Goal: Task Accomplishment & Management: Manage account settings

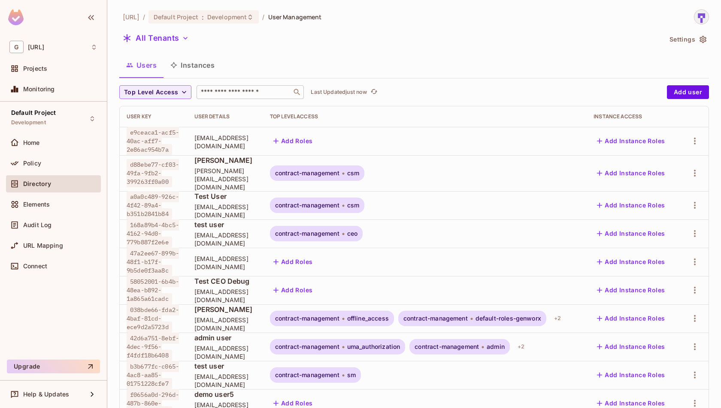
click at [261, 93] on input "text" at bounding box center [244, 92] width 90 height 9
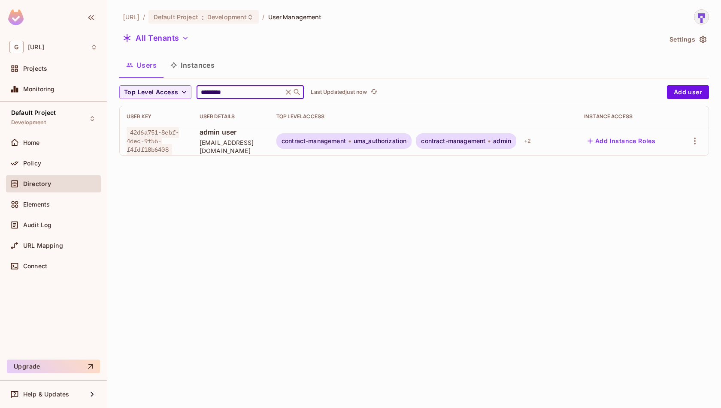
type input "*********"
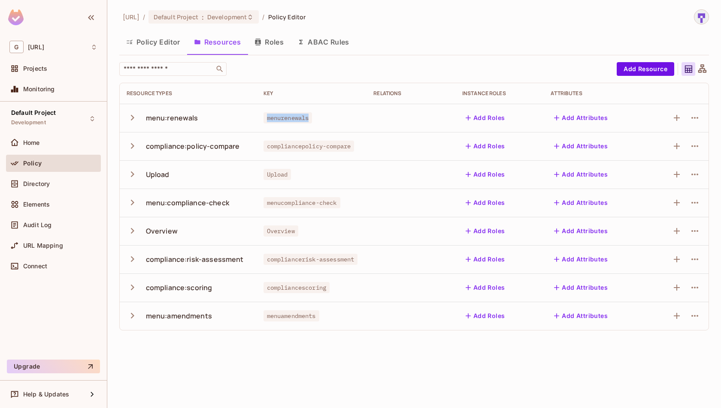
click at [174, 41] on button "Policy Editor" at bounding box center [153, 41] width 68 height 21
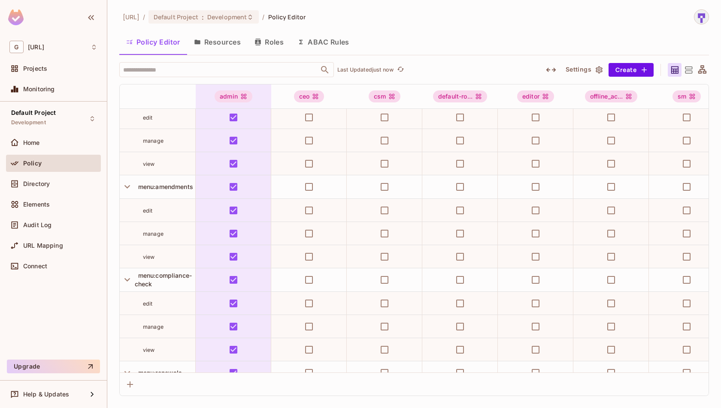
scroll to position [479, 0]
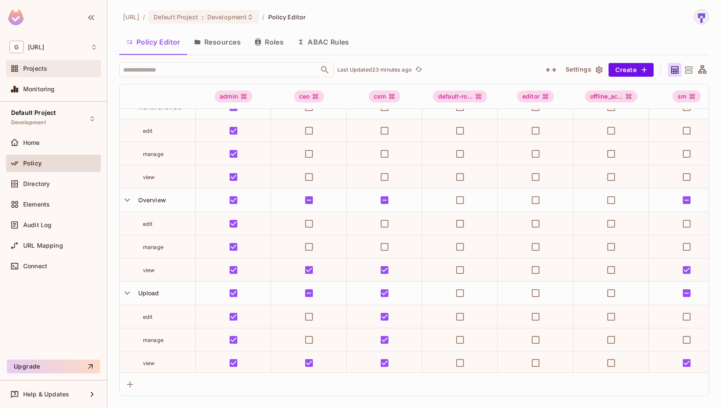
click at [54, 70] on div "Projects" at bounding box center [60, 68] width 74 height 7
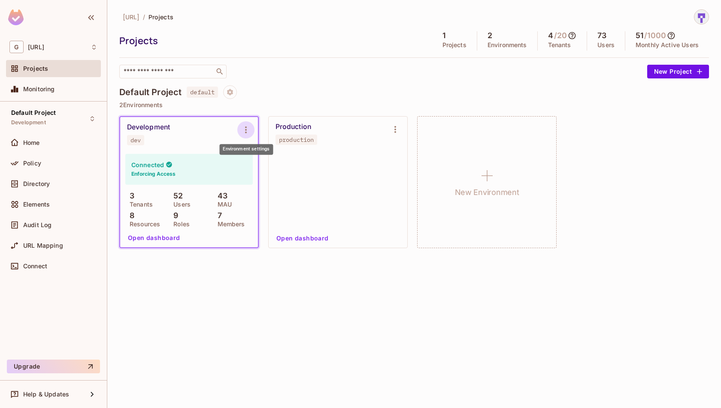
click at [242, 125] on icon "Environment settings" at bounding box center [246, 130] width 10 height 10
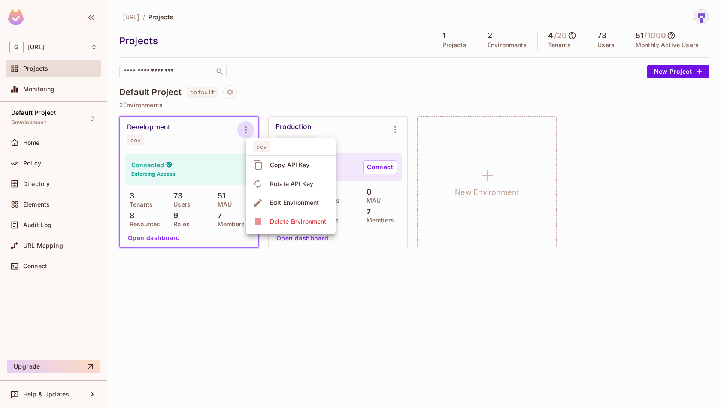
click at [322, 68] on div at bounding box center [360, 204] width 721 height 408
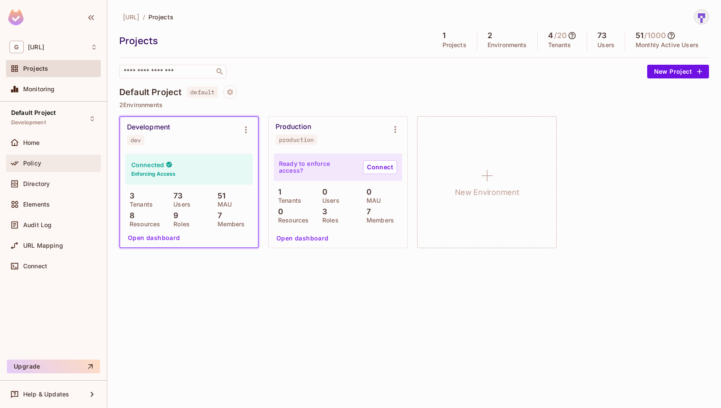
click at [46, 157] on div "Policy" at bounding box center [53, 163] width 95 height 17
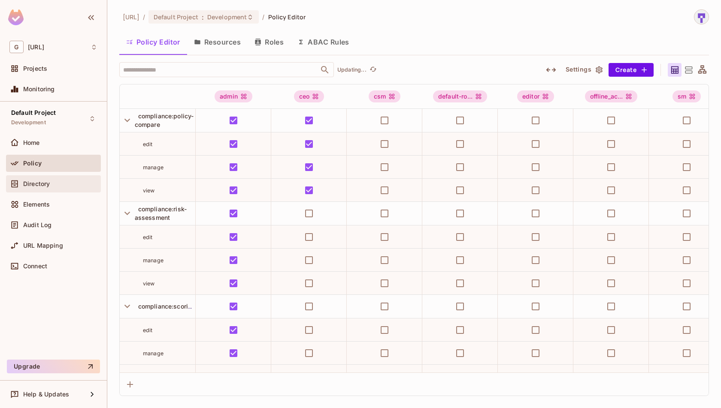
click at [57, 183] on div "Directory" at bounding box center [60, 184] width 74 height 7
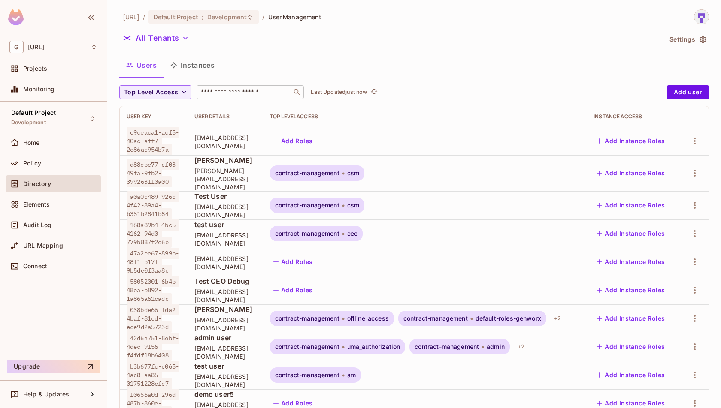
click at [230, 91] on input "text" at bounding box center [244, 92] width 90 height 9
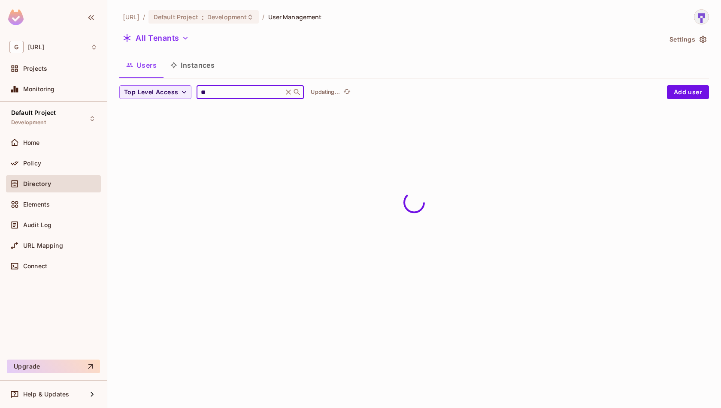
type input "*"
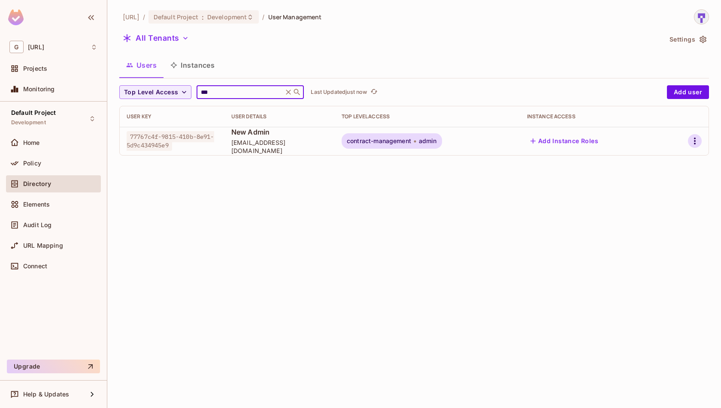
type input "***"
click at [694, 143] on icon "button" at bounding box center [695, 141] width 2 height 7
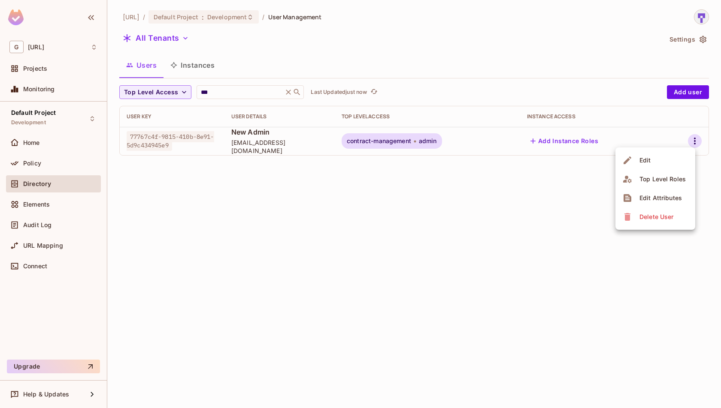
click at [651, 175] on div "Top Level Roles" at bounding box center [662, 179] width 46 height 9
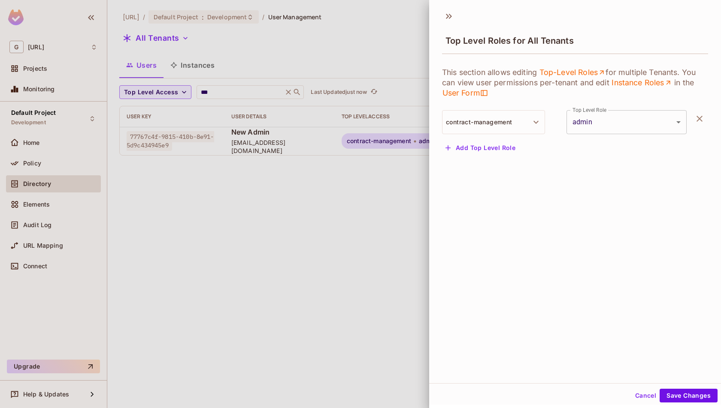
click at [670, 123] on body "G genworx.ai Projects Monitoring Default Project Development Home Policy Direct…" at bounding box center [360, 204] width 721 height 408
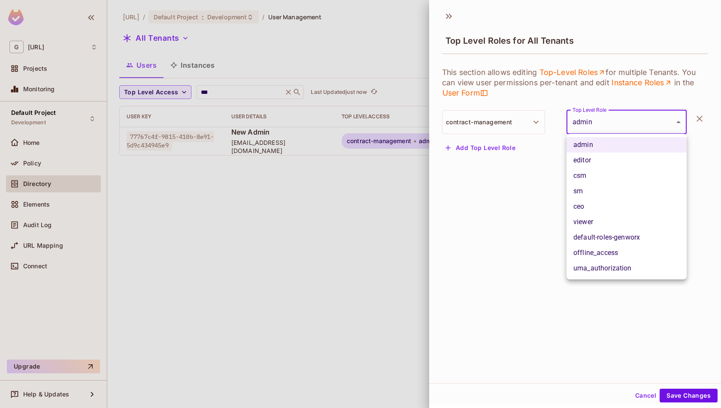
click at [670, 123] on div at bounding box center [360, 204] width 721 height 408
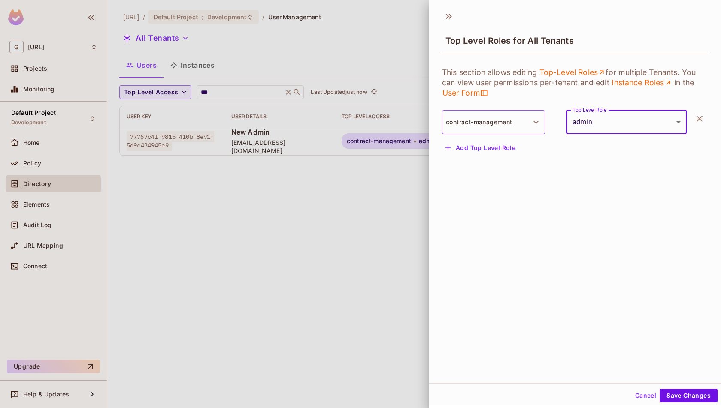
click at [523, 126] on button "contract-management" at bounding box center [493, 122] width 103 height 24
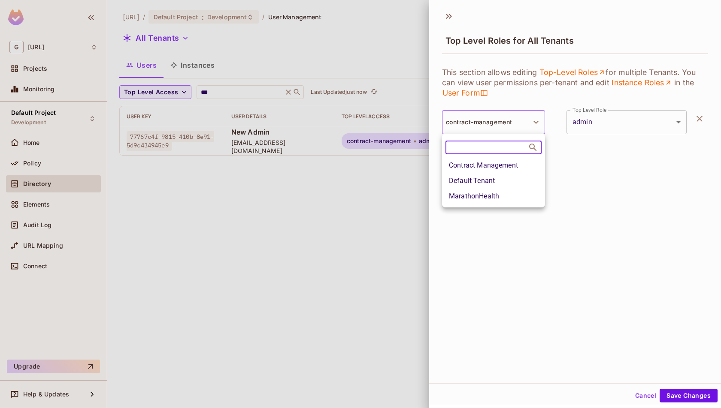
click at [523, 126] on div at bounding box center [360, 204] width 721 height 408
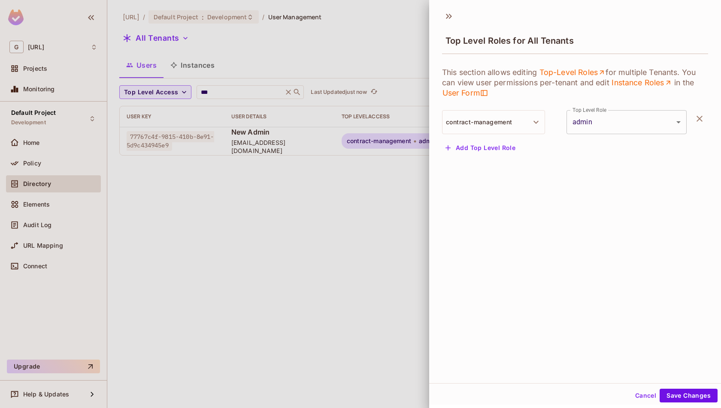
click at [666, 131] on body "G genworx.ai Projects Monitoring Default Project Development Home Policy Direct…" at bounding box center [360, 204] width 721 height 408
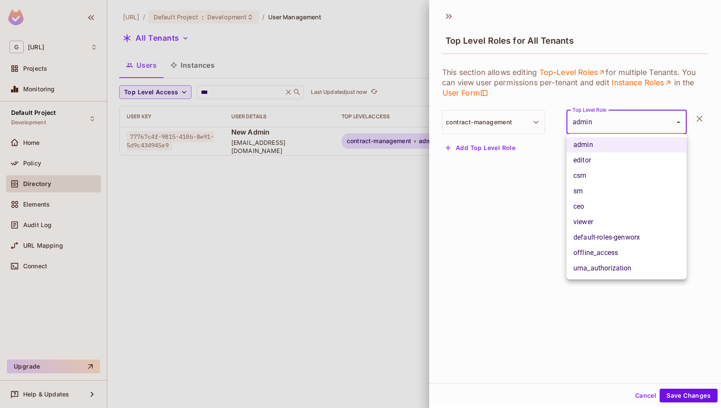
click at [666, 131] on div at bounding box center [360, 204] width 721 height 408
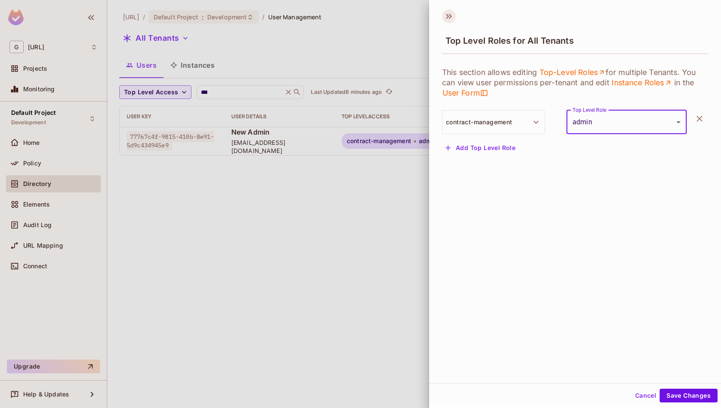
click at [453, 11] on icon at bounding box center [449, 16] width 14 height 14
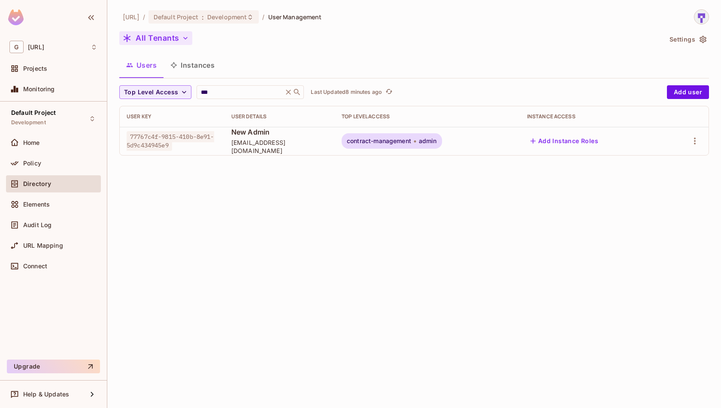
click at [185, 43] on button "All Tenants" at bounding box center [155, 38] width 73 height 14
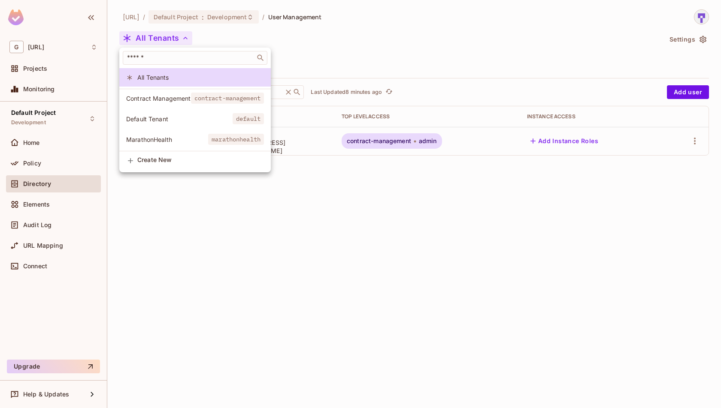
click at [195, 99] on span "contract-management" at bounding box center [227, 98] width 73 height 11
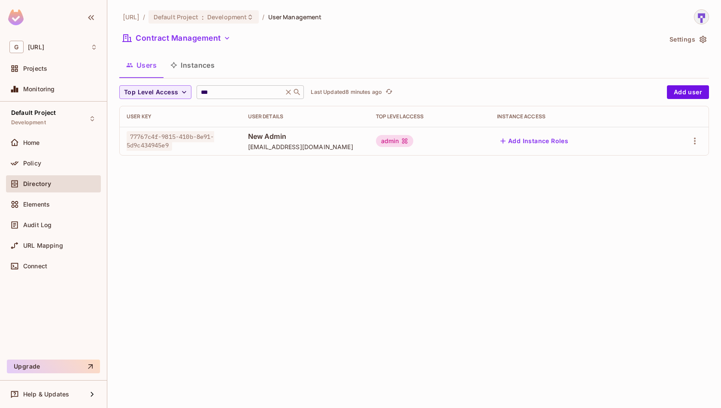
click at [288, 95] on icon at bounding box center [288, 92] width 9 height 9
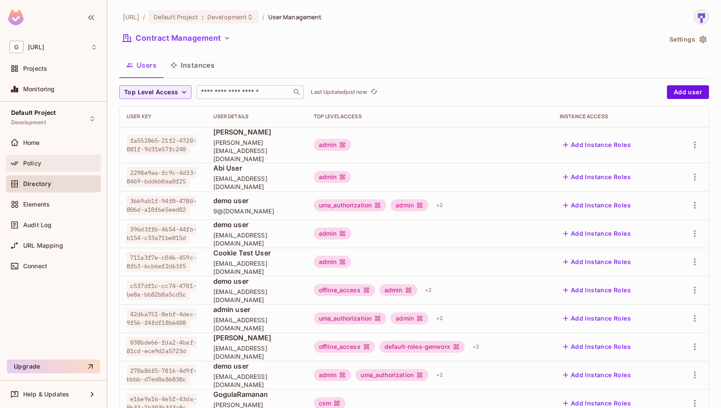
click at [49, 163] on div "Policy" at bounding box center [60, 163] width 74 height 7
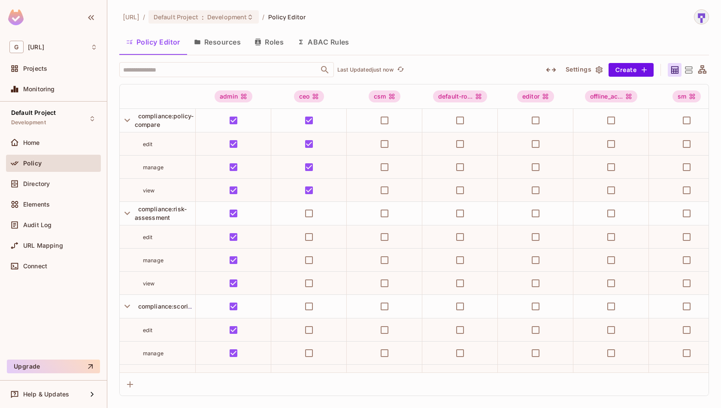
click at [599, 69] on icon "button" at bounding box center [599, 70] width 9 height 9
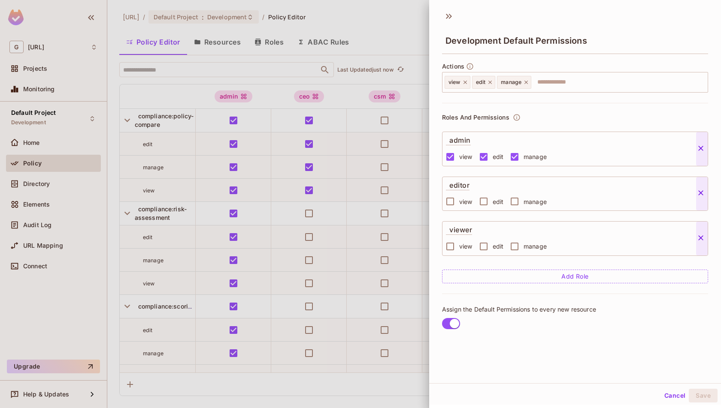
scroll to position [1, 0]
click at [678, 402] on button "Cancel" at bounding box center [675, 395] width 28 height 14
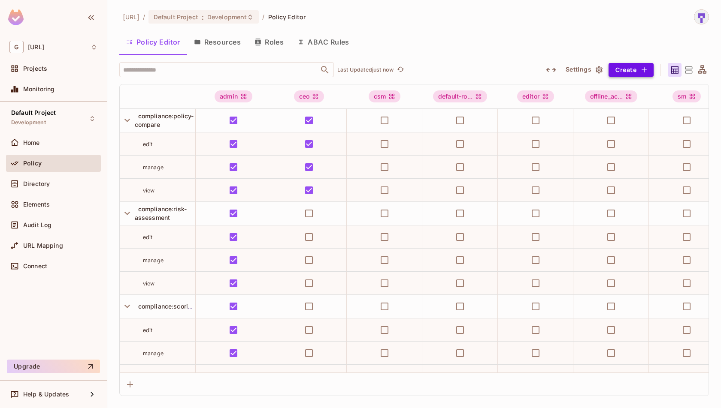
click at [635, 69] on button "Create" at bounding box center [630, 70] width 45 height 14
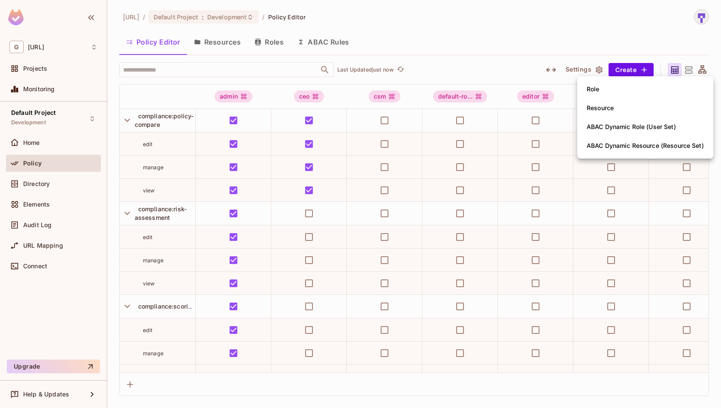
click at [627, 108] on li "Resource" at bounding box center [645, 108] width 136 height 19
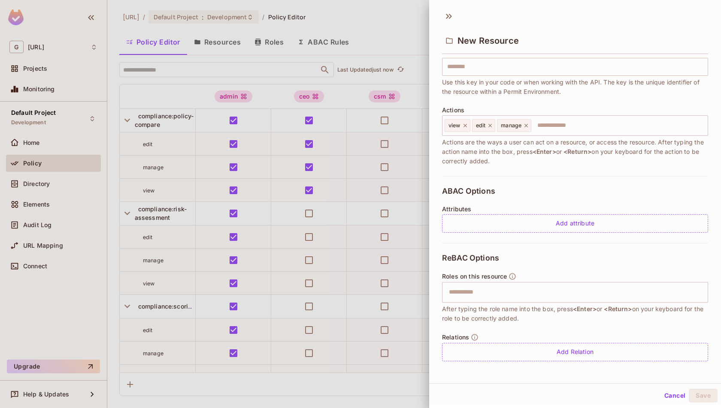
scroll to position [0, 0]
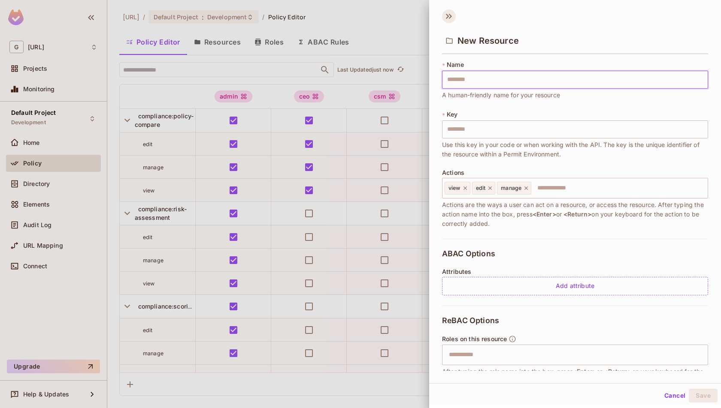
click at [444, 17] on icon at bounding box center [449, 16] width 14 height 14
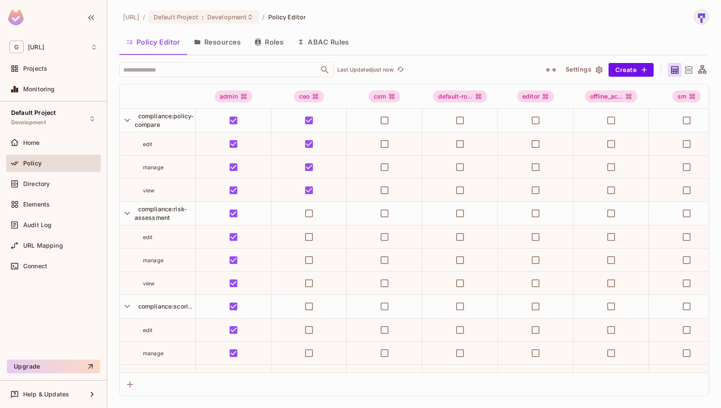
click at [554, 70] on icon "button" at bounding box center [551, 70] width 10 height 4
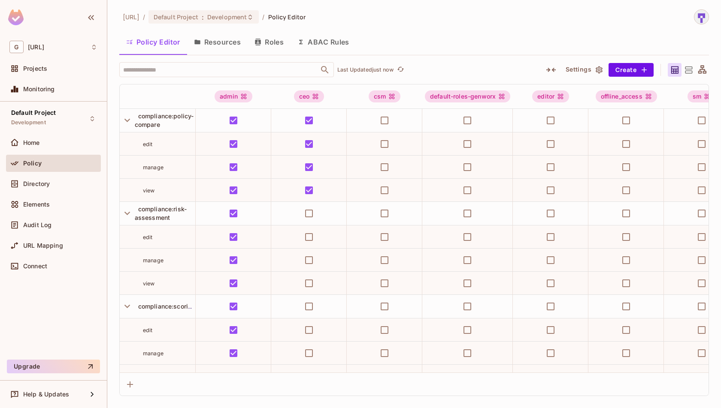
click at [554, 70] on icon "button" at bounding box center [550, 70] width 9 height 4
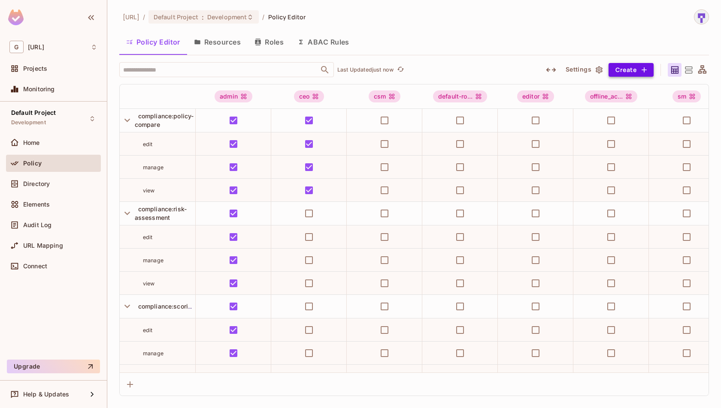
click at [640, 69] on icon "button" at bounding box center [644, 70] width 9 height 9
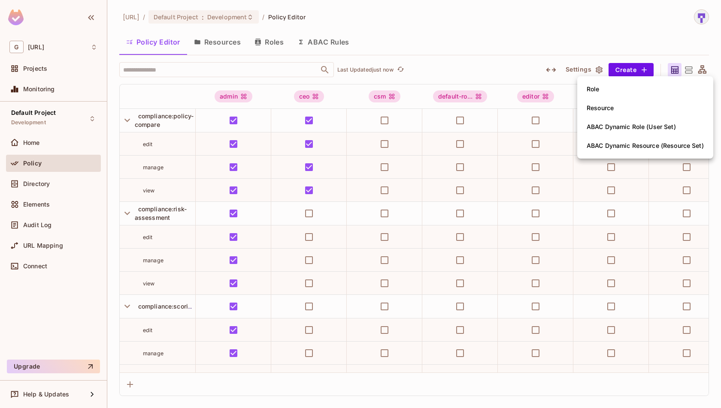
click at [578, 42] on div at bounding box center [360, 204] width 721 height 408
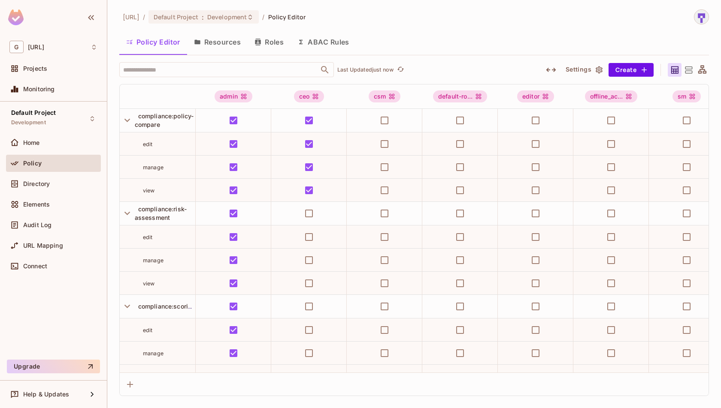
click at [598, 70] on icon "button" at bounding box center [599, 69] width 7 height 7
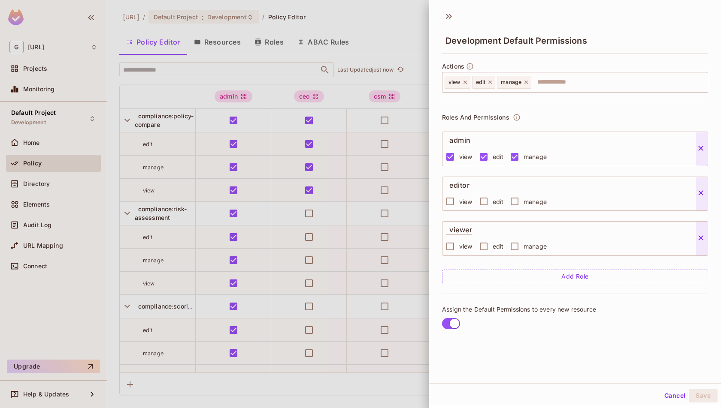
scroll to position [1, 0]
click at [450, 18] on icon at bounding box center [449, 16] width 14 height 14
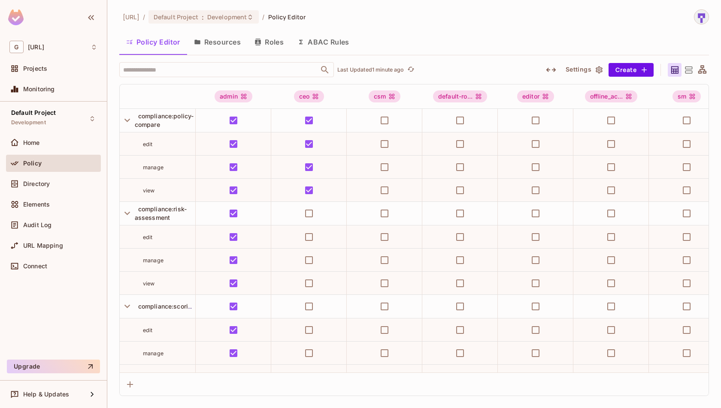
click at [230, 41] on button "Resources" at bounding box center [217, 41] width 60 height 21
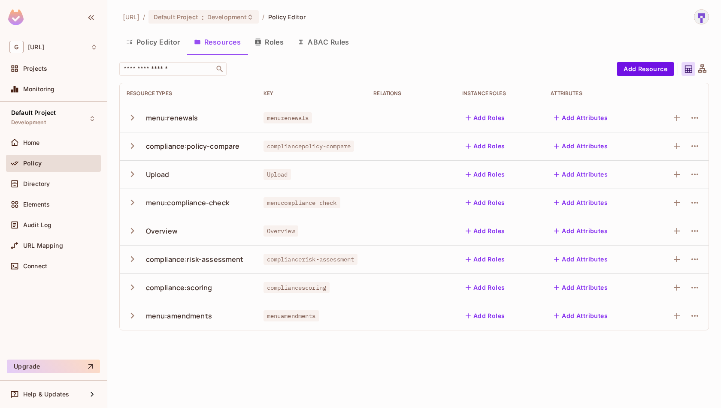
click at [701, 233] on div at bounding box center [695, 231] width 14 height 14
click at [695, 231] on icon "button" at bounding box center [694, 231] width 7 height 2
click at [669, 270] on span "Edit Resource" at bounding box center [657, 265] width 45 height 14
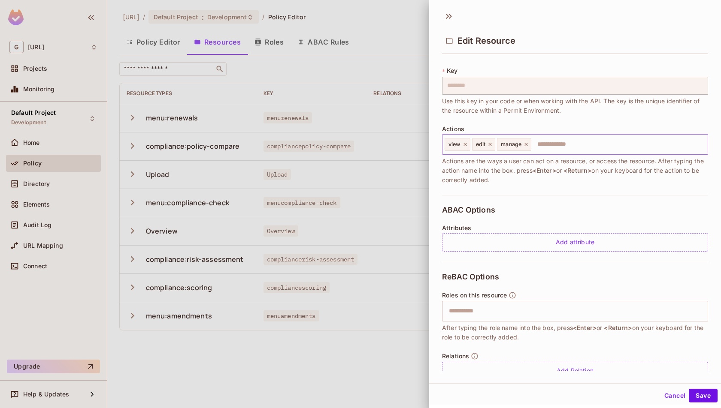
scroll to position [63, 0]
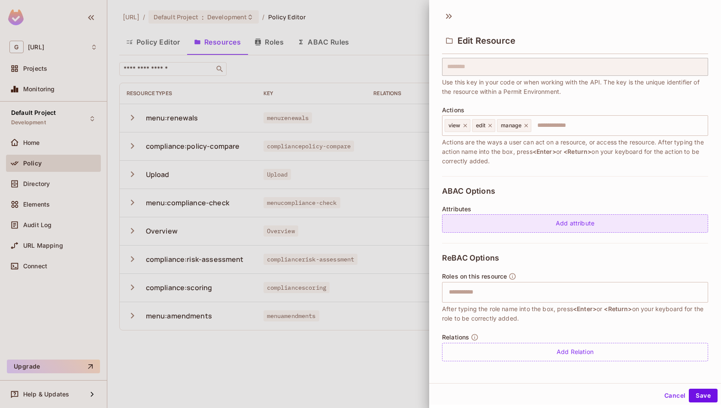
click at [553, 216] on div "Add attribute" at bounding box center [575, 224] width 266 height 18
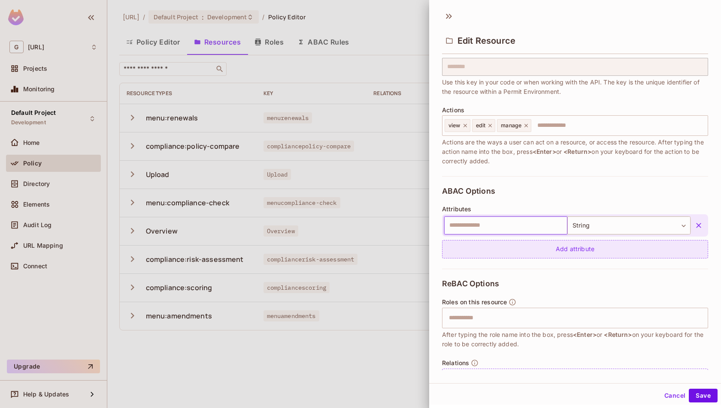
click at [553, 217] on input "text" at bounding box center [505, 226] width 123 height 18
click at [580, 178] on div "ABAC Options Attributes ​ String ****** ​ Add attribute" at bounding box center [575, 222] width 266 height 93
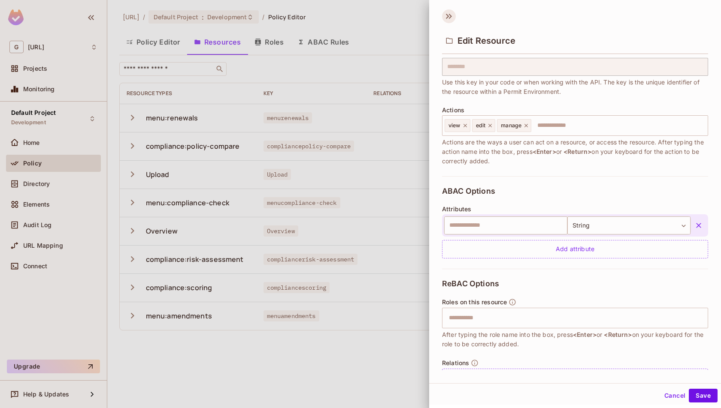
click at [450, 20] on icon at bounding box center [449, 16] width 14 height 14
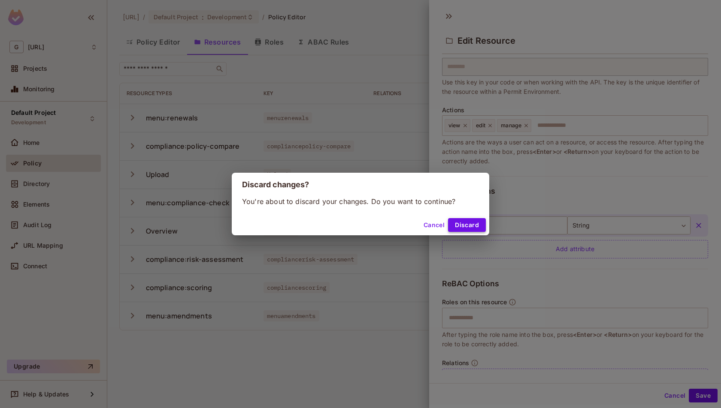
click at [477, 227] on button "Discard" at bounding box center [467, 225] width 38 height 14
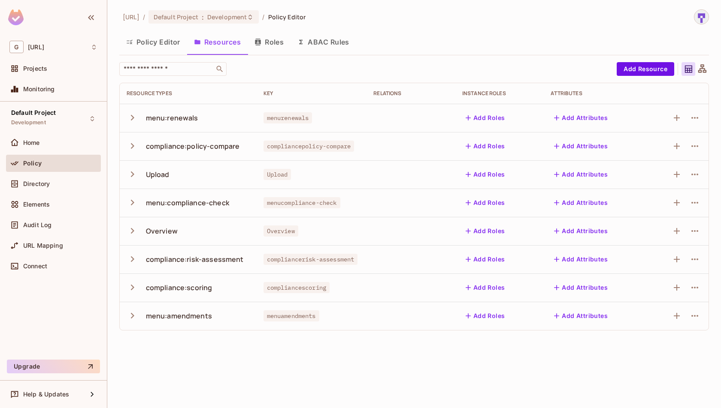
click at [275, 43] on button "Roles" at bounding box center [269, 41] width 43 height 21
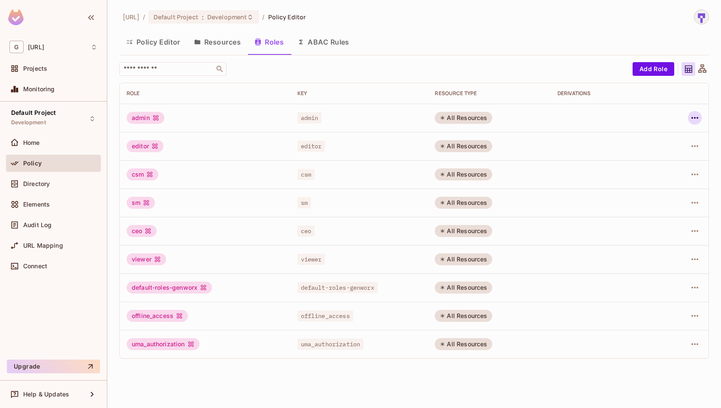
click at [696, 121] on icon "button" at bounding box center [695, 118] width 10 height 10
click at [663, 139] on div "Edit Role" at bounding box center [657, 137] width 26 height 9
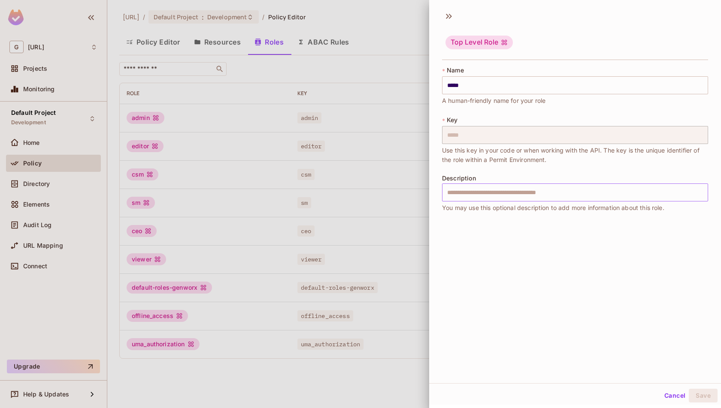
click at [599, 193] on input "text" at bounding box center [575, 193] width 266 height 18
click at [526, 86] on input "*****" at bounding box center [575, 85] width 266 height 18
click at [467, 40] on div "Top Level Role" at bounding box center [478, 43] width 67 height 14
click at [450, 15] on icon at bounding box center [450, 16] width 3 height 5
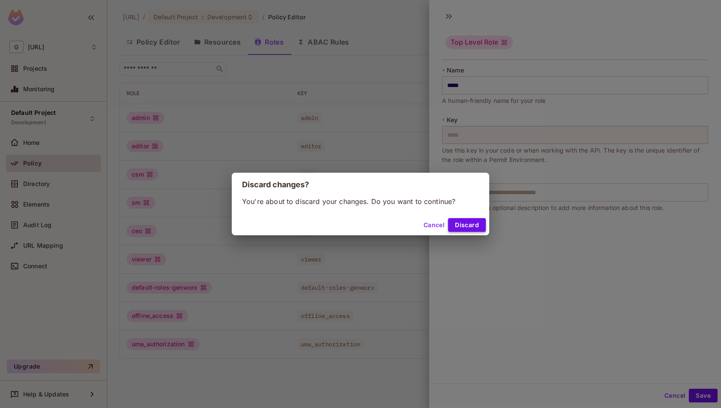
click at [472, 226] on button "Discard" at bounding box center [467, 225] width 38 height 14
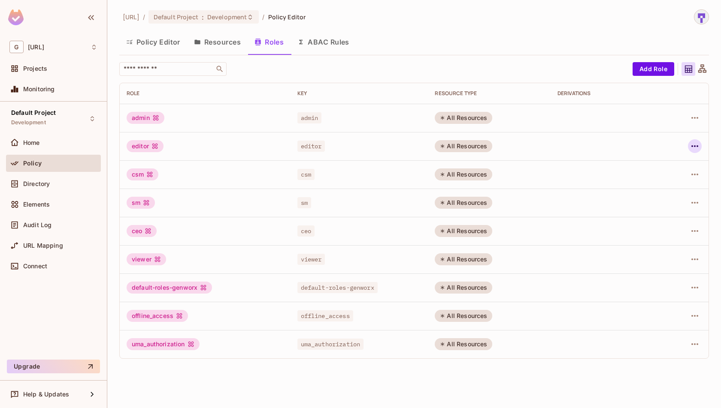
click at [699, 148] on icon "button" at bounding box center [695, 146] width 10 height 10
click at [664, 171] on span "Edit Role" at bounding box center [656, 166] width 31 height 14
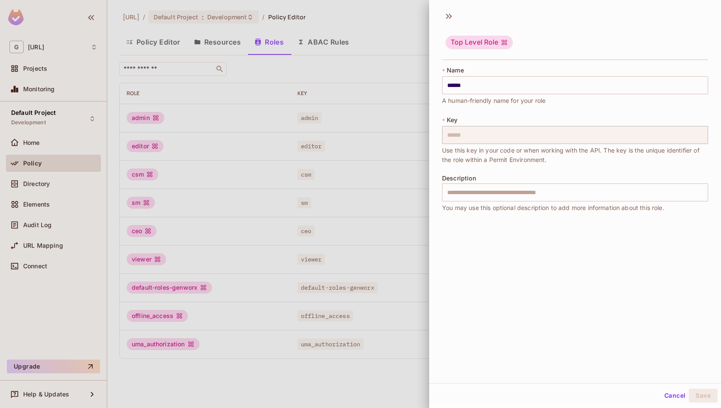
click at [442, 19] on div "Top Level Role" at bounding box center [575, 35] width 292 height 53
click at [447, 14] on icon at bounding box center [447, 16] width 3 height 5
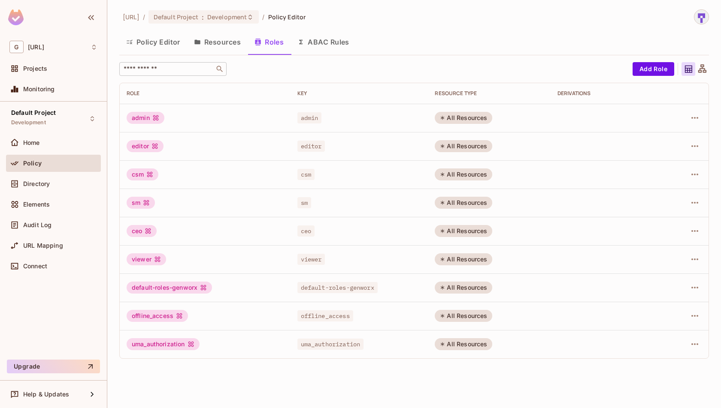
click at [206, 67] on input "text" at bounding box center [167, 69] width 90 height 9
click at [170, 44] on button "Policy Editor" at bounding box center [153, 41] width 68 height 21
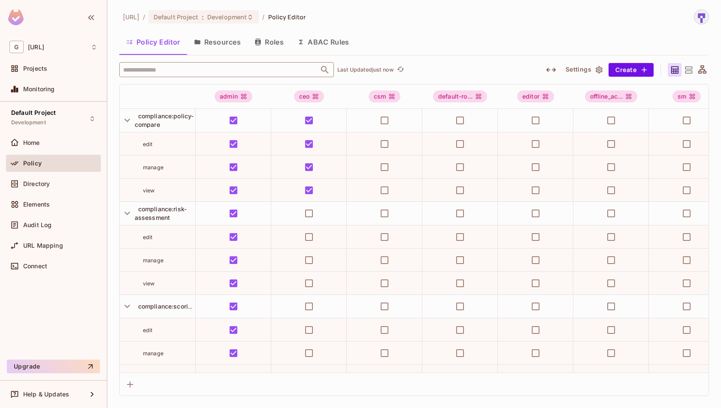
click at [225, 71] on input "text" at bounding box center [219, 69] width 196 height 15
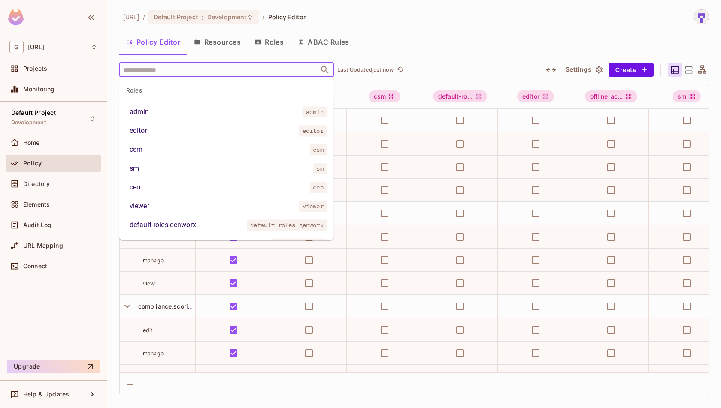
click at [225, 71] on input "text" at bounding box center [219, 69] width 196 height 15
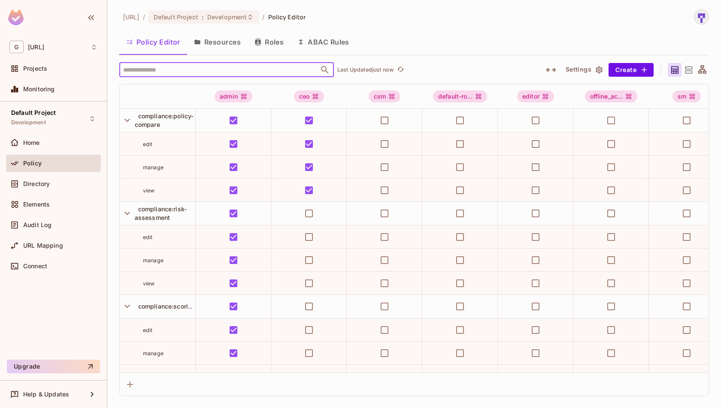
click at [372, 30] on div "genworx.ai / Default Project : Development / Policy Editor Policy Editor Resour…" at bounding box center [414, 202] width 590 height 387
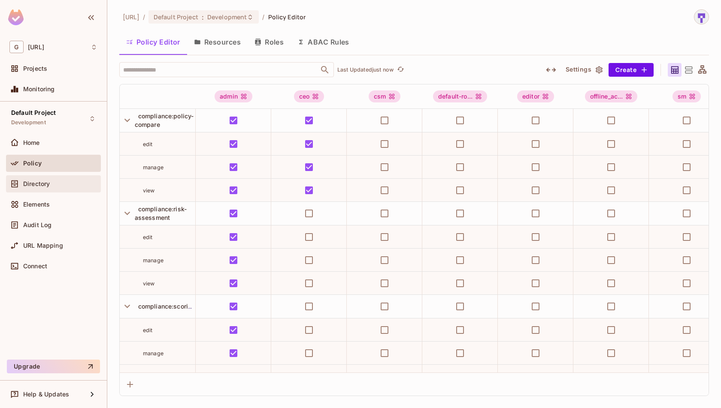
click at [58, 185] on div "Directory" at bounding box center [60, 184] width 74 height 7
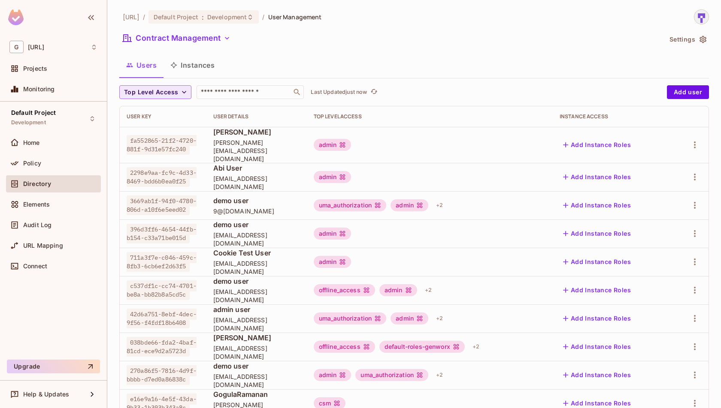
click at [174, 98] on button "Top Level Access" at bounding box center [155, 92] width 72 height 14
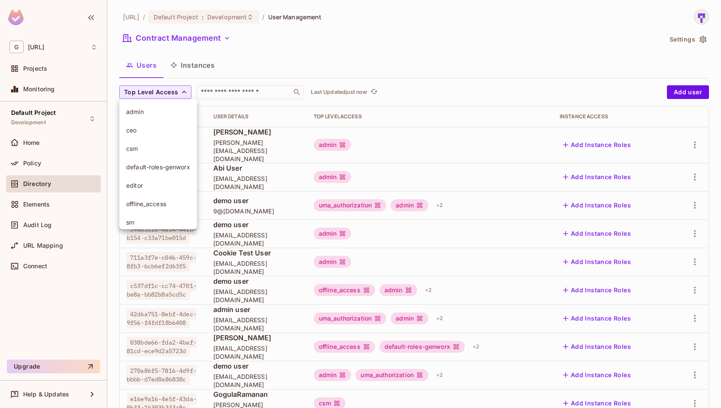
click at [191, 66] on div at bounding box center [360, 204] width 721 height 408
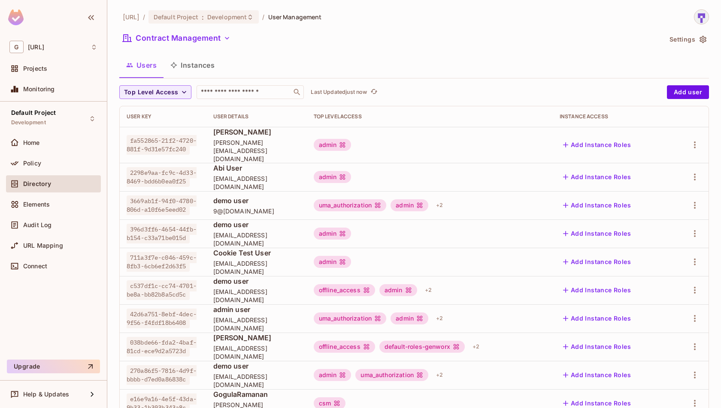
click at [191, 66] on button "Instances" at bounding box center [192, 64] width 58 height 21
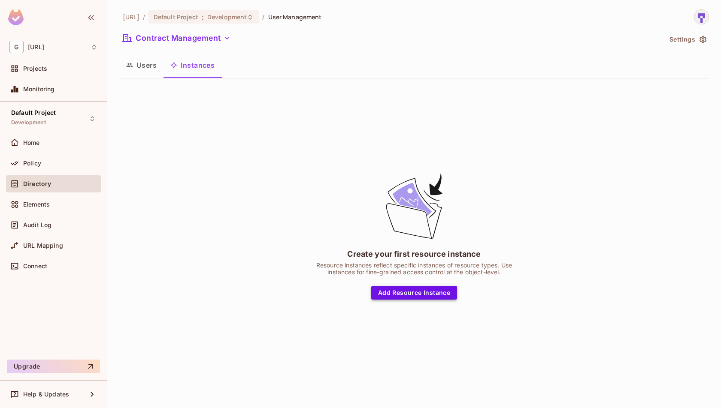
click at [415, 295] on button "Add Resource Instance" at bounding box center [414, 293] width 86 height 14
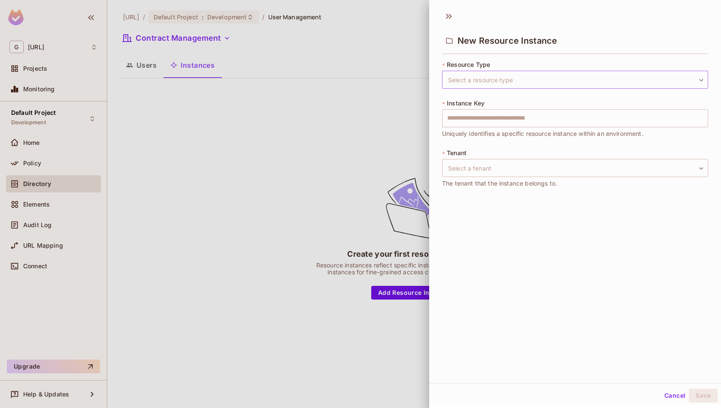
click at [587, 76] on body "G genworx.ai Projects Monitoring Default Project Development Home Policy Direct…" at bounding box center [360, 204] width 721 height 408
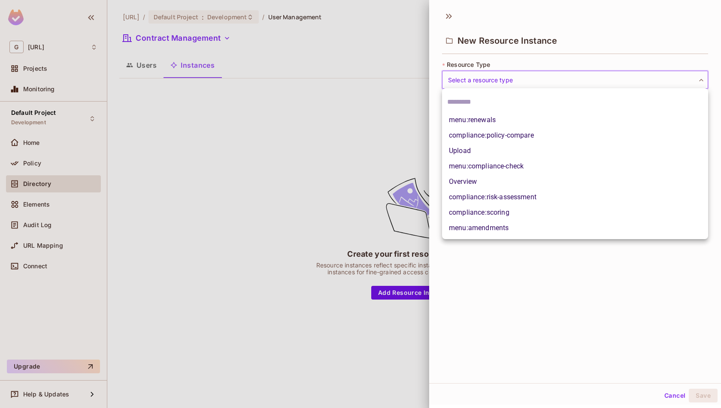
click at [568, 183] on li "Overview" at bounding box center [575, 181] width 266 height 15
type input "********"
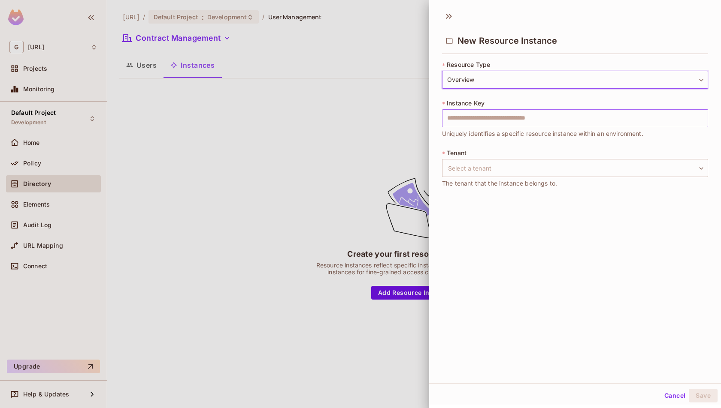
click at [578, 113] on input "text" at bounding box center [575, 118] width 266 height 18
click at [593, 163] on body "G genworx.ai Projects Monitoring Default Project Development Home Policy Direct…" at bounding box center [360, 204] width 721 height 408
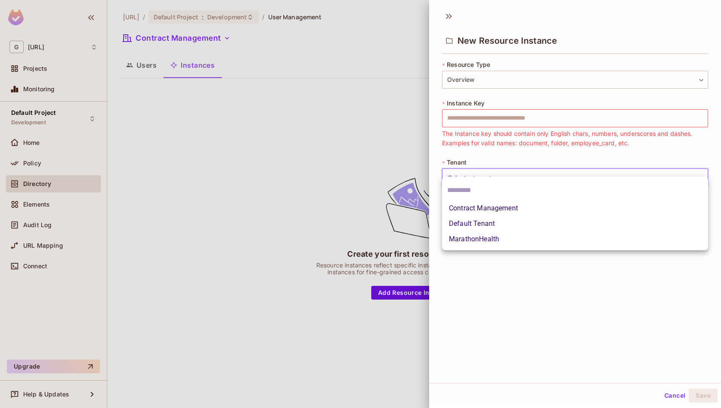
click at [569, 207] on li "Contract Management" at bounding box center [575, 208] width 266 height 15
type input "**********"
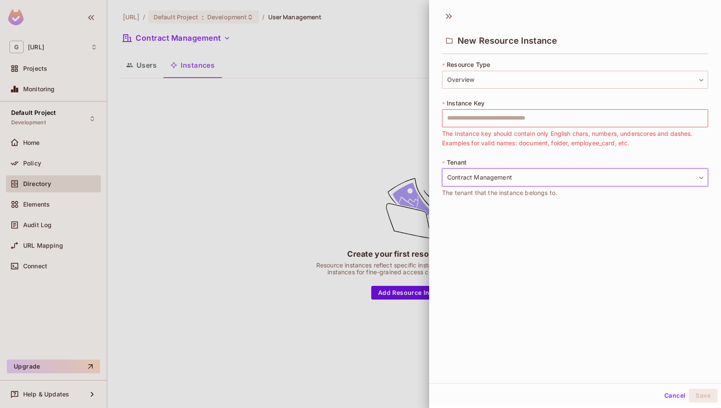
click at [673, 395] on button "Cancel" at bounding box center [675, 396] width 28 height 14
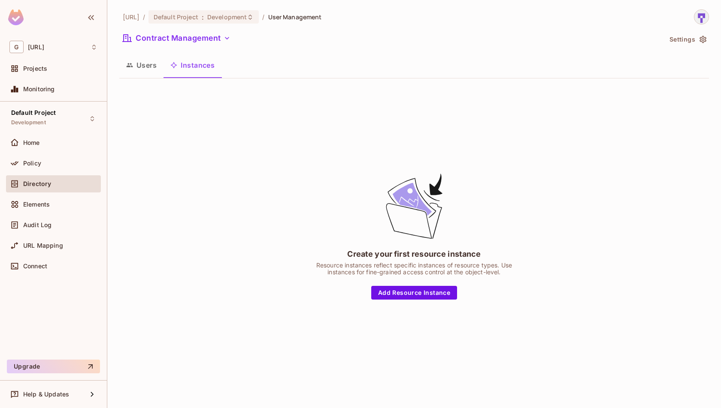
click at [145, 73] on button "Users" at bounding box center [141, 64] width 44 height 21
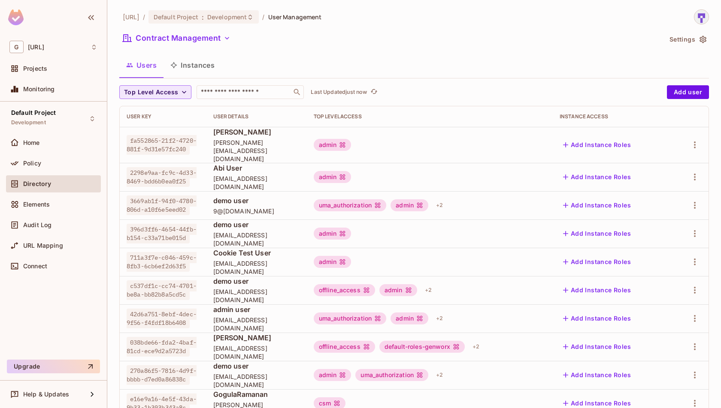
click at [180, 89] on icon "button" at bounding box center [184, 92] width 9 height 9
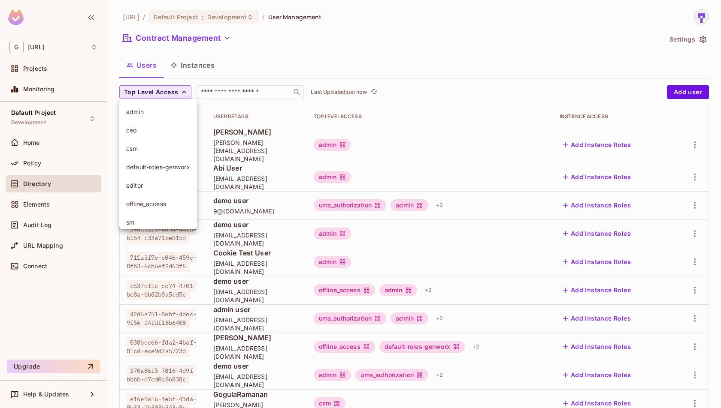
click at [172, 114] on span "admin" at bounding box center [158, 112] width 64 height 8
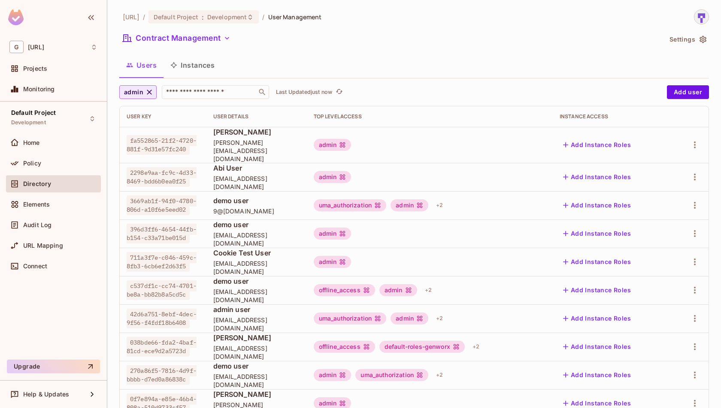
click at [149, 95] on icon "button" at bounding box center [149, 92] width 9 height 9
click at [166, 94] on span "Top Level Access" at bounding box center [151, 92] width 54 height 11
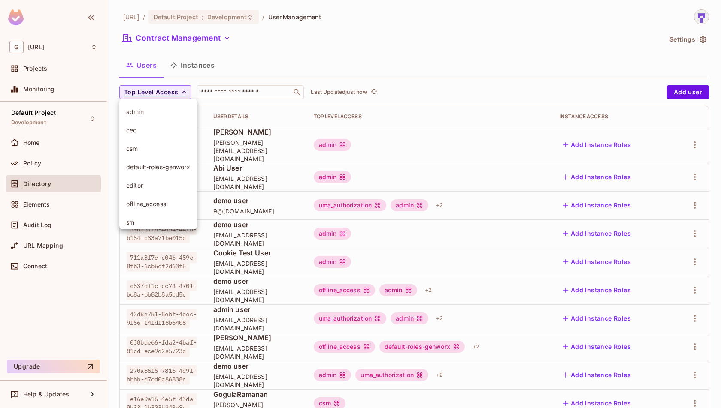
click at [157, 129] on span "ceo" at bounding box center [158, 130] width 64 height 8
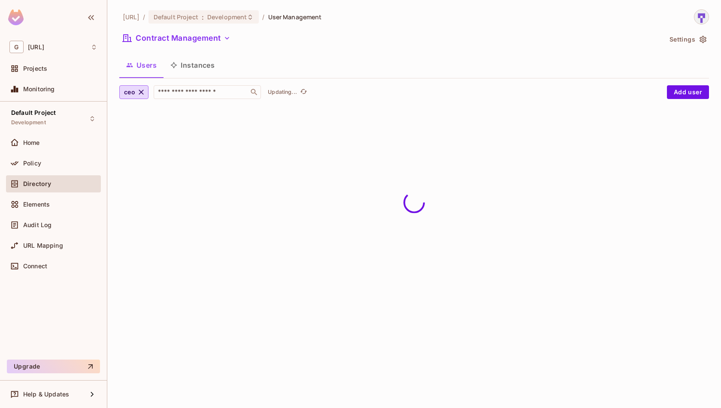
click at [143, 94] on icon "button" at bounding box center [141, 92] width 5 height 5
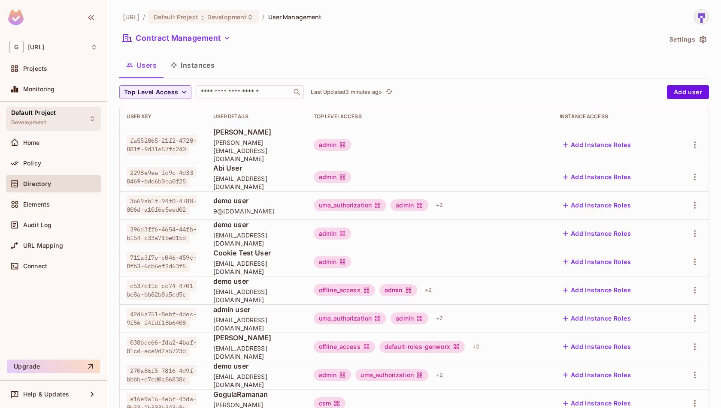
click at [54, 112] on span "Default Project" at bounding box center [33, 112] width 45 height 7
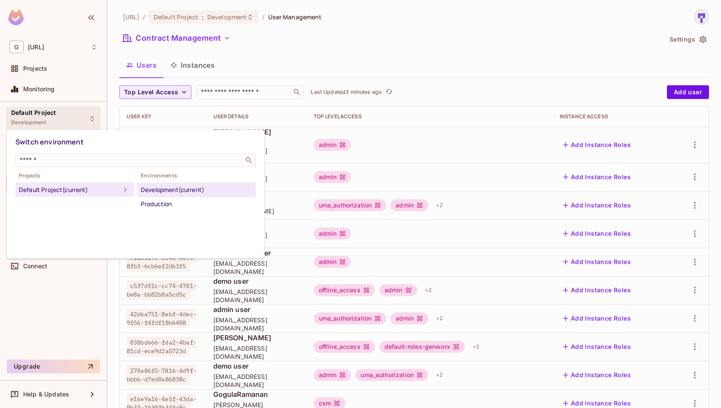
click at [54, 112] on div at bounding box center [360, 204] width 721 height 408
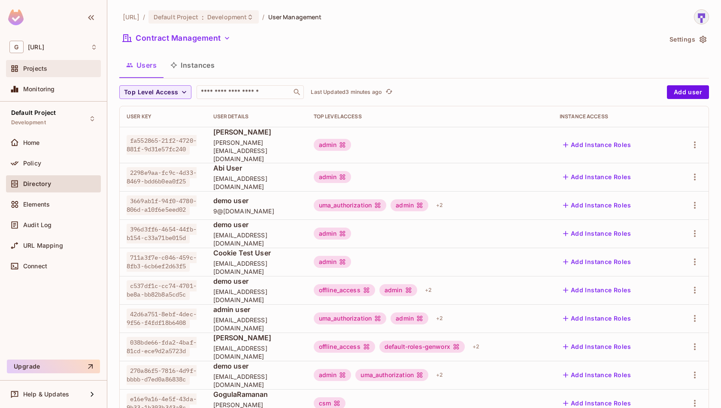
click at [52, 70] on div "Projects" at bounding box center [60, 68] width 74 height 7
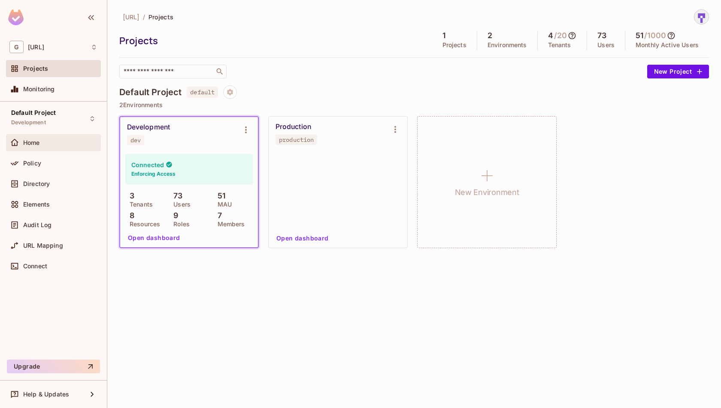
click at [36, 139] on span "Home" at bounding box center [31, 142] width 17 height 7
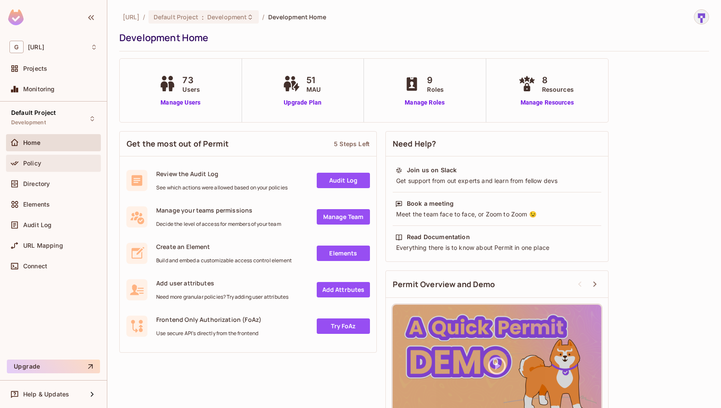
click at [47, 166] on div "Policy" at bounding box center [60, 163] width 74 height 7
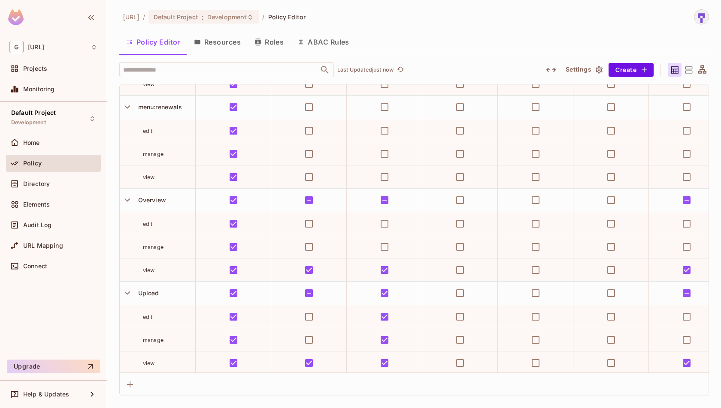
scroll to position [479, 262]
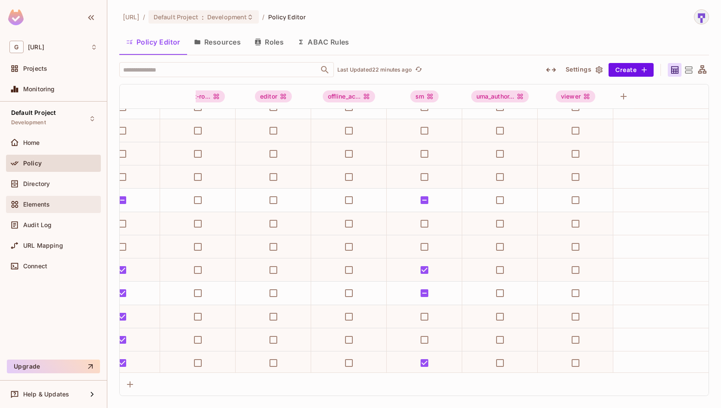
click at [57, 200] on div "Elements" at bounding box center [53, 205] width 88 height 10
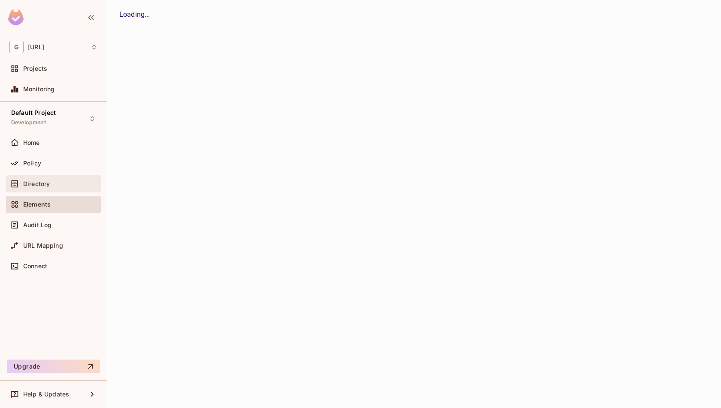
click at [37, 186] on span "Directory" at bounding box center [36, 184] width 27 height 7
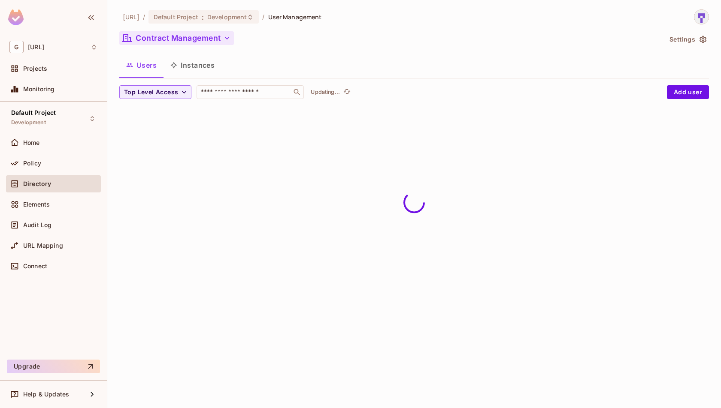
click at [218, 38] on button "Contract Management" at bounding box center [176, 38] width 115 height 14
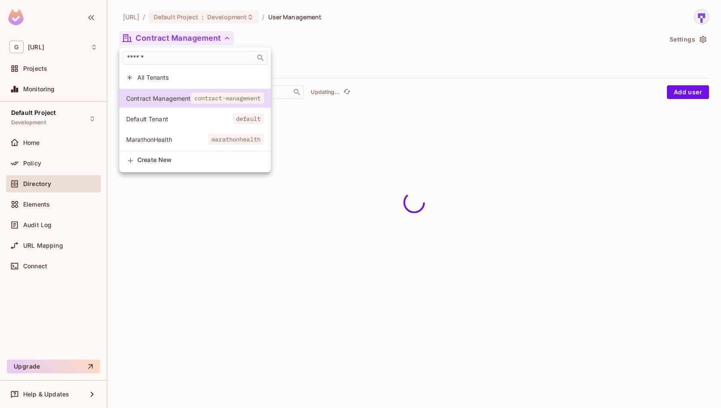
click at [277, 45] on div at bounding box center [360, 204] width 721 height 408
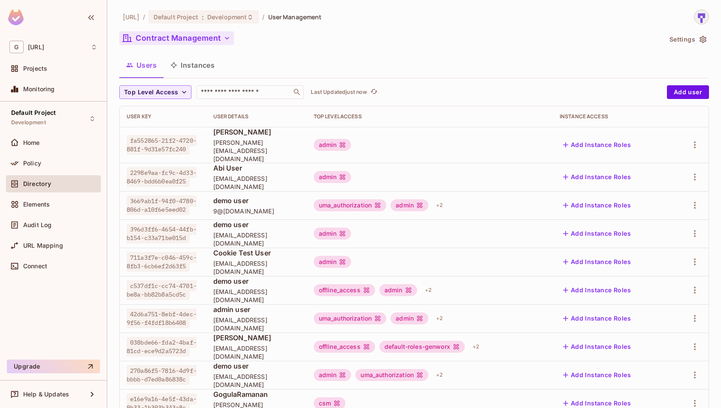
click at [225, 37] on icon "button" at bounding box center [227, 38] width 9 height 9
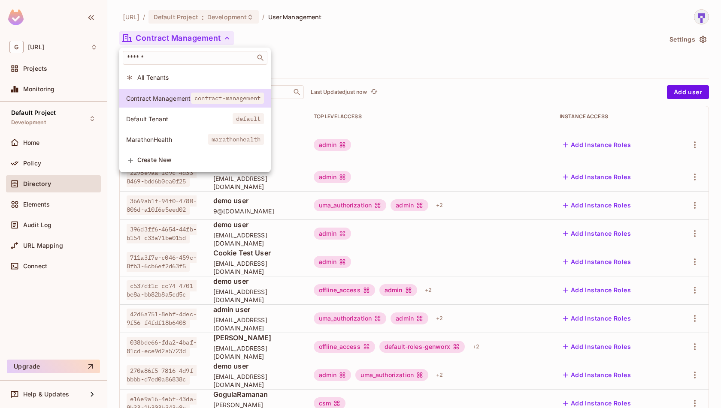
click at [230, 117] on span "Default Tenant" at bounding box center [179, 119] width 106 height 8
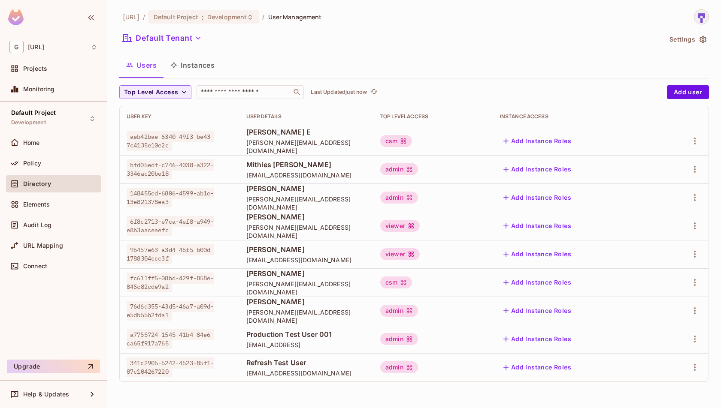
click at [706, 42] on icon "button" at bounding box center [703, 39] width 9 height 9
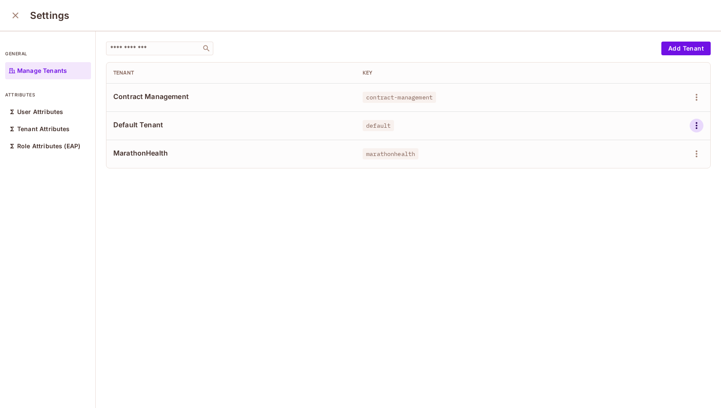
click at [696, 124] on icon "button" at bounding box center [697, 125] width 2 height 7
click at [669, 185] on div "Delete Tenant" at bounding box center [665, 182] width 40 height 9
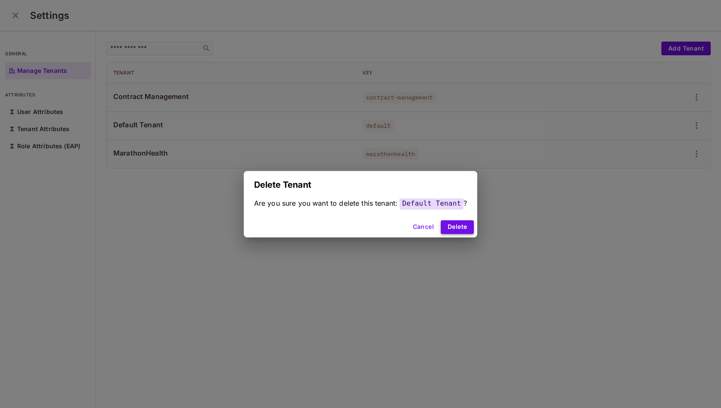
click at [455, 229] on button "Delete" at bounding box center [457, 228] width 33 height 14
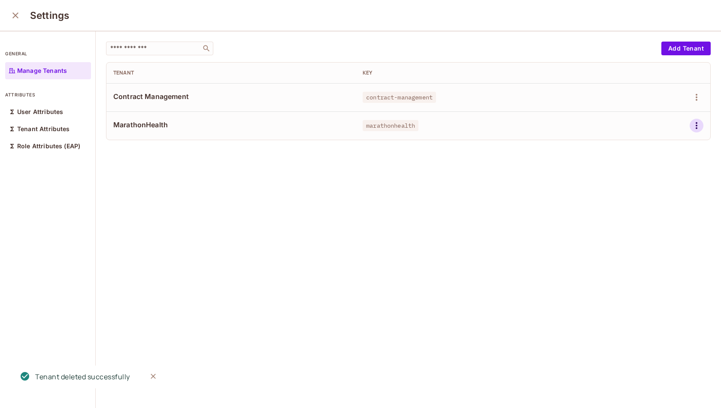
click at [699, 126] on icon "button" at bounding box center [696, 126] width 10 height 10
click at [663, 183] on div "Delete Tenant" at bounding box center [665, 182] width 40 height 9
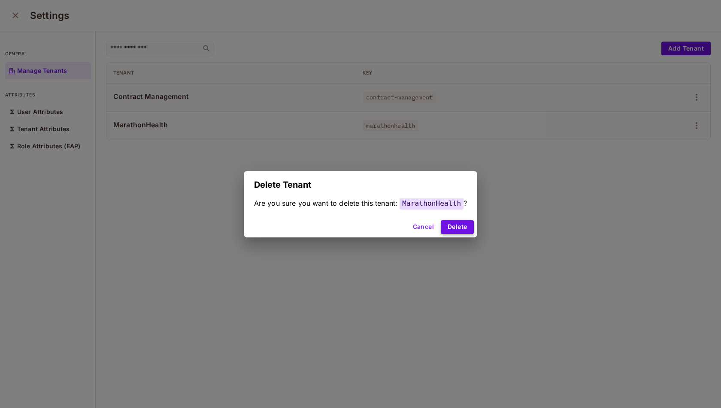
click at [460, 229] on button "Delete" at bounding box center [457, 228] width 33 height 14
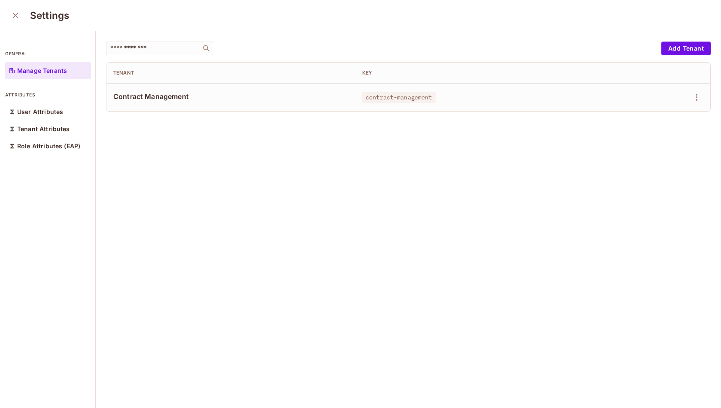
click at [14, 17] on icon "close" at bounding box center [15, 15] width 6 height 6
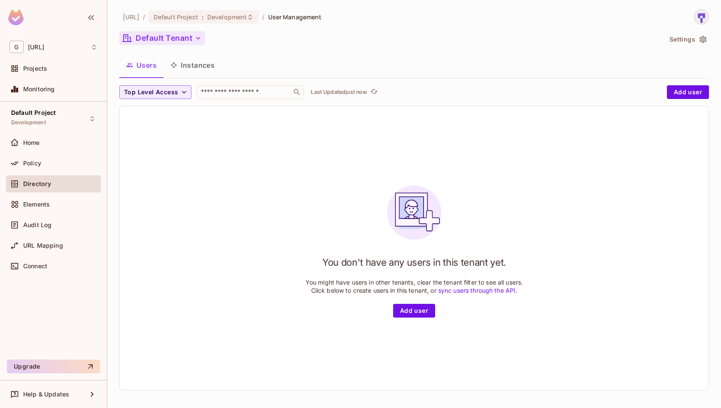
click at [176, 38] on button "Default Tenant" at bounding box center [162, 38] width 86 height 14
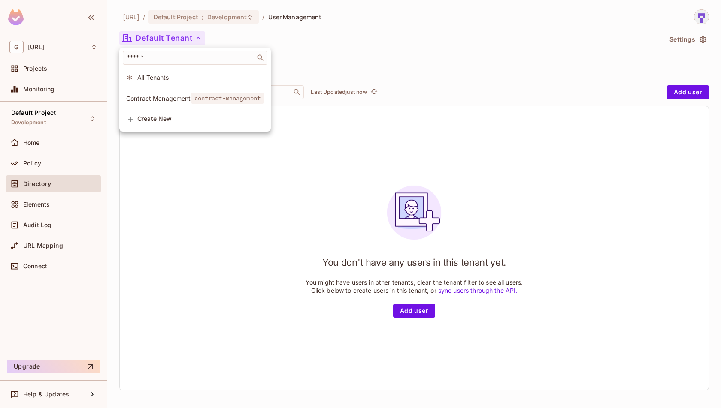
click at [188, 97] on span "Contract Management" at bounding box center [158, 98] width 65 height 8
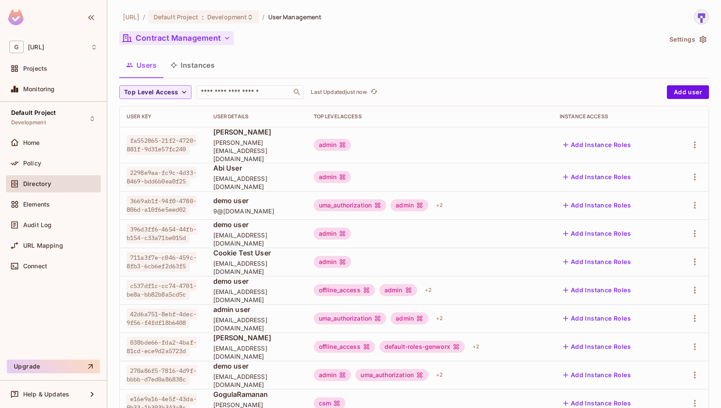
click at [200, 41] on button "Contract Management" at bounding box center [176, 38] width 115 height 14
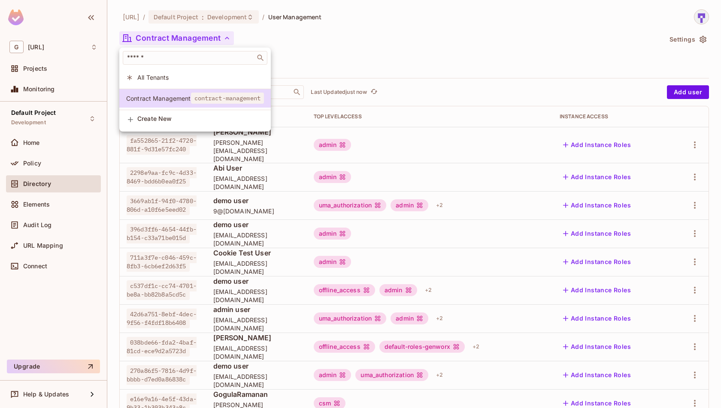
click at [348, 44] on div at bounding box center [360, 204] width 721 height 408
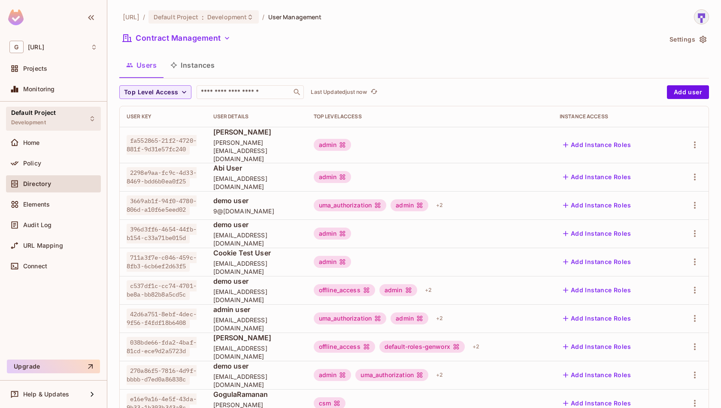
click at [51, 119] on div "Default Project Development" at bounding box center [33, 118] width 45 height 18
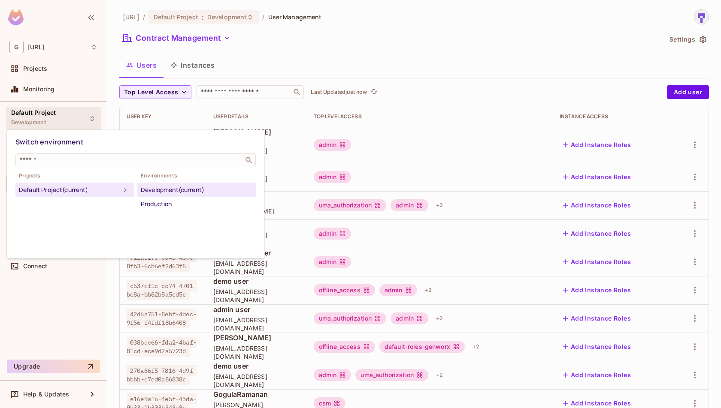
click at [51, 119] on div at bounding box center [360, 204] width 721 height 408
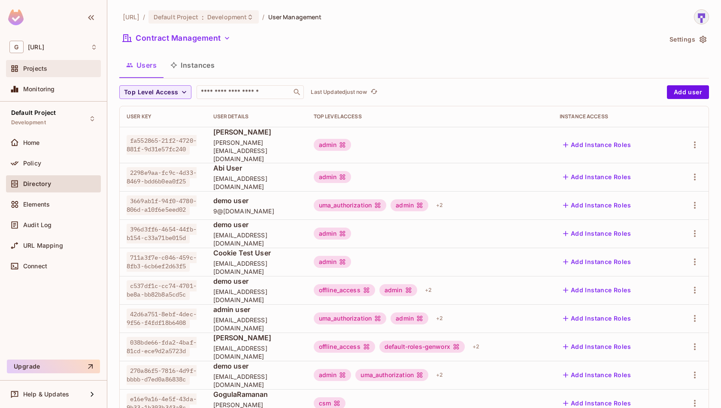
click at [41, 68] on span "Projects" at bounding box center [35, 68] width 24 height 7
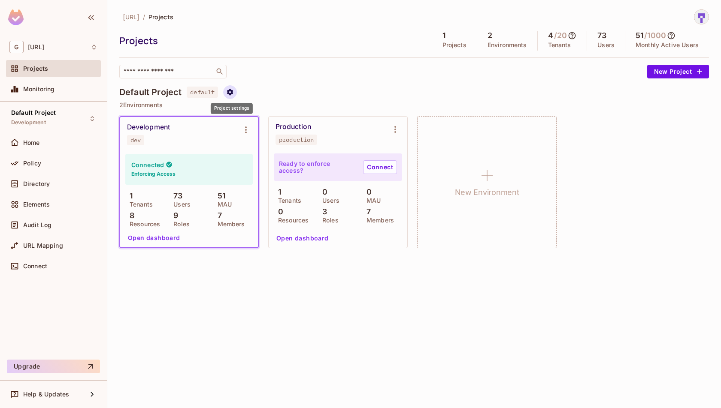
click at [229, 94] on icon "Project settings" at bounding box center [230, 92] width 8 height 8
click at [229, 94] on div at bounding box center [360, 204] width 721 height 408
click at [62, 88] on div "Monitoring" at bounding box center [60, 89] width 74 height 7
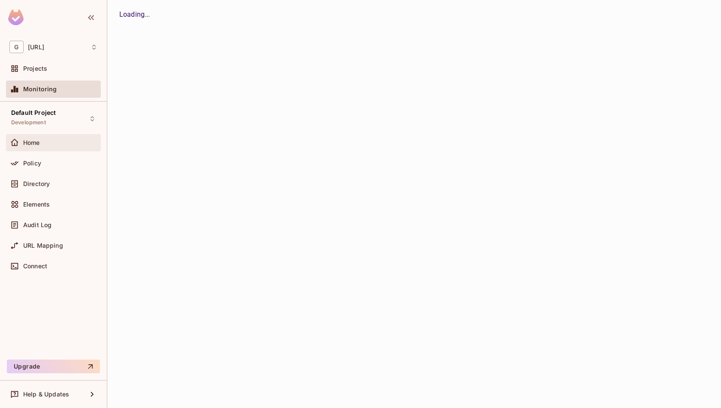
click at [79, 138] on div "Home" at bounding box center [53, 143] width 88 height 10
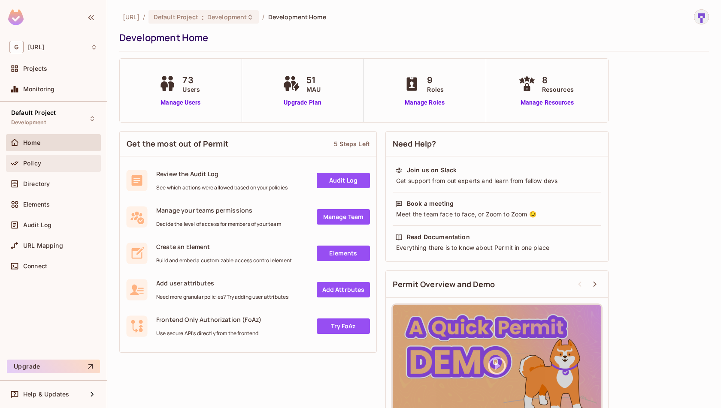
click at [50, 161] on div "Policy" at bounding box center [60, 163] width 74 height 7
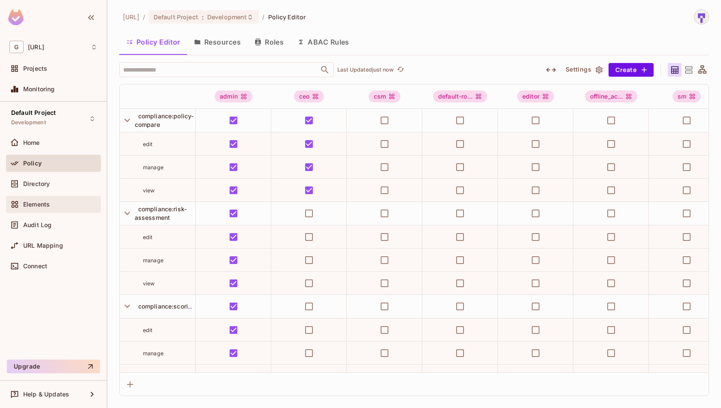
click at [55, 200] on div "Elements" at bounding box center [53, 205] width 88 height 10
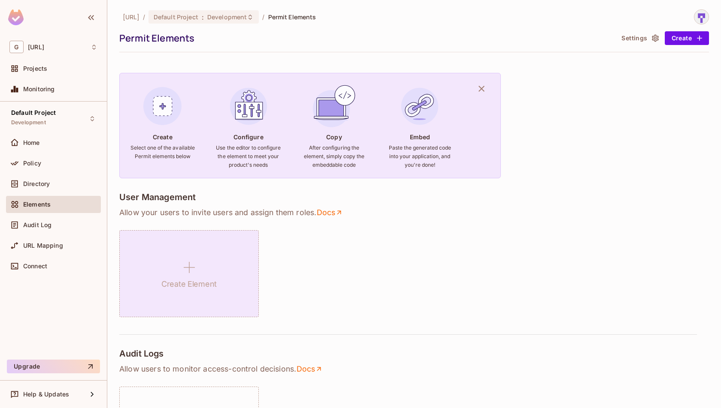
click at [197, 270] on icon at bounding box center [189, 267] width 21 height 21
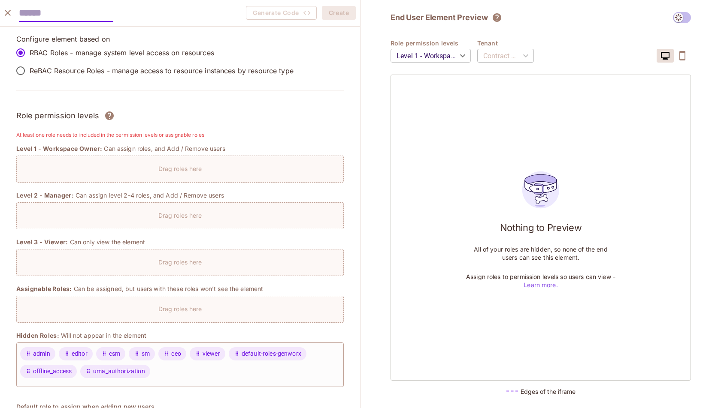
click at [192, 170] on p "Drag roles here" at bounding box center [180, 169] width 44 height 8
click at [464, 53] on body "G genworx.ai Projects Monitoring Default Project Development Home Policy Direct…" at bounding box center [360, 204] width 721 height 408
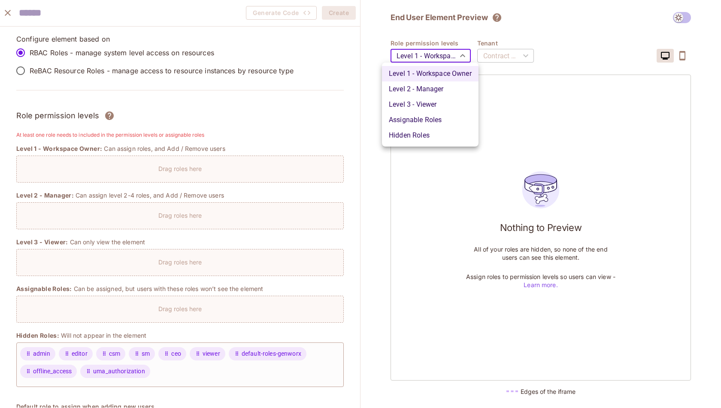
click at [464, 53] on div at bounding box center [360, 204] width 721 height 408
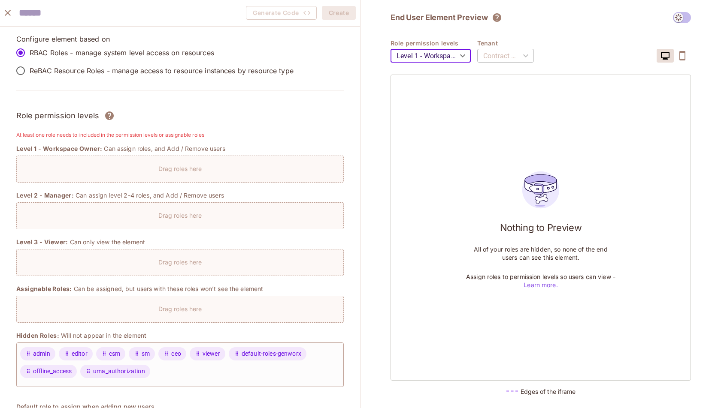
click at [12, 16] on icon "close" at bounding box center [8, 13] width 10 height 10
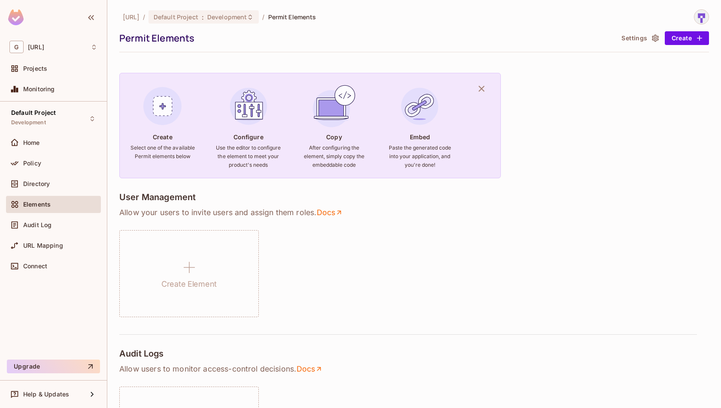
scroll to position [23, 0]
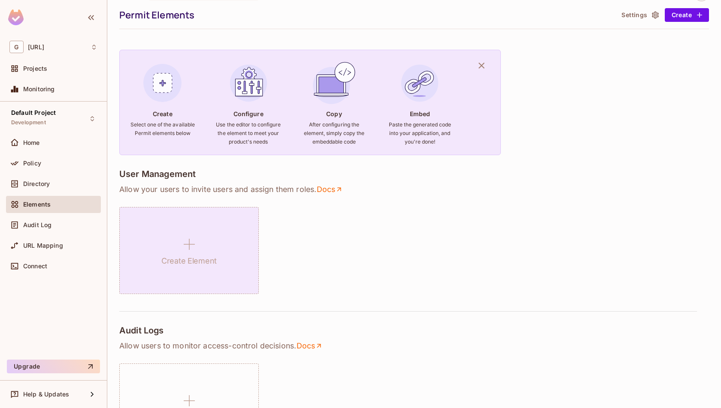
click at [239, 245] on div "Create Element" at bounding box center [188, 250] width 139 height 87
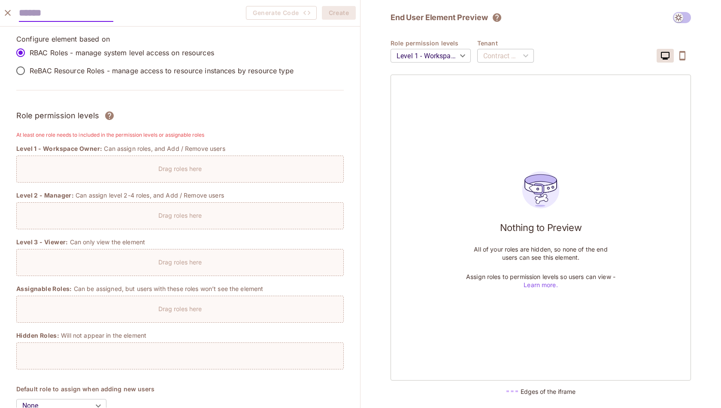
click at [11, 15] on icon "close" at bounding box center [8, 13] width 10 height 10
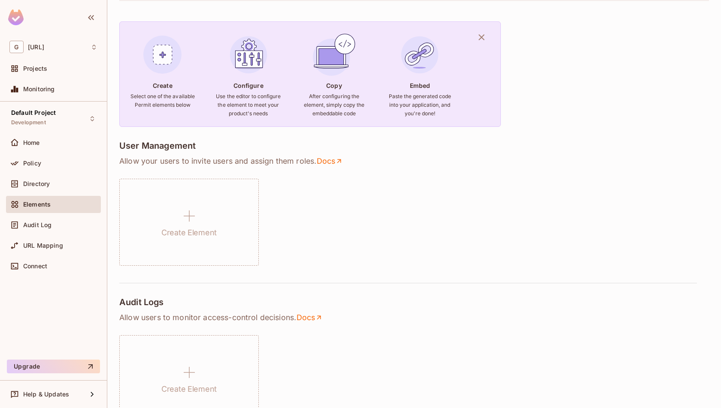
scroll to position [0, 0]
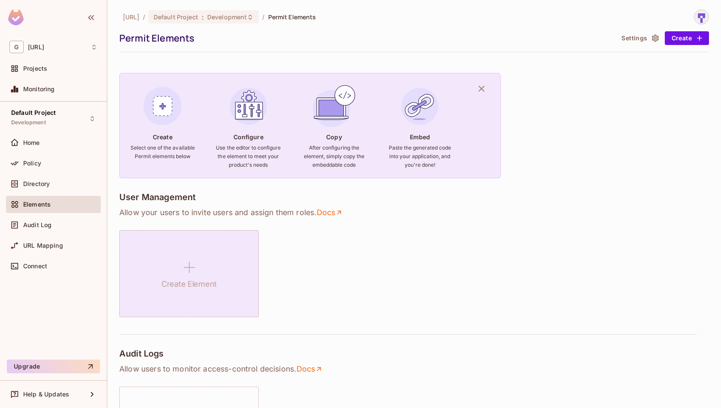
click at [175, 274] on div "Create Element" at bounding box center [188, 273] width 139 height 87
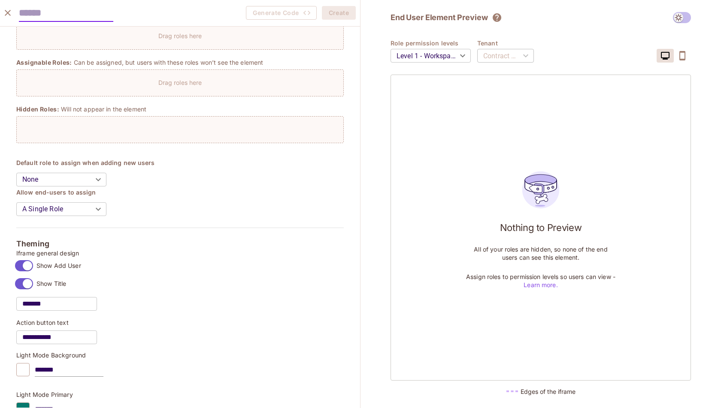
scroll to position [227, 0]
click at [97, 178] on body "G genworx.ai Projects Monitoring Default Project Development Home Policy Direct…" at bounding box center [360, 204] width 721 height 408
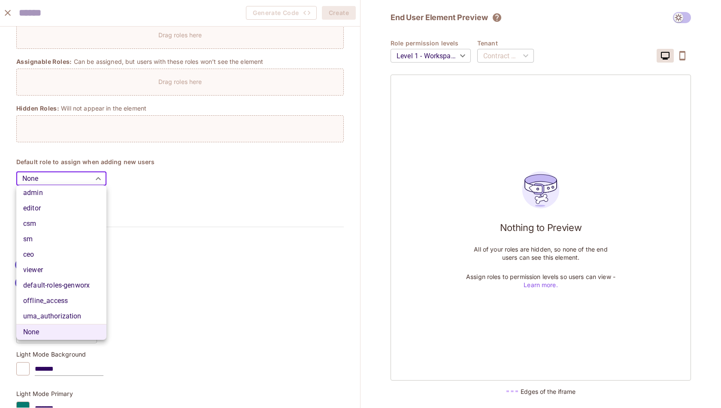
click at [97, 178] on div at bounding box center [360, 204] width 721 height 408
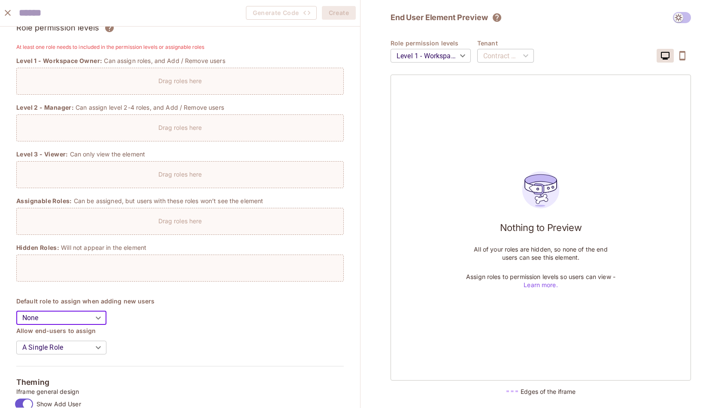
scroll to position [0, 0]
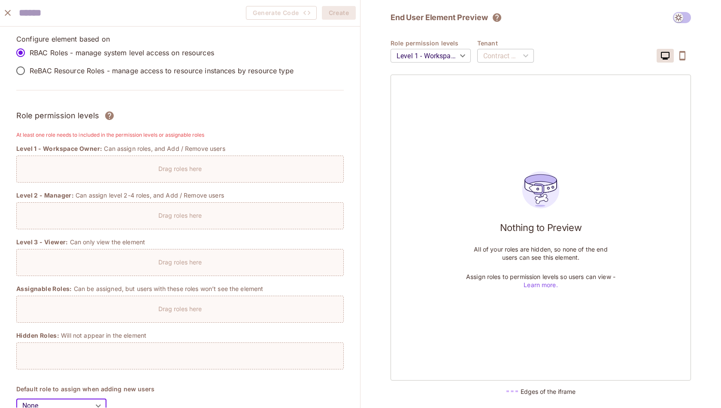
click at [455, 58] on body "G genworx.ai Projects Monitoring Default Project Development Home Policy Direct…" at bounding box center [360, 204] width 721 height 408
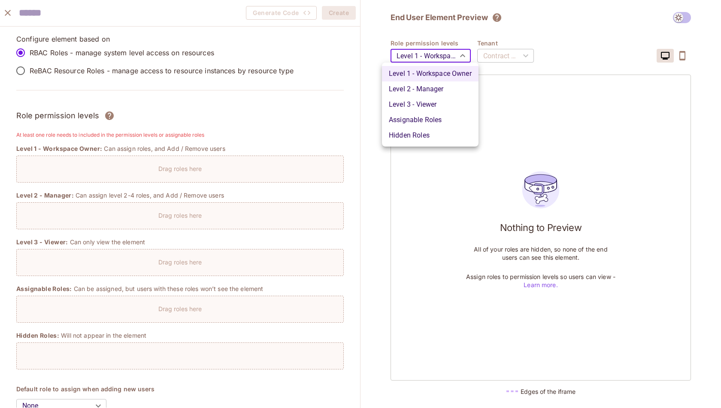
click at [454, 90] on li "Level 2 - Manager" at bounding box center [430, 89] width 97 height 15
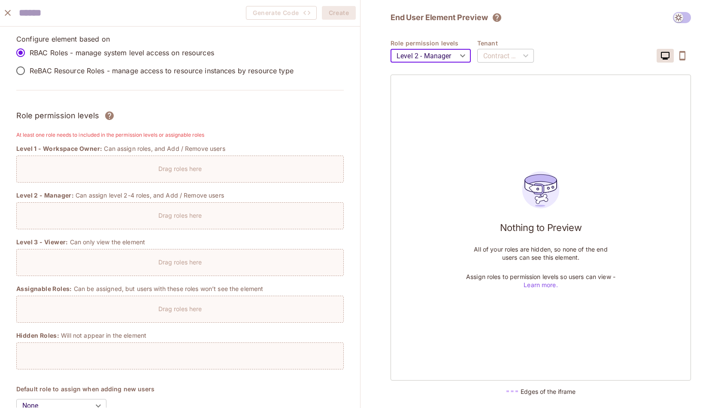
click at [454, 54] on body "G genworx.ai Projects Monitoring Default Project Development Home Policy Direct…" at bounding box center [360, 204] width 721 height 408
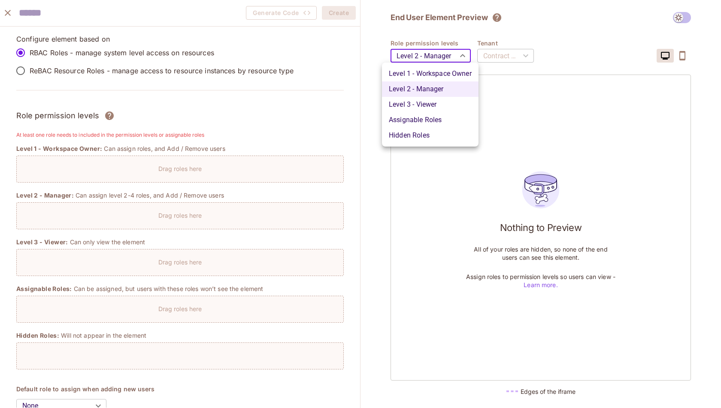
click at [436, 107] on li "Level 3 - Viewer" at bounding box center [430, 104] width 97 height 15
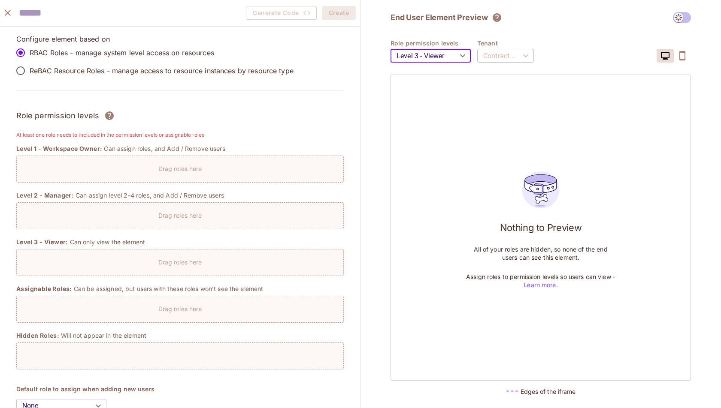
click at [461, 58] on body "G genworx.ai Projects Monitoring Default Project Development Home Policy Direct…" at bounding box center [360, 204] width 721 height 408
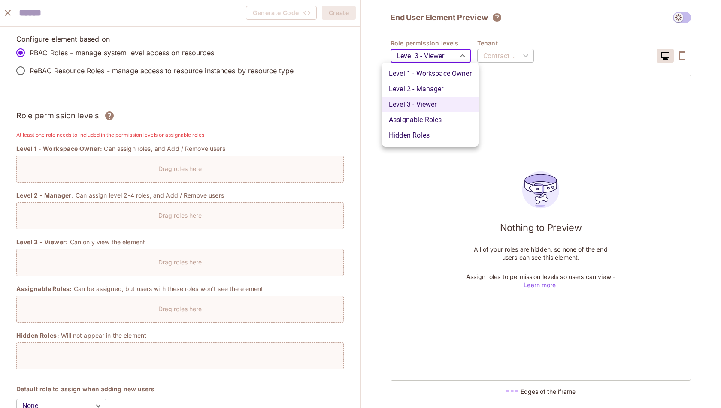
click at [441, 119] on li "Assignable Roles" at bounding box center [430, 119] width 97 height 15
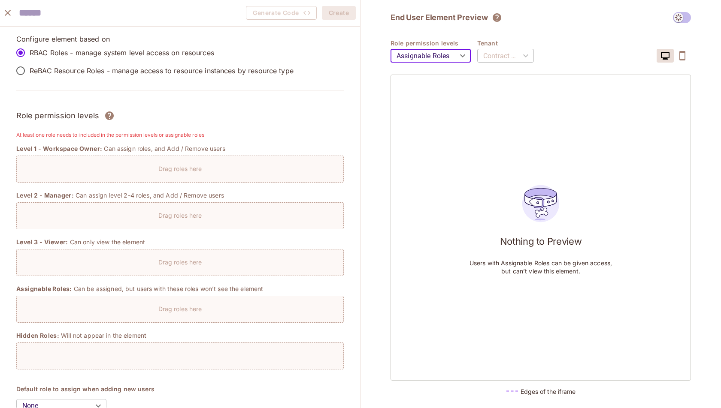
click at [456, 58] on body "G genworx.ai Projects Monitoring Default Project Development Home Policy Direct…" at bounding box center [360, 204] width 721 height 408
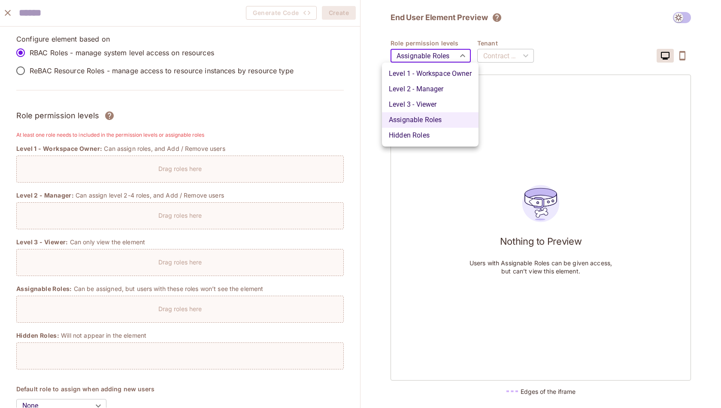
click at [419, 137] on li "Hidden Roles" at bounding box center [430, 135] width 97 height 15
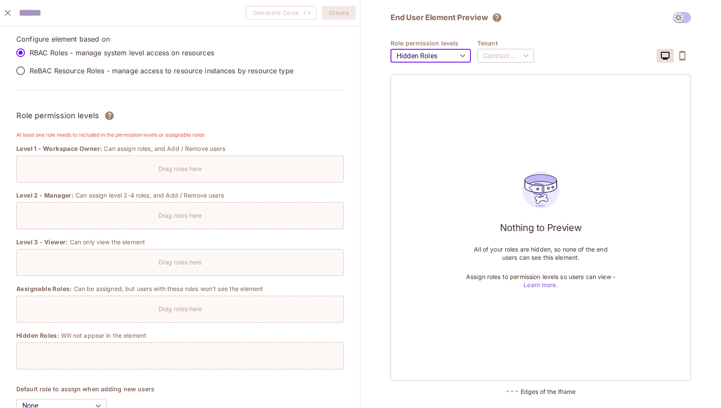
click at [459, 55] on body "G genworx.ai Projects Monitoring Default Project Development Home Policy Direct…" at bounding box center [360, 204] width 721 height 408
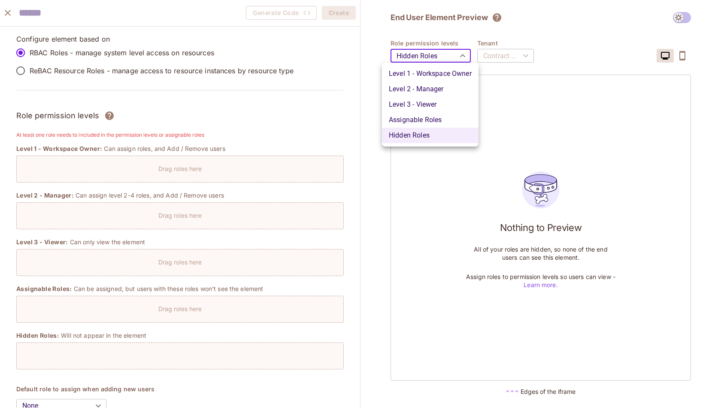
click at [451, 76] on li "Level 1 - Workspace Owner" at bounding box center [430, 73] width 97 height 15
type input "*******"
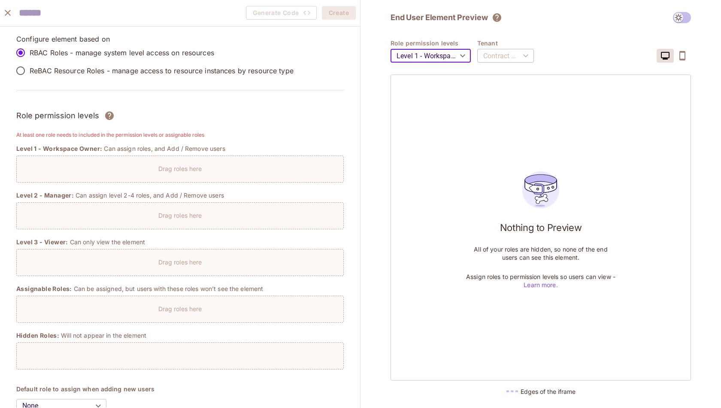
click at [513, 55] on div "Contract Management" at bounding box center [505, 56] width 57 height 24
click at [686, 54] on icon "button" at bounding box center [682, 56] width 10 height 10
click at [667, 54] on icon "button" at bounding box center [665, 56] width 10 height 10
click at [169, 166] on p "Drag roles here" at bounding box center [180, 169] width 44 height 8
click at [173, 171] on p "Drag roles here" at bounding box center [180, 169] width 44 height 8
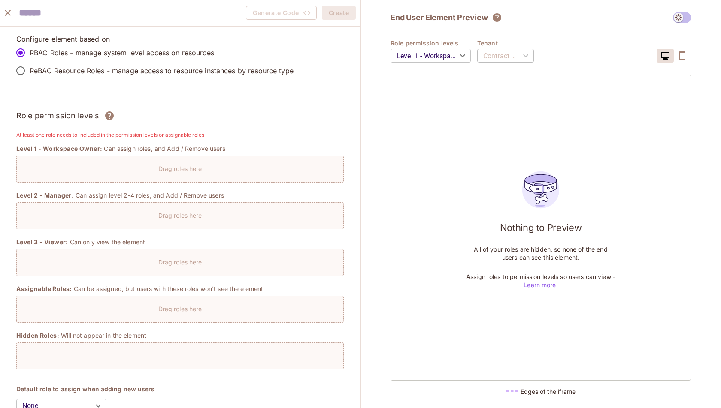
click at [173, 171] on p "Drag roles here" at bounding box center [180, 169] width 44 height 8
click at [688, 17] on span at bounding box center [682, 17] width 18 height 11
click at [679, 15] on span at bounding box center [682, 17] width 18 height 11
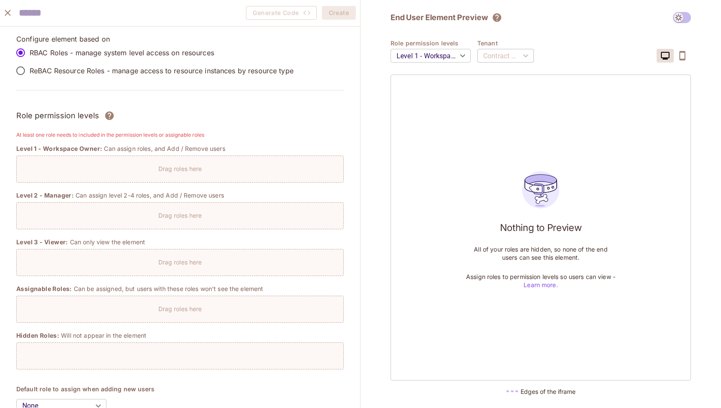
click at [6, 15] on icon "close" at bounding box center [8, 13] width 10 height 10
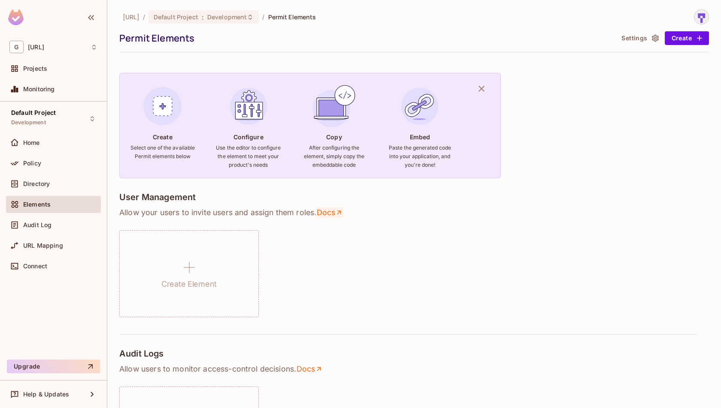
click at [325, 212] on link "Docs" at bounding box center [329, 213] width 27 height 10
click at [694, 42] on button "Create" at bounding box center [687, 38] width 44 height 14
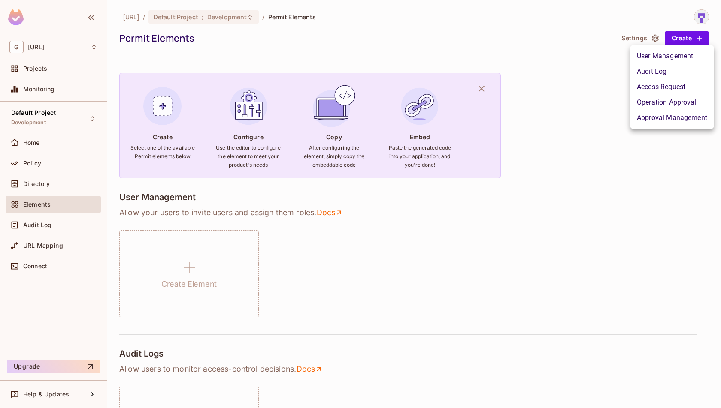
click at [591, 197] on div at bounding box center [360, 204] width 721 height 408
click at [656, 37] on icon "button" at bounding box center [654, 38] width 7 height 7
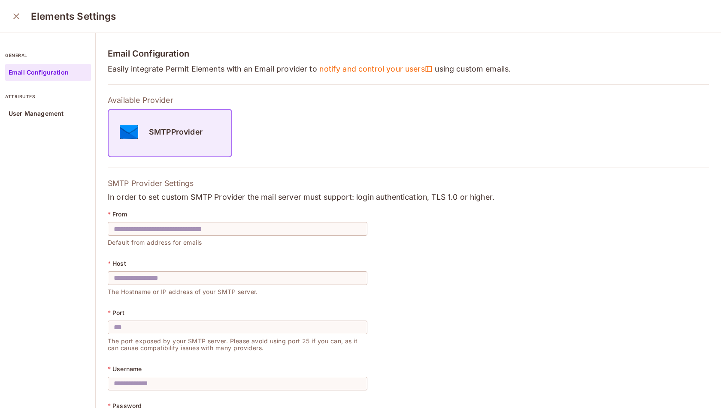
click at [16, 18] on icon "close" at bounding box center [16, 16] width 10 height 10
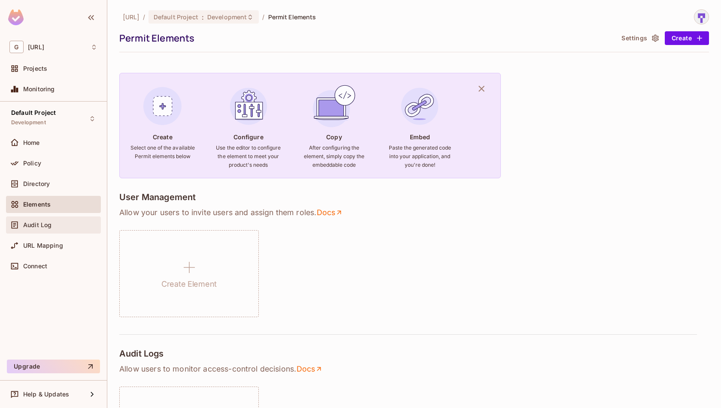
click at [58, 227] on div "Audit Log" at bounding box center [60, 225] width 74 height 7
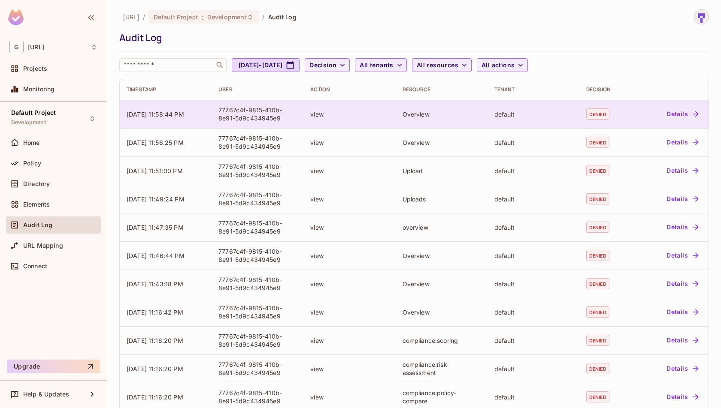
click at [690, 120] on button "Details" at bounding box center [682, 114] width 39 height 14
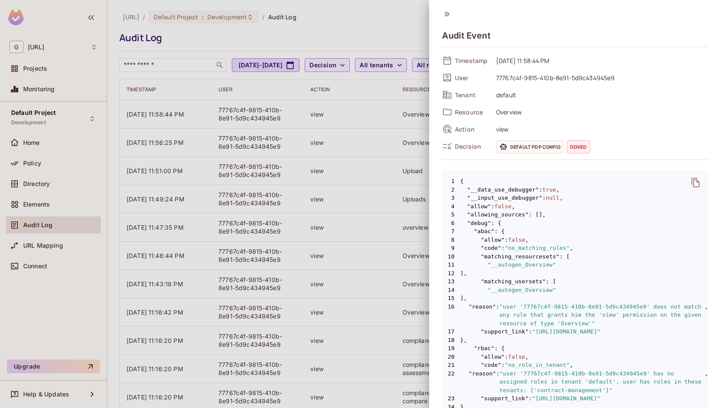
click at [442, 13] on icon at bounding box center [446, 13] width 9 height 9
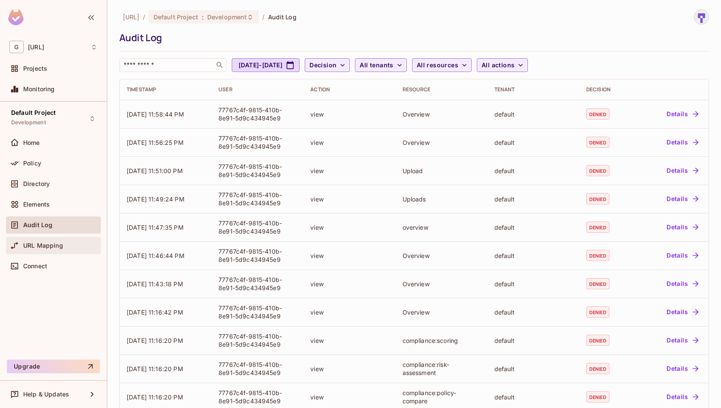
click at [25, 249] on div "URL Mapping" at bounding box center [53, 246] width 88 height 10
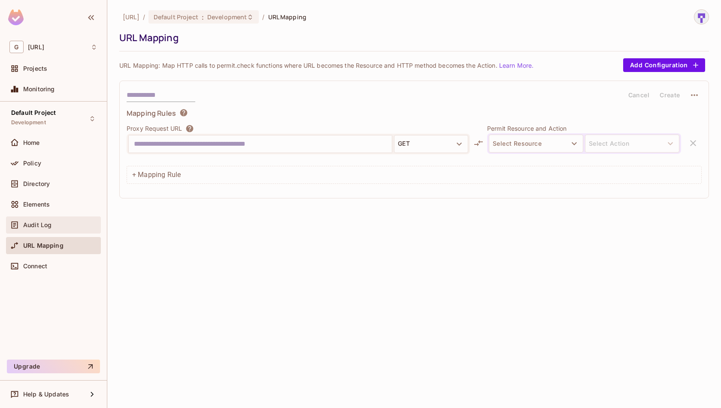
click at [63, 225] on div "Audit Log" at bounding box center [60, 225] width 74 height 7
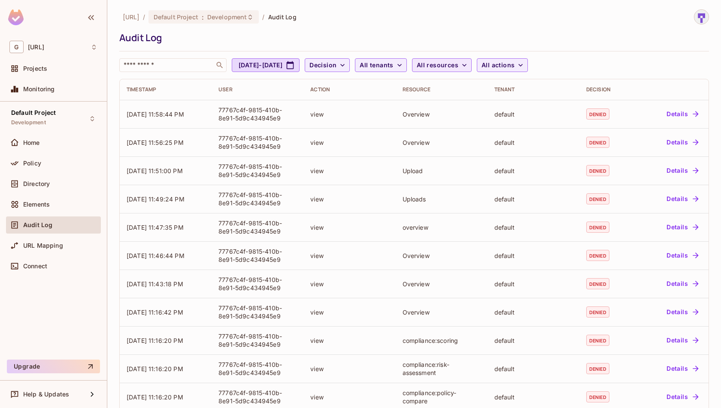
click at [458, 67] on span "All resources" at bounding box center [438, 65] width 42 height 11
click at [485, 110] on span "Overview" at bounding box center [498, 109] width 81 height 8
click at [512, 63] on icon "button" at bounding box center [508, 65] width 9 height 9
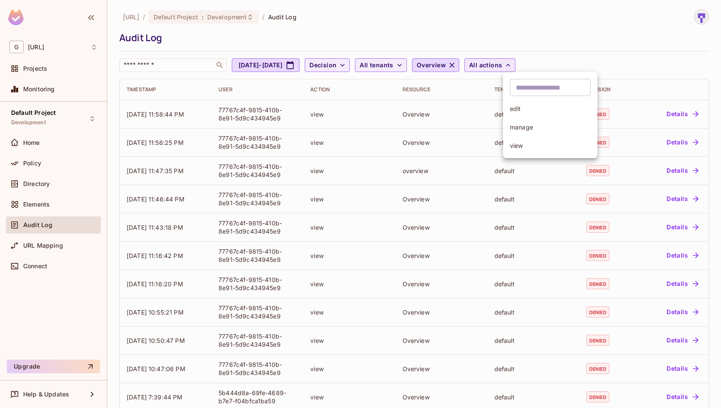
click at [531, 148] on span "view" at bounding box center [550, 146] width 81 height 8
click at [73, 203] on div "Elements" at bounding box center [60, 204] width 74 height 7
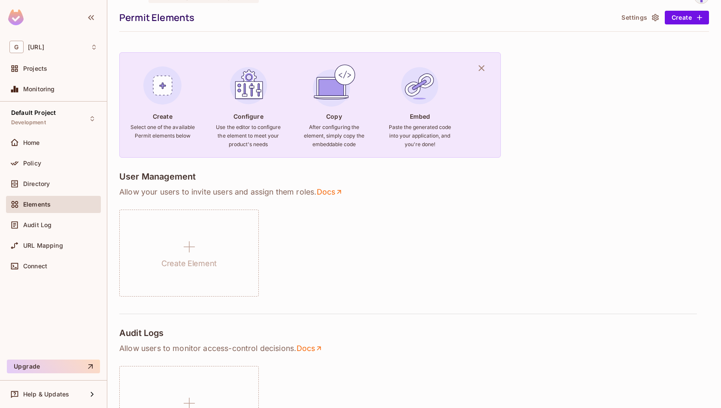
scroll to position [21, 0]
click at [481, 67] on icon "button" at bounding box center [481, 67] width 6 height 6
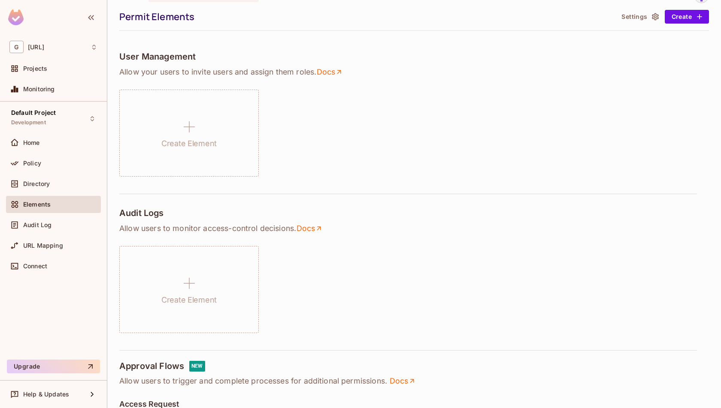
scroll to position [0, 0]
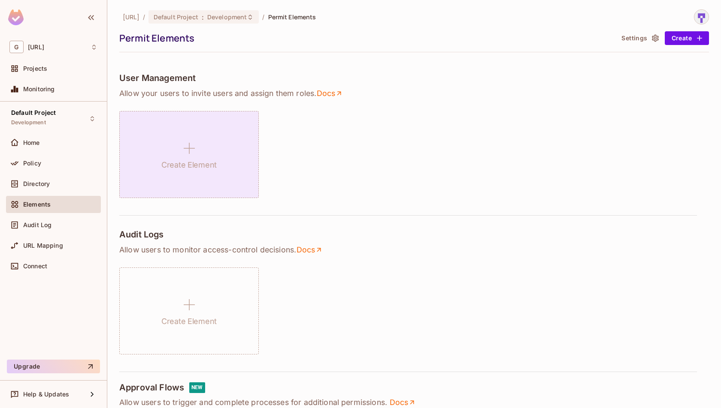
click at [199, 175] on div "Create Element" at bounding box center [188, 154] width 139 height 87
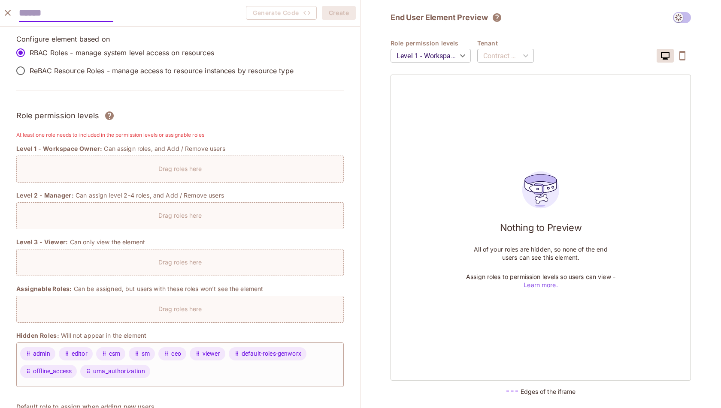
scroll to position [18, 0]
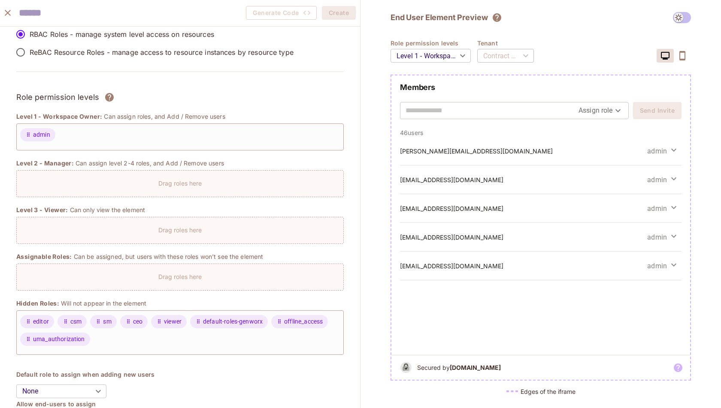
click at [527, 55] on div "Contract Management" at bounding box center [505, 56] width 57 height 24
click at [406, 368] on img at bounding box center [405, 368] width 15 height 16
click at [501, 320] on div "ramana@example.com admin abi@example.com admin 10@gmail.com admin cookietest001…" at bounding box center [540, 246] width 299 height 218
click at [619, 110] on body "G genworx.ai Projects Monitoring Default Project Development Home Policy Direct…" at bounding box center [360, 204] width 721 height 408
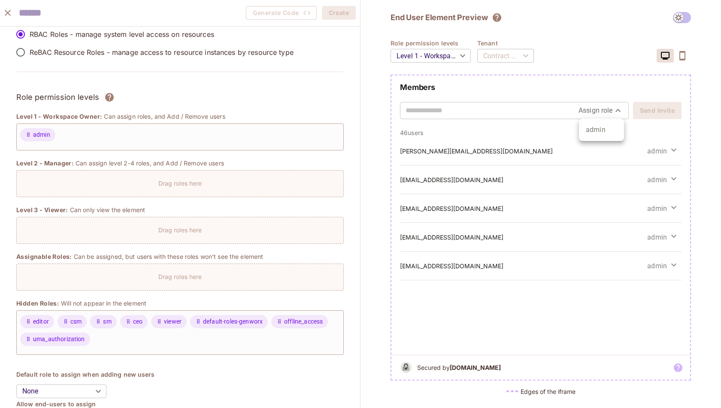
click at [597, 132] on li "admin" at bounding box center [601, 129] width 45 height 15
type input "*****"
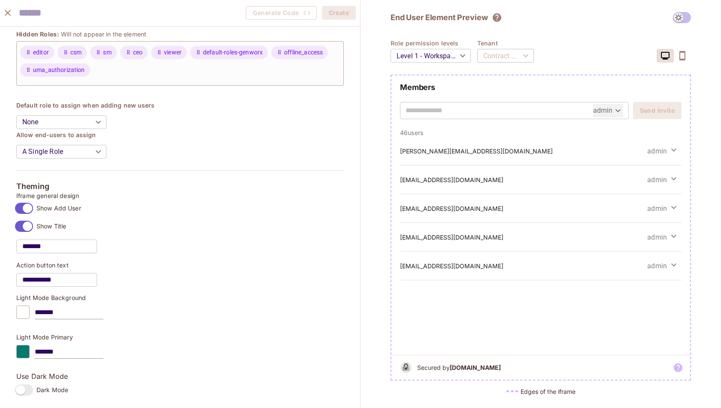
scroll to position [283, 0]
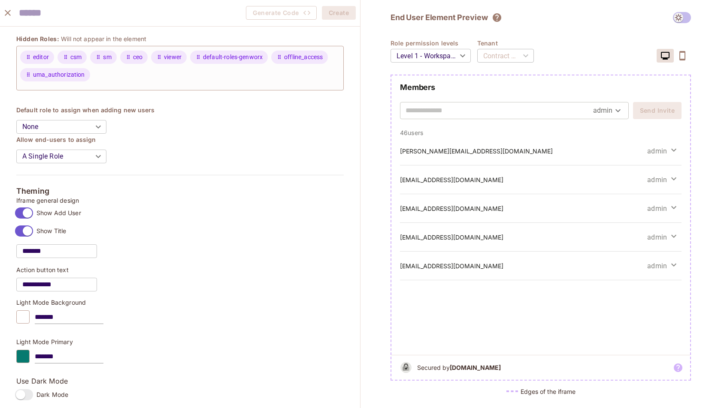
click at [101, 157] on body "G genworx.ai Projects Monitoring Default Project Development Home Policy Direct…" at bounding box center [360, 204] width 721 height 408
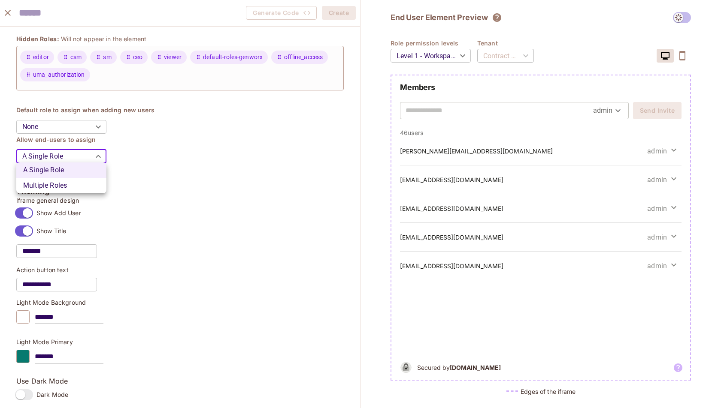
click at [101, 157] on div at bounding box center [360, 204] width 721 height 408
click at [101, 157] on body "G genworx.ai Projects Monitoring Default Project Development Home Policy Direct…" at bounding box center [360, 204] width 721 height 408
click at [87, 183] on li "Multiple Roles" at bounding box center [61, 185] width 90 height 15
click at [97, 149] on body "G genworx.ai Projects Monitoring Default Project Development Home Policy Direct…" at bounding box center [360, 204] width 721 height 408
click at [91, 169] on li "A Single Role" at bounding box center [61, 170] width 90 height 15
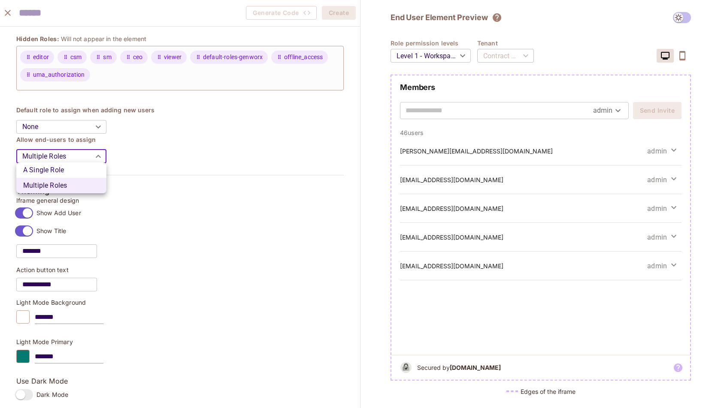
type input "******"
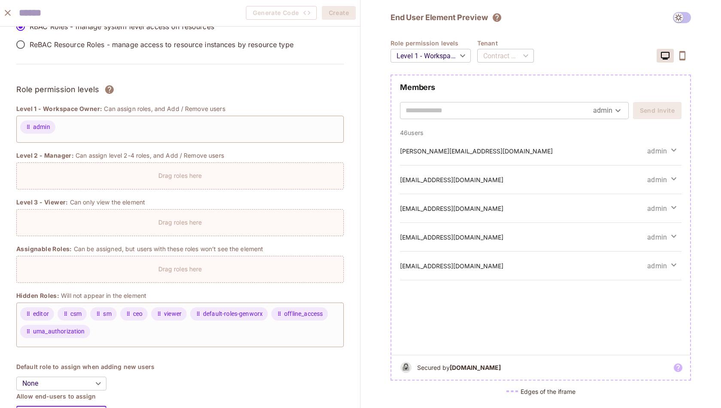
scroll to position [0, 0]
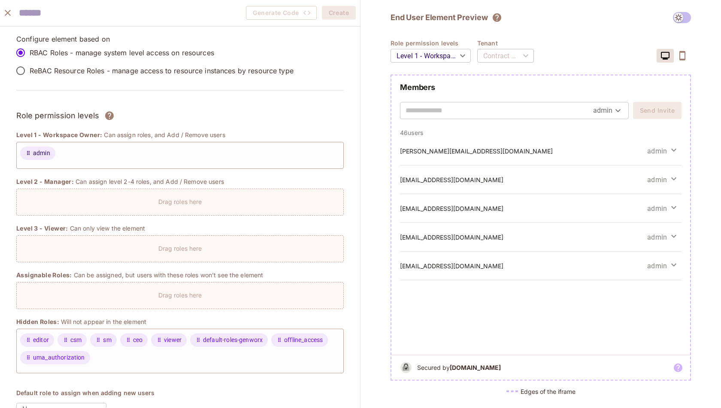
click at [51, 150] on span "admin" at bounding box center [37, 153] width 35 height 13
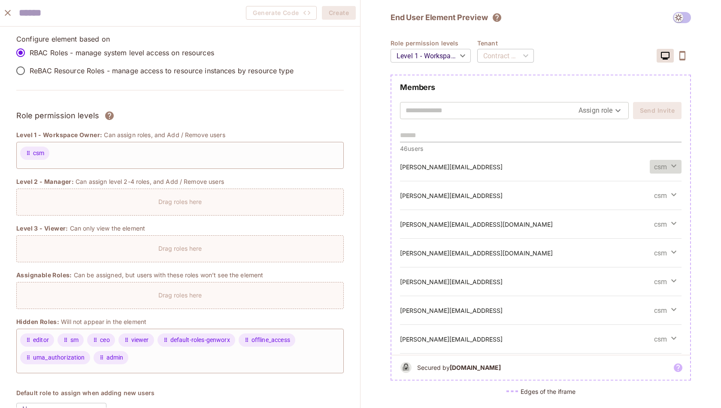
click at [671, 168] on icon "button" at bounding box center [673, 166] width 10 height 10
click at [671, 168] on div at bounding box center [360, 204] width 721 height 408
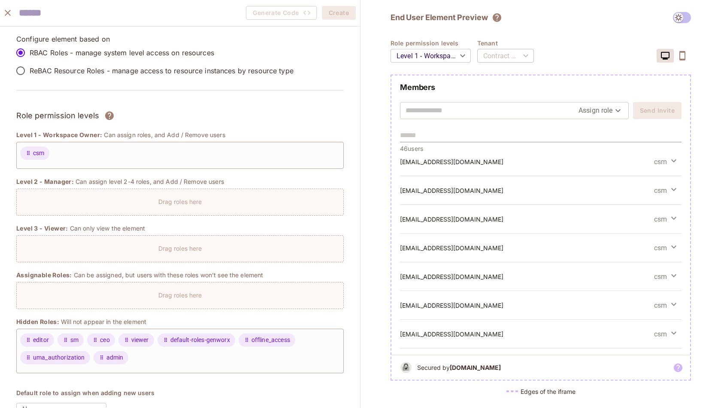
scroll to position [494, 0]
click at [680, 17] on span at bounding box center [682, 17] width 18 height 11
click at [688, 17] on span at bounding box center [682, 17] width 18 height 11
click at [679, 15] on span at bounding box center [682, 17] width 18 height 11
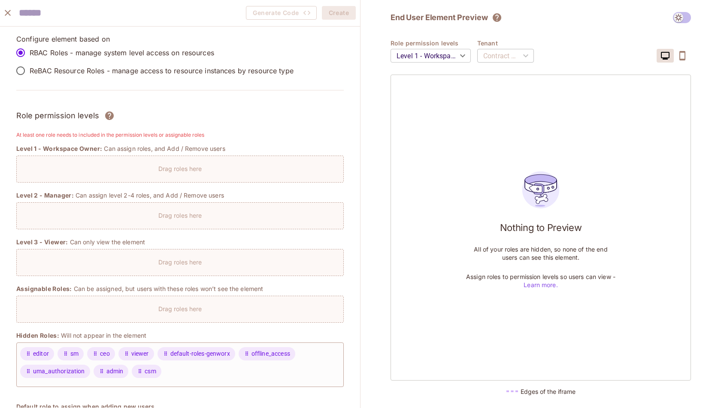
click at [5, 11] on icon "close" at bounding box center [8, 13] width 10 height 10
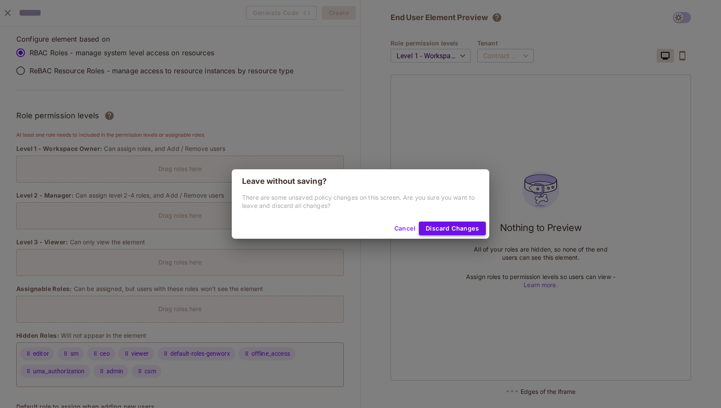
click at [450, 229] on button "Discard Changes" at bounding box center [452, 229] width 67 height 14
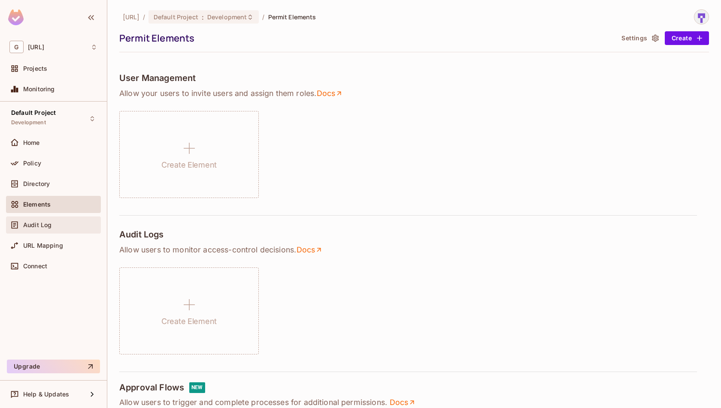
click at [37, 225] on span "Audit Log" at bounding box center [37, 225] width 28 height 7
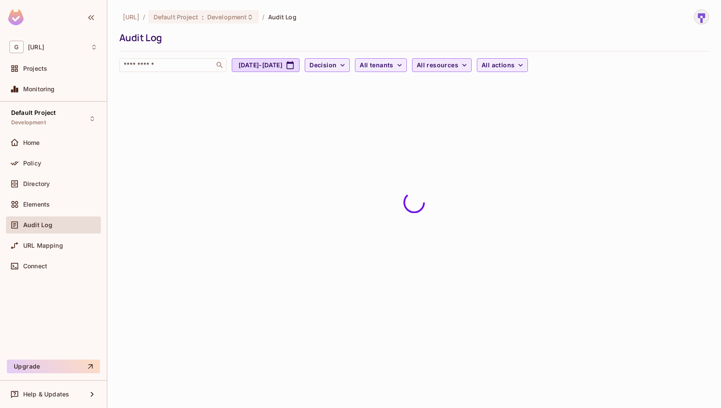
click at [472, 64] on button "All resources" at bounding box center [442, 65] width 60 height 14
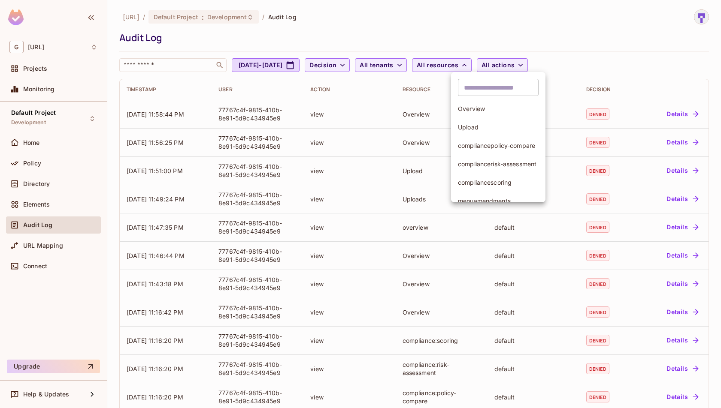
click at [663, 39] on div at bounding box center [360, 204] width 721 height 408
click at [393, 69] on span "All tenants" at bounding box center [376, 65] width 33 height 11
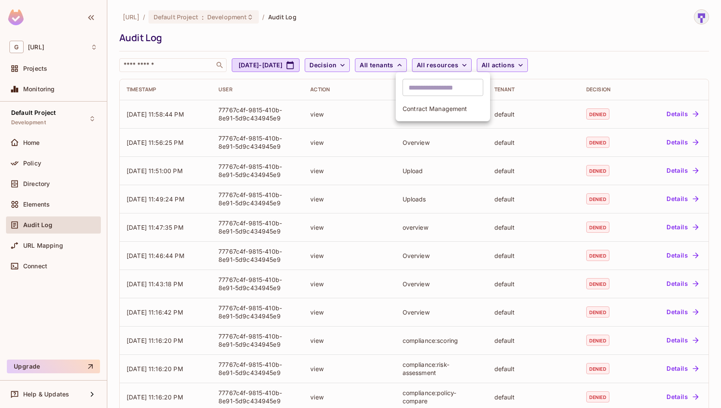
click at [429, 111] on span "Contract Management" at bounding box center [442, 109] width 81 height 8
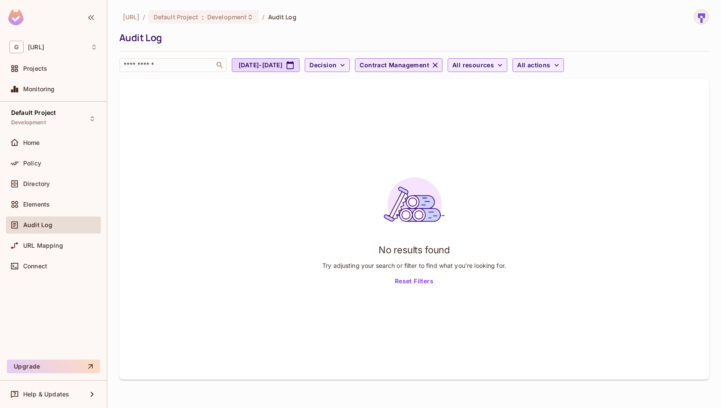
click at [438, 66] on icon "button" at bounding box center [435, 65] width 5 height 5
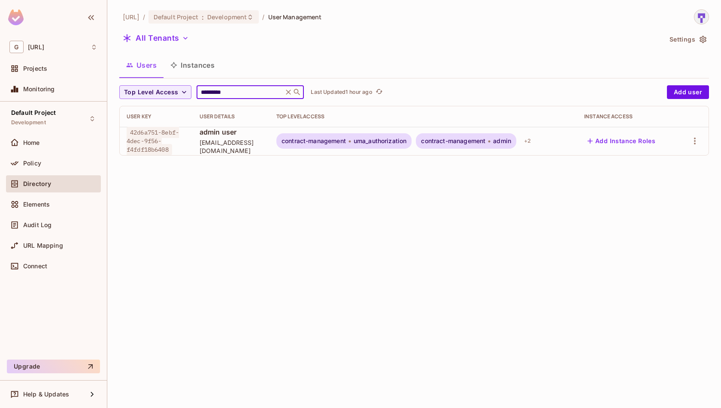
click at [288, 91] on icon at bounding box center [288, 92] width 5 height 5
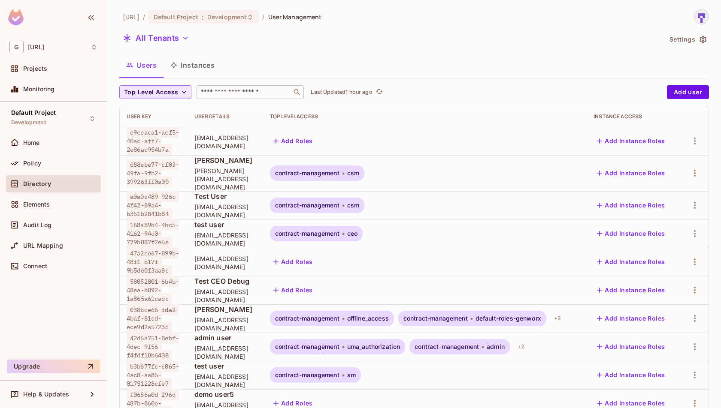
click at [179, 97] on button "Top Level Access" at bounding box center [155, 92] width 72 height 14
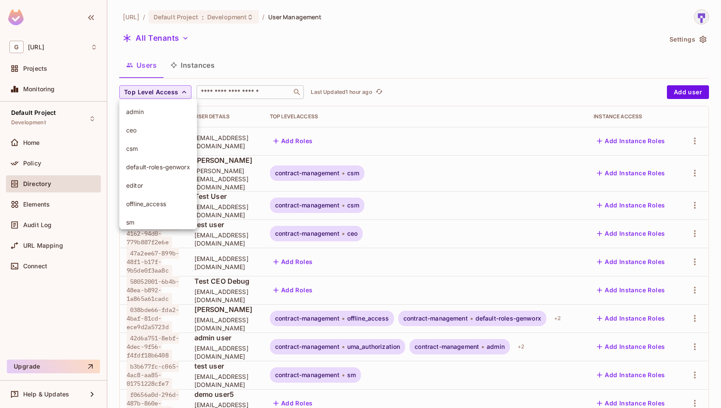
click at [179, 97] on div at bounding box center [360, 204] width 721 height 408
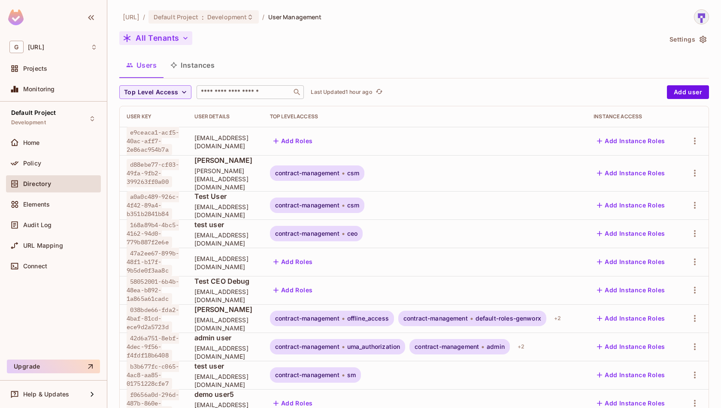
click at [181, 33] on button "All Tenants" at bounding box center [155, 38] width 73 height 14
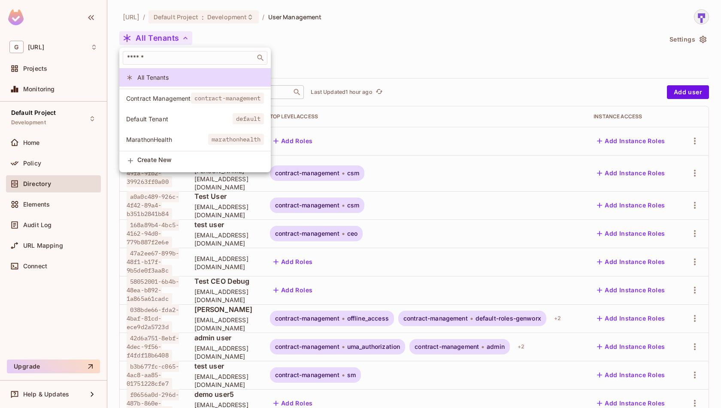
click at [172, 98] on span "Contract Management" at bounding box center [158, 98] width 65 height 8
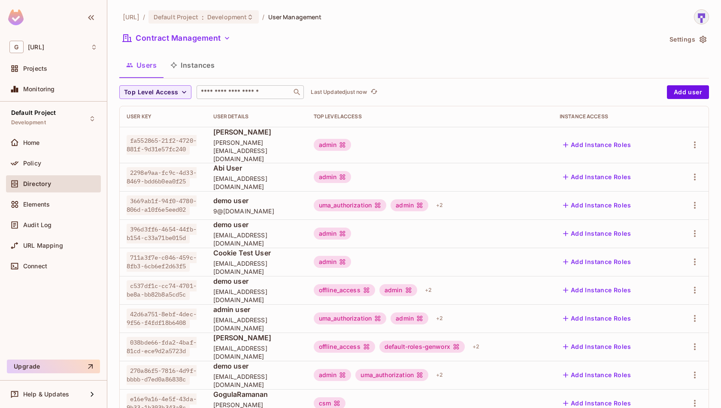
click at [277, 92] on input "text" at bounding box center [244, 92] width 90 height 9
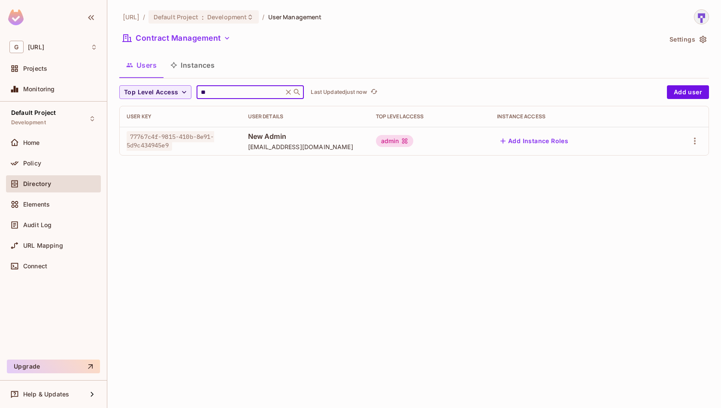
type input "*"
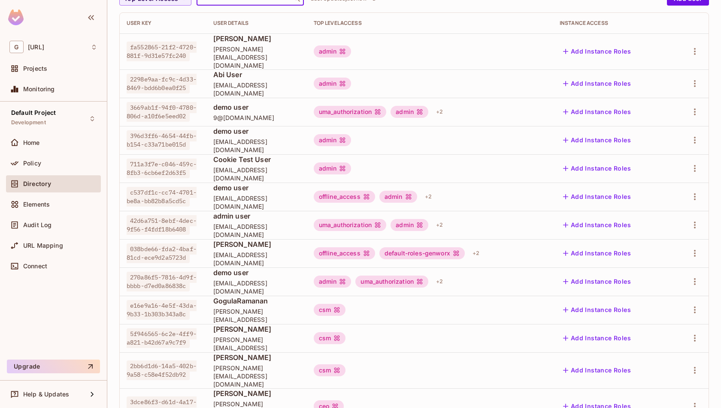
scroll to position [190, 0]
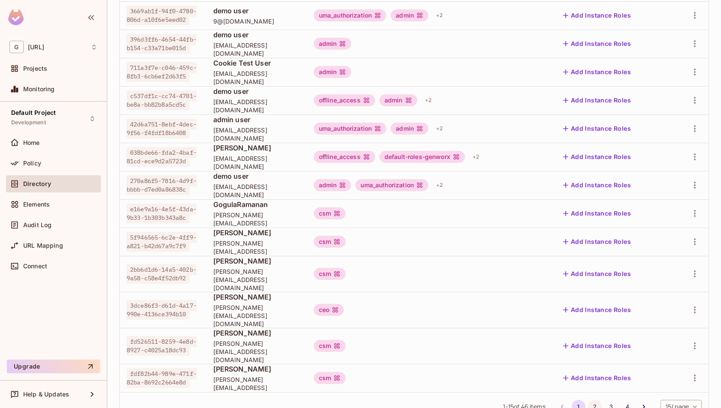
click at [596, 400] on button "2" at bounding box center [595, 407] width 14 height 14
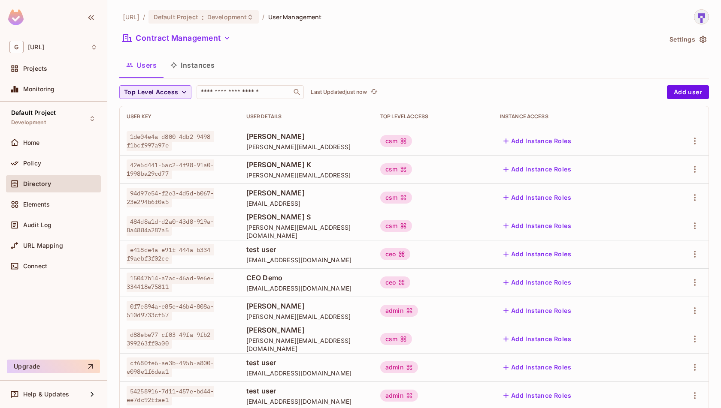
click at [178, 88] on button "Top Level Access" at bounding box center [155, 92] width 72 height 14
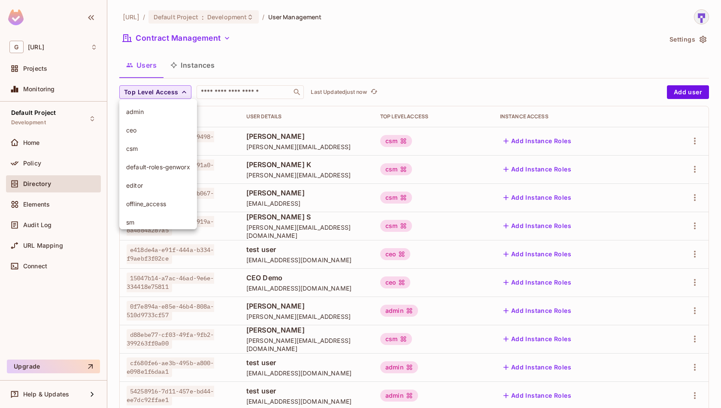
click at [178, 88] on div at bounding box center [360, 204] width 721 height 408
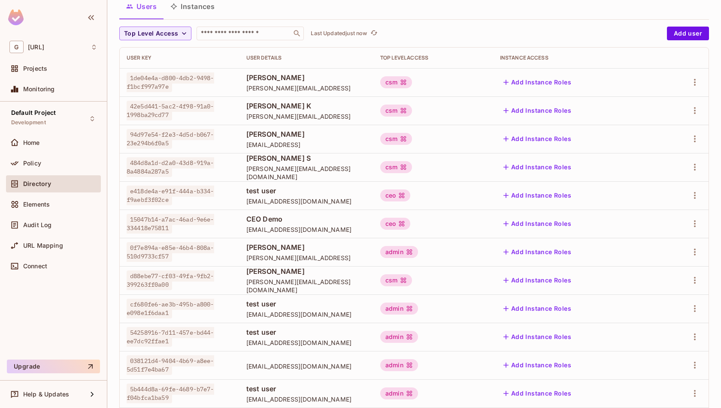
scroll to position [190, 0]
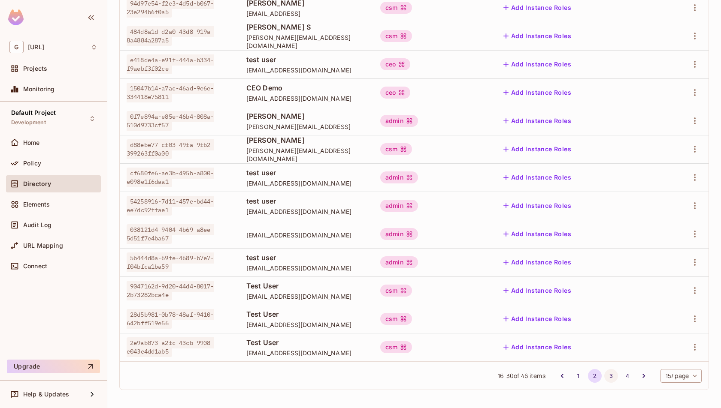
click at [605, 374] on button "3" at bounding box center [611, 376] width 14 height 14
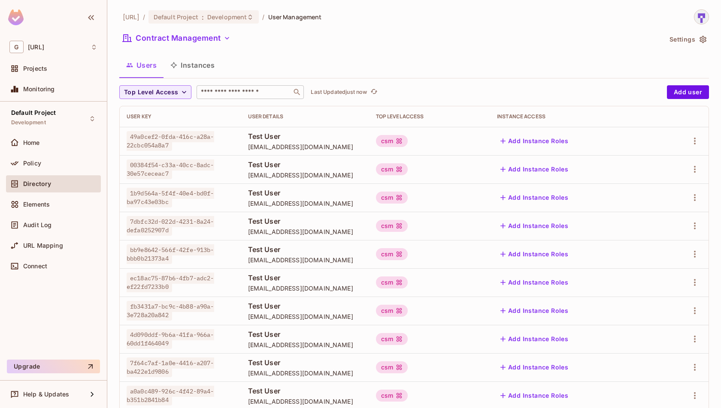
click at [256, 95] on input "text" at bounding box center [244, 92] width 90 height 9
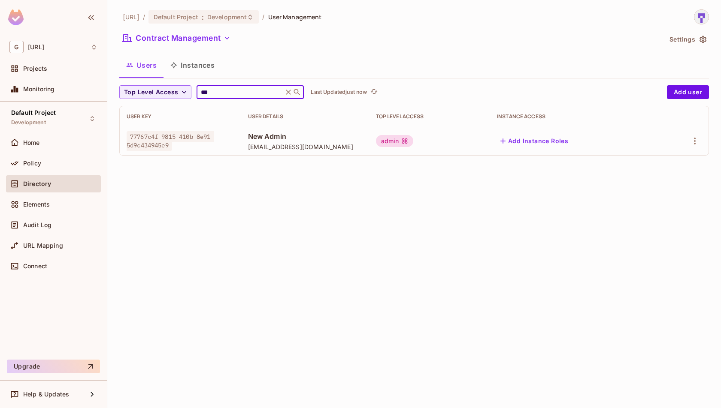
type input "***"
click at [192, 41] on button "Contract Management" at bounding box center [176, 38] width 115 height 14
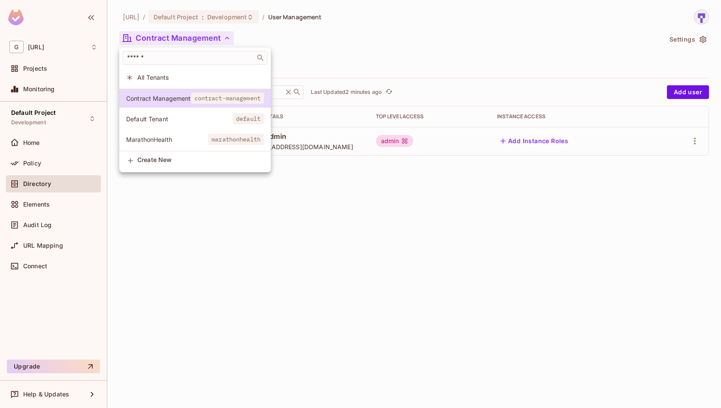
click at [340, 76] on div at bounding box center [360, 204] width 721 height 408
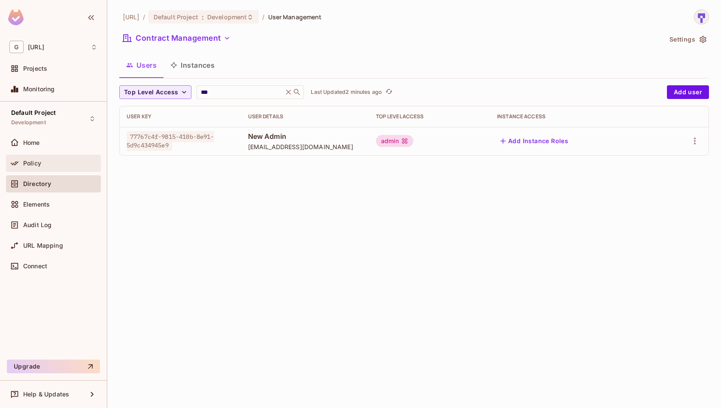
click at [20, 158] on div at bounding box center [16, 163] width 14 height 10
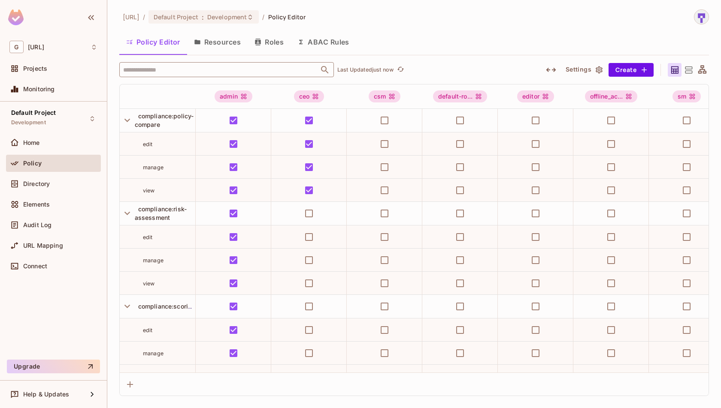
click at [164, 71] on input "text" at bounding box center [219, 69] width 196 height 15
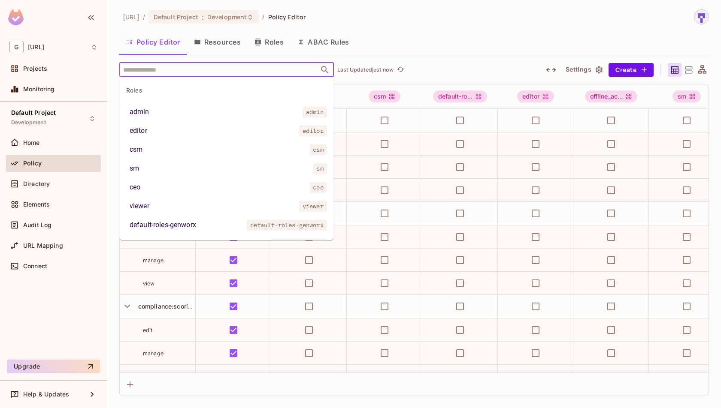
click at [160, 109] on li "admin admin" at bounding box center [226, 111] width 215 height 15
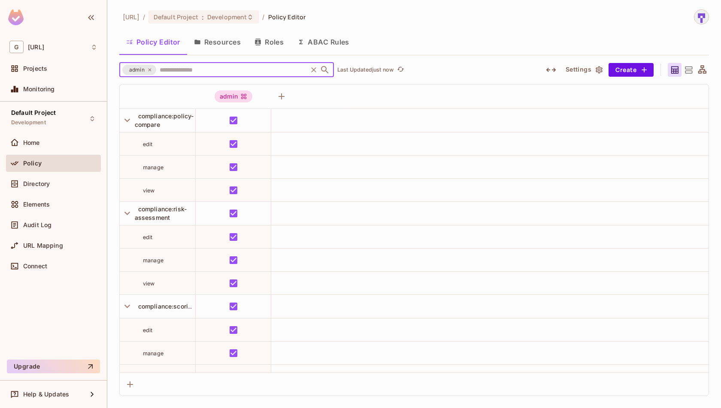
click at [269, 58] on div "genworx.ai / Default Project : Development / Policy Editor Policy Editor Resour…" at bounding box center [414, 202] width 590 height 387
click at [263, 68] on input "text" at bounding box center [231, 69] width 148 height 15
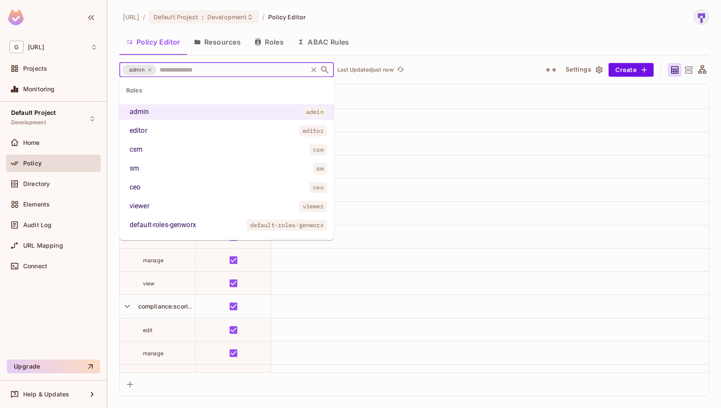
click at [150, 68] on icon at bounding box center [149, 69] width 5 height 5
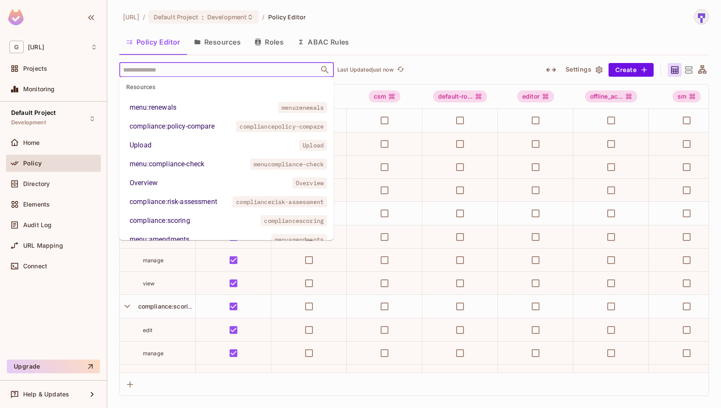
scroll to position [207, 0]
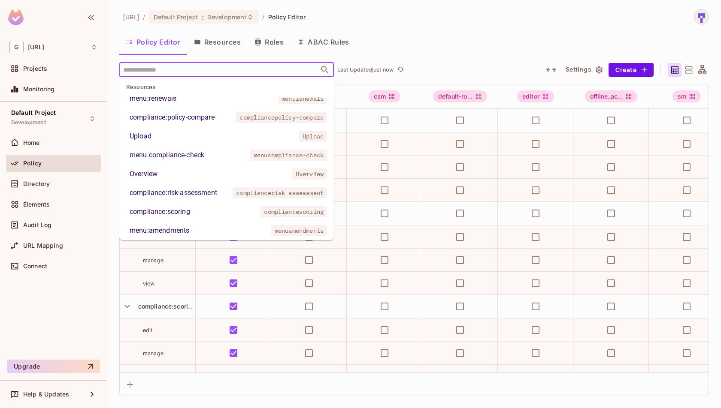
click at [139, 178] on div "Overview" at bounding box center [144, 174] width 28 height 10
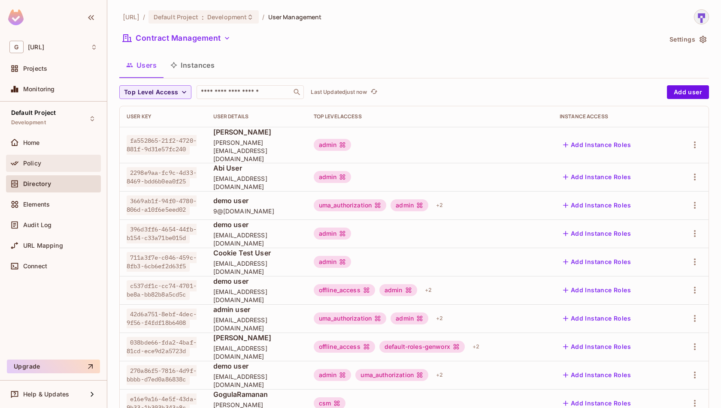
click at [39, 166] on div "Policy" at bounding box center [53, 163] width 88 height 10
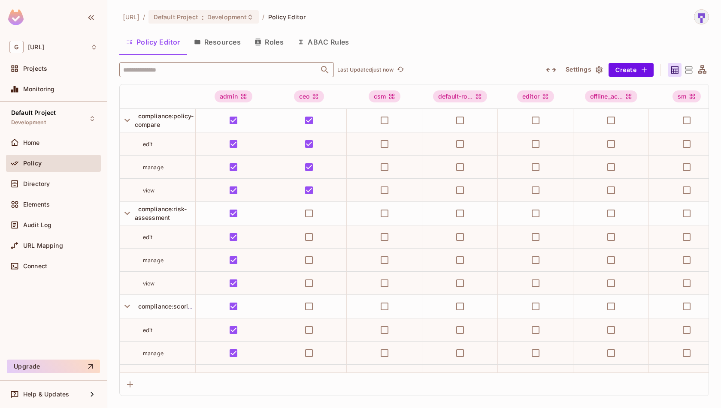
click at [200, 74] on input "text" at bounding box center [219, 69] width 196 height 15
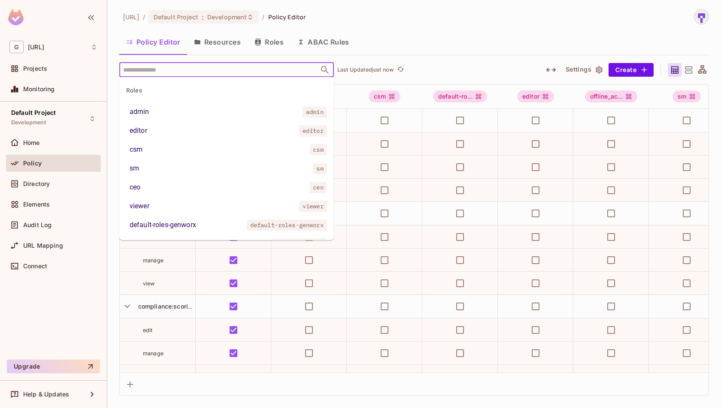
click at [190, 112] on li "admin admin" at bounding box center [226, 111] width 215 height 15
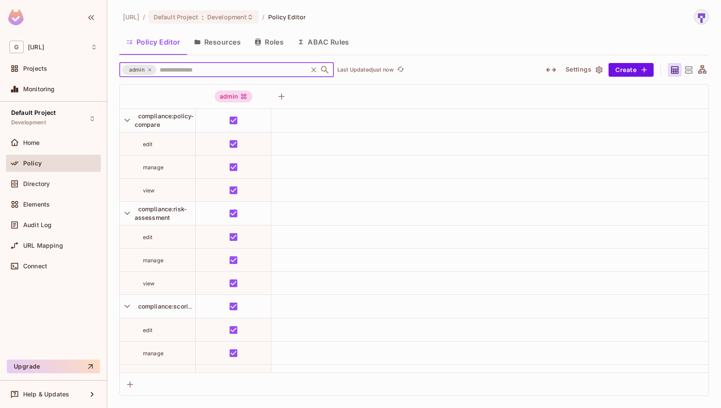
click at [193, 71] on input "text" at bounding box center [231, 69] width 148 height 15
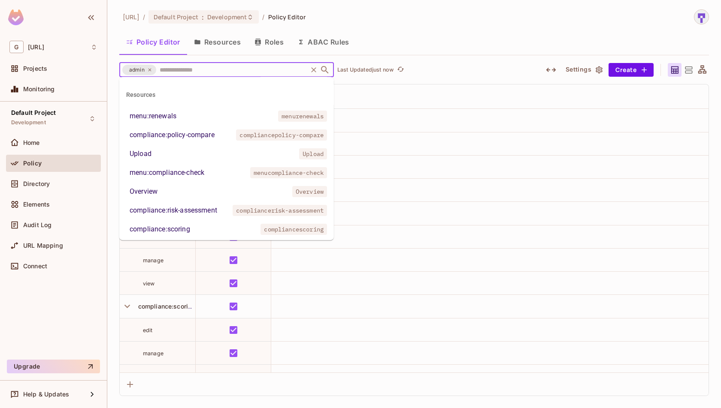
scroll to position [212, 0]
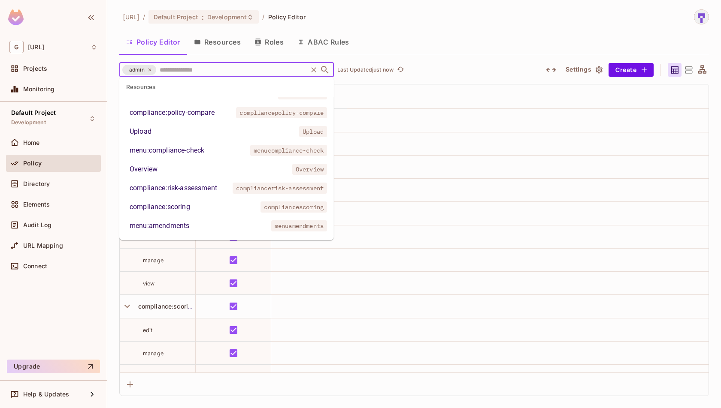
click at [175, 172] on li "Overview Overview" at bounding box center [226, 169] width 215 height 15
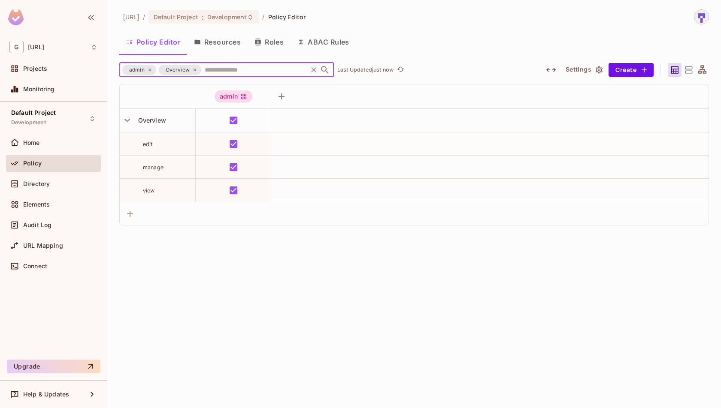
click at [151, 71] on icon at bounding box center [149, 69] width 3 height 3
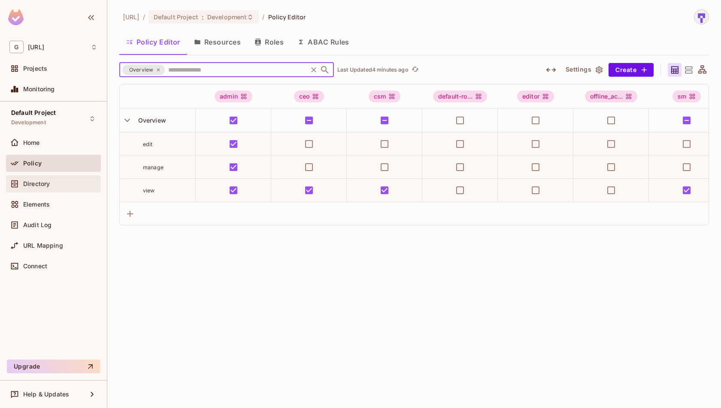
click at [33, 188] on div "Directory" at bounding box center [53, 184] width 88 height 10
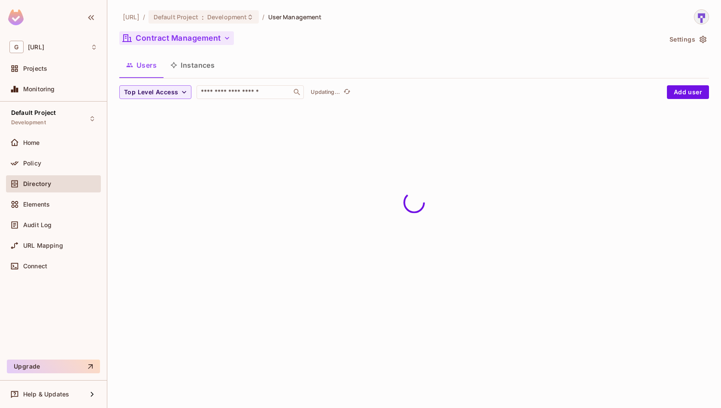
click at [218, 41] on button "Contract Management" at bounding box center [176, 38] width 115 height 14
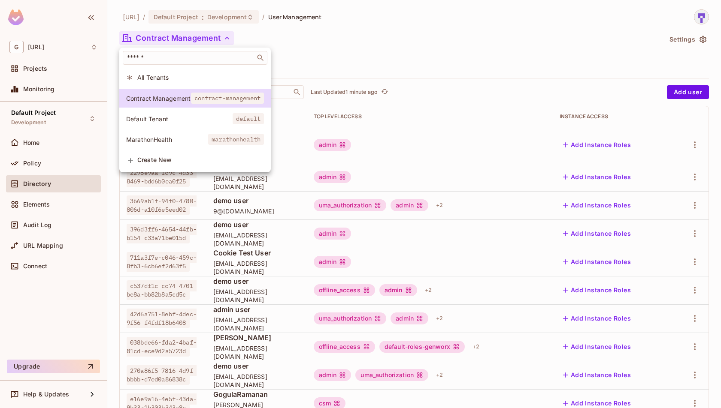
click at [420, 42] on div at bounding box center [360, 204] width 721 height 408
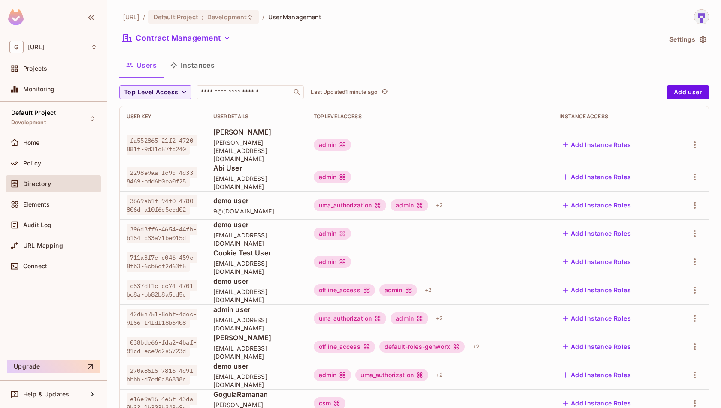
click at [249, 83] on div "genworx.ai / Default Project : Development / User Management Contract Managemen…" at bounding box center [414, 313] width 590 height 609
click at [253, 88] on input "text" at bounding box center [244, 92] width 90 height 9
paste input "**********"
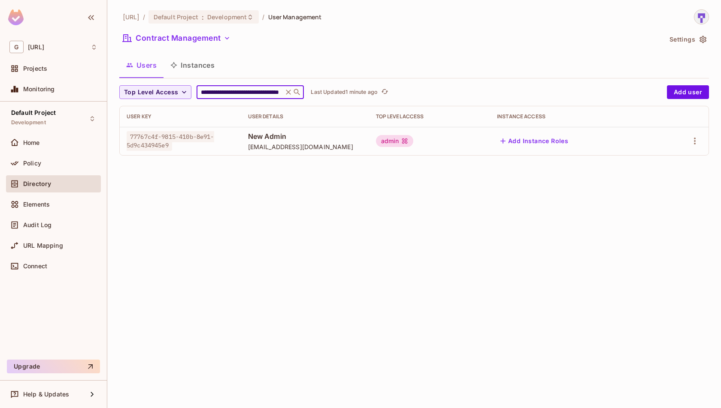
type input "**********"
click at [520, 139] on button "Add Instance Roles" at bounding box center [534, 141] width 75 height 14
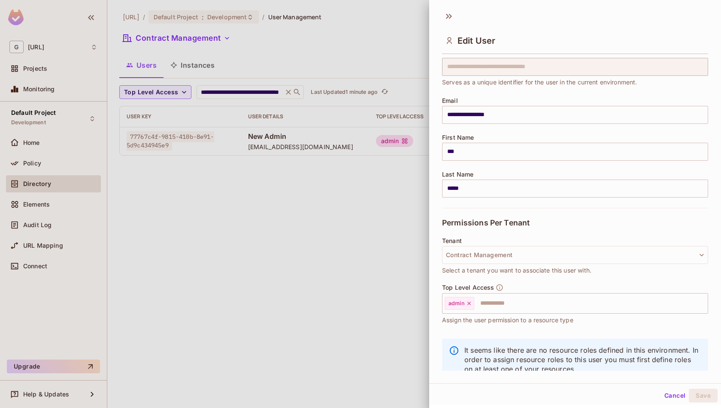
scroll to position [54, 0]
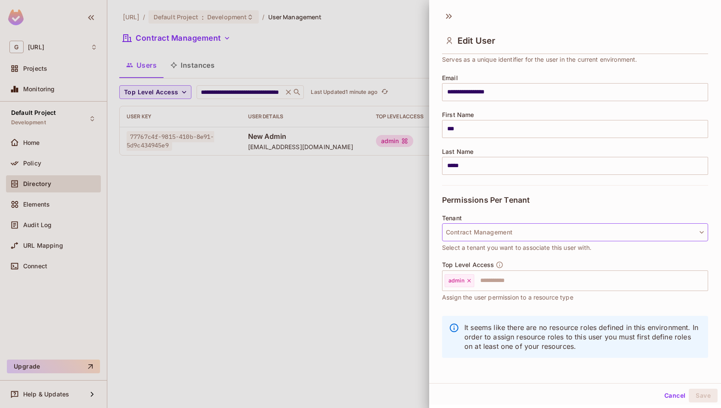
click at [582, 233] on button "Contract Management" at bounding box center [575, 233] width 266 height 18
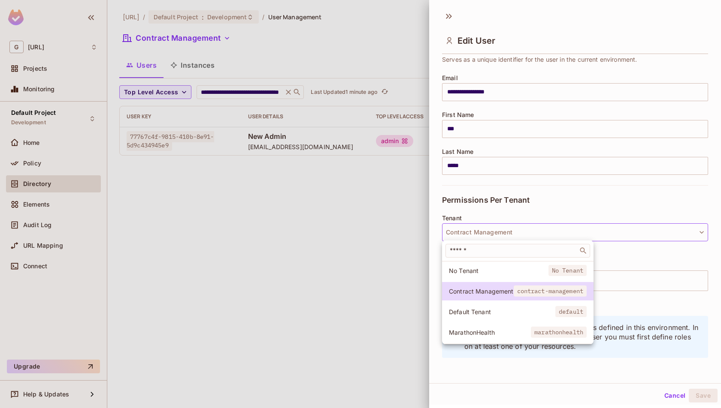
click at [582, 233] on div at bounding box center [360, 204] width 721 height 408
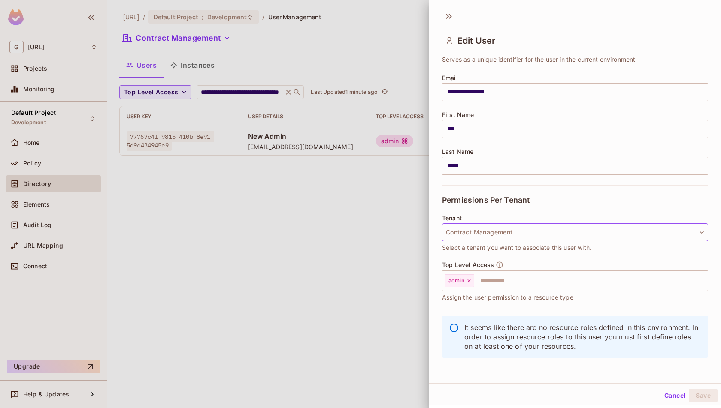
click at [582, 233] on button "Contract Management" at bounding box center [575, 233] width 266 height 18
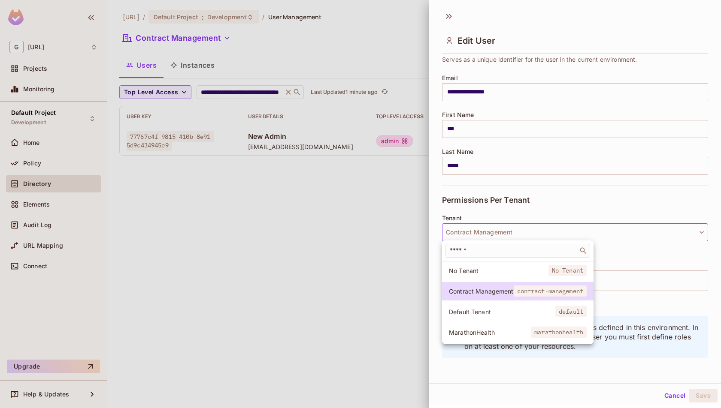
click at [582, 233] on div at bounding box center [360, 204] width 721 height 408
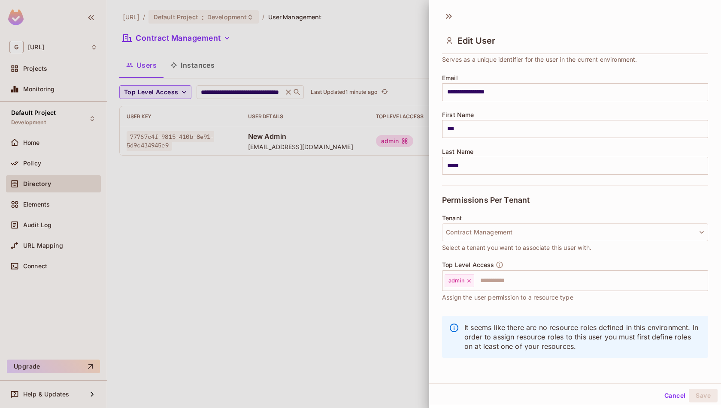
click at [570, 197] on div "Permissions Per Tenant" at bounding box center [575, 200] width 266 height 30
click at [446, 15] on icon at bounding box center [449, 16] width 14 height 14
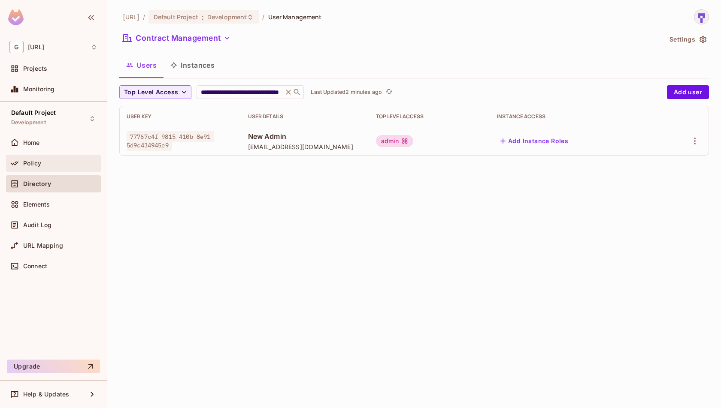
click at [39, 163] on span "Policy" at bounding box center [32, 163] width 18 height 7
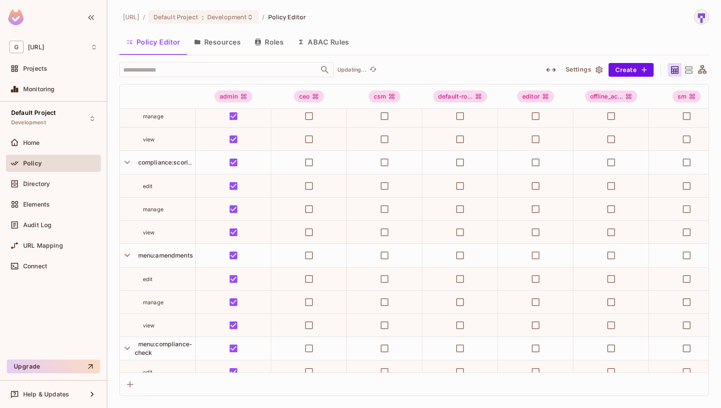
scroll to position [479, 0]
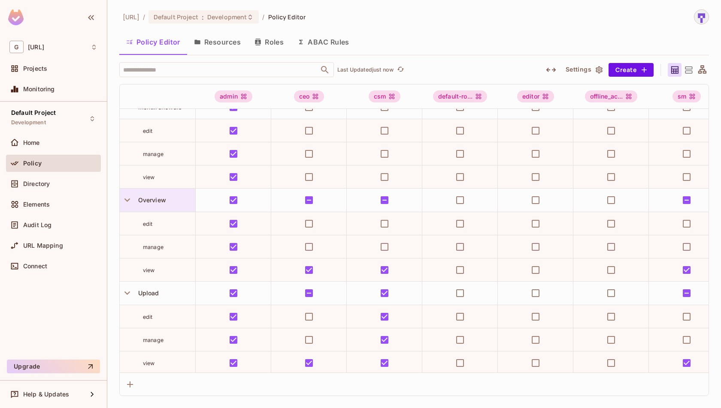
click at [164, 193] on div "Overview" at bounding box center [158, 200] width 76 height 23
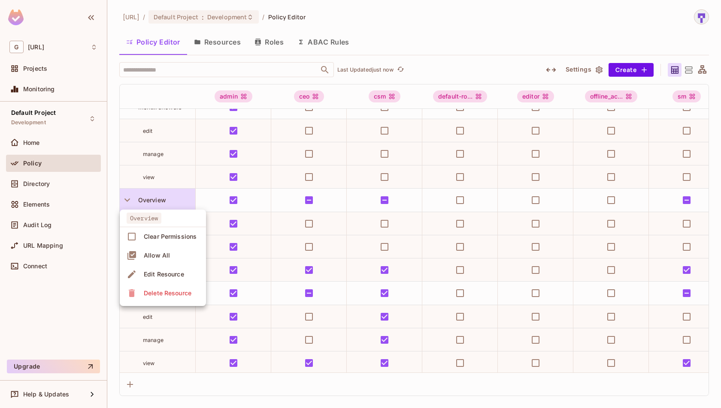
click at [167, 278] on span "Edit Resource" at bounding box center [163, 275] width 45 height 14
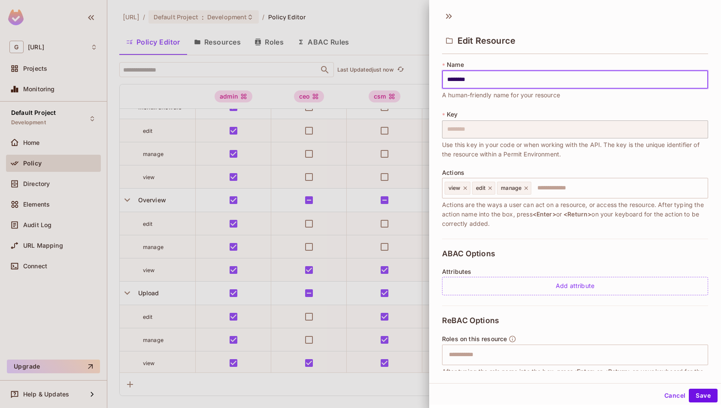
click at [676, 394] on button "Cancel" at bounding box center [675, 396] width 28 height 14
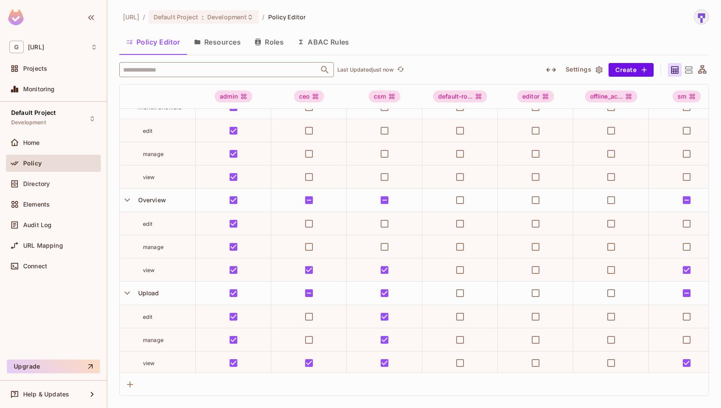
click at [284, 67] on input "text" at bounding box center [219, 69] width 196 height 15
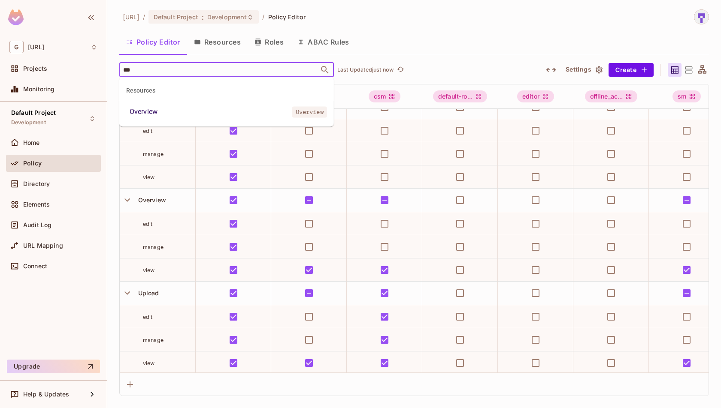
type input "****"
click at [243, 109] on li "Overview Overview" at bounding box center [226, 111] width 215 height 15
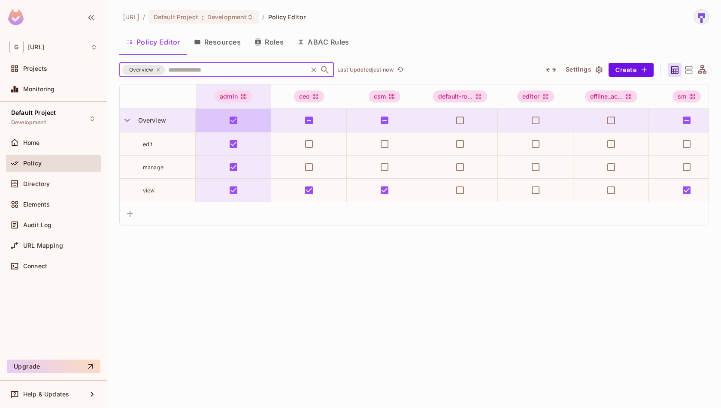
scroll to position [0, 0]
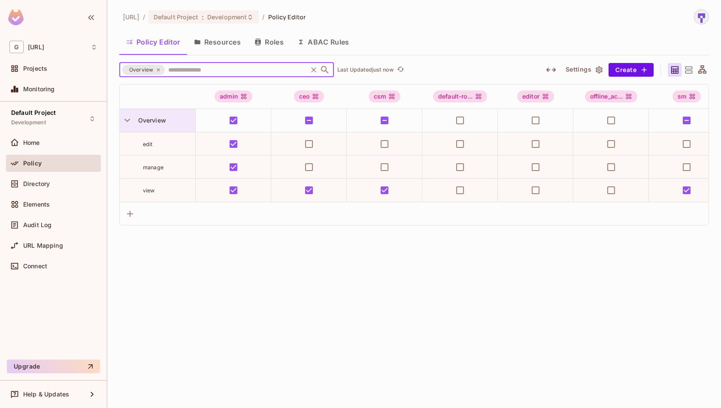
click at [148, 126] on div "Overview" at bounding box center [158, 120] width 76 height 23
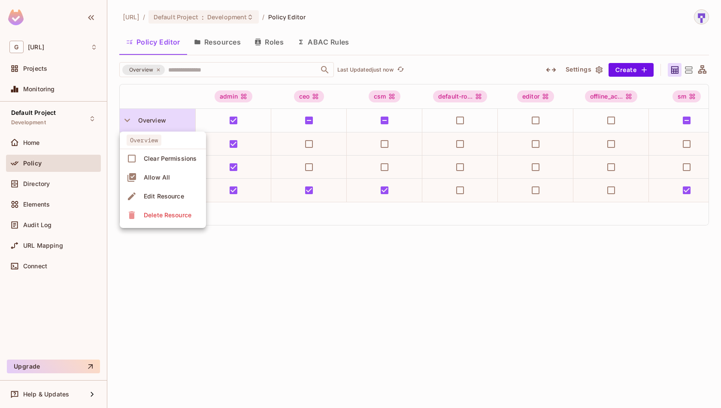
click at [148, 126] on div at bounding box center [360, 204] width 721 height 408
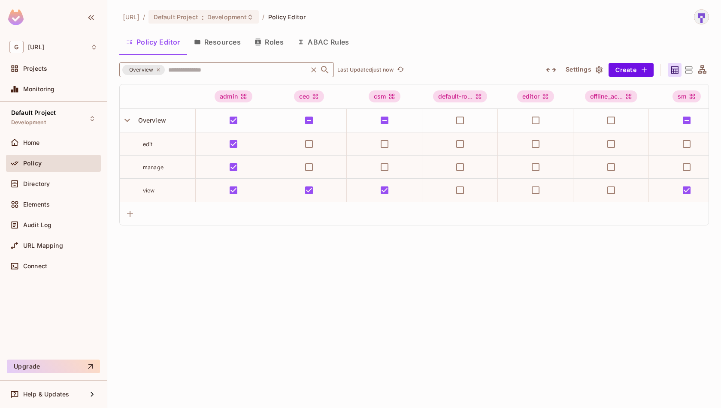
click at [282, 69] on input "text" at bounding box center [236, 69] width 140 height 15
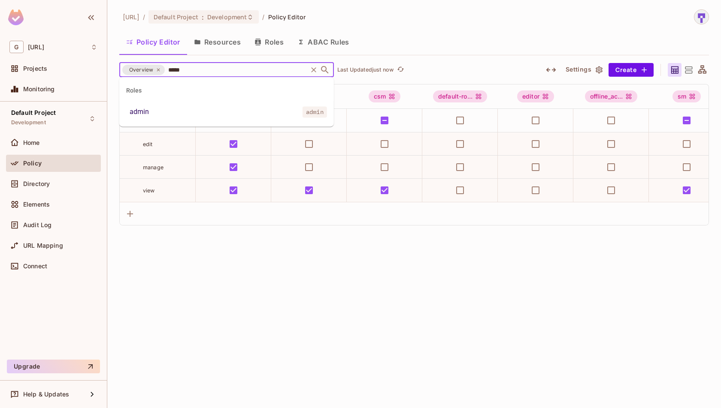
type input "*****"
click at [305, 114] on span "admin" at bounding box center [314, 111] width 24 height 11
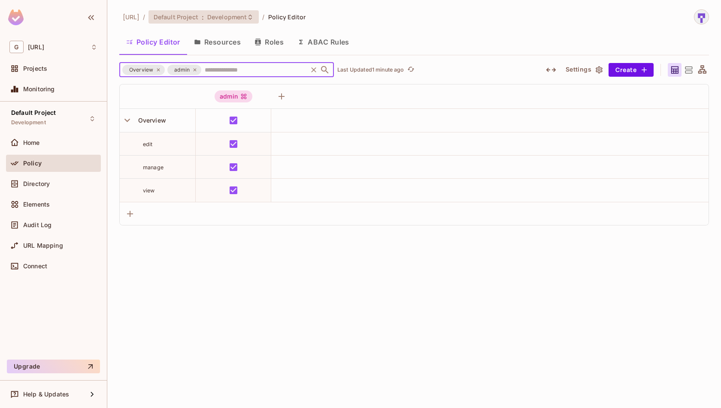
click at [247, 18] on span "Development" at bounding box center [226, 17] width 39 height 8
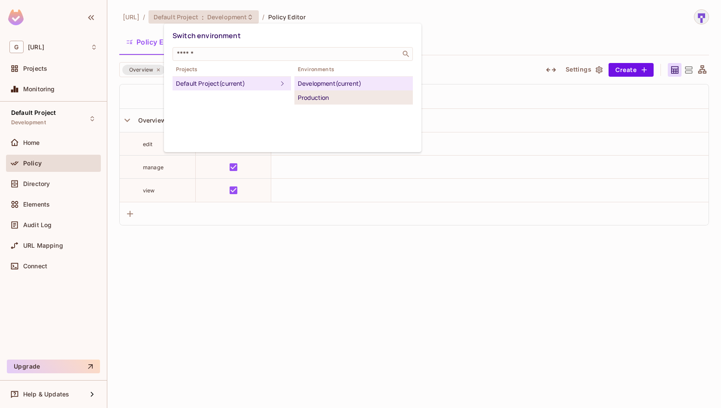
click at [311, 100] on div "Production" at bounding box center [354, 98] width 112 height 10
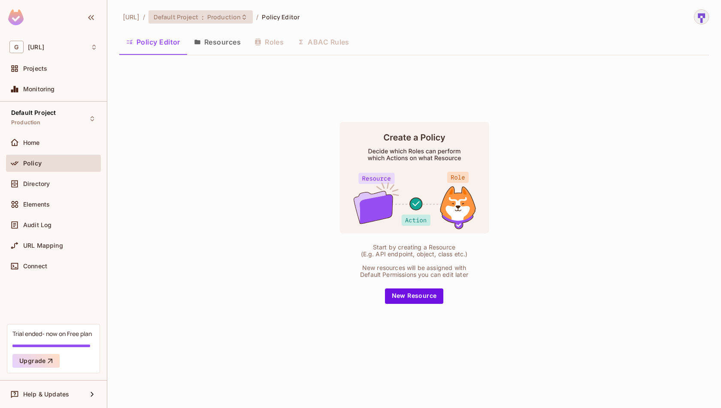
click at [241, 14] on span "Production" at bounding box center [223, 17] width 33 height 8
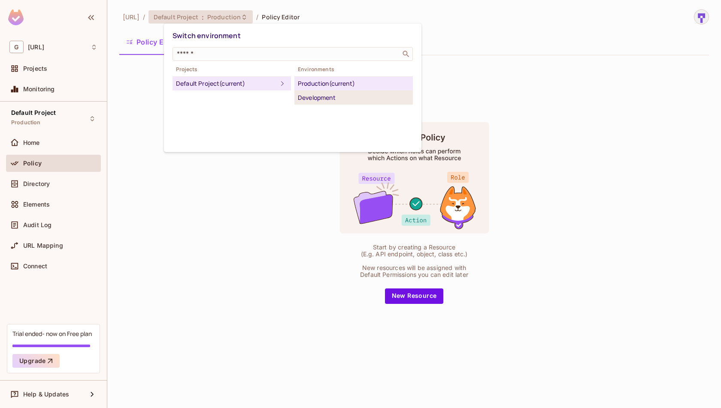
click at [321, 98] on div "Development" at bounding box center [354, 98] width 112 height 10
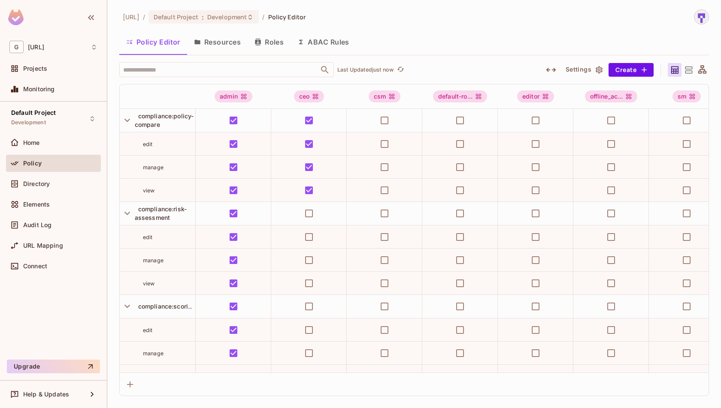
click at [287, 15] on span "Policy Editor" at bounding box center [287, 17] width 38 height 8
click at [139, 16] on span "[URL]" at bounding box center [131, 17] width 17 height 8
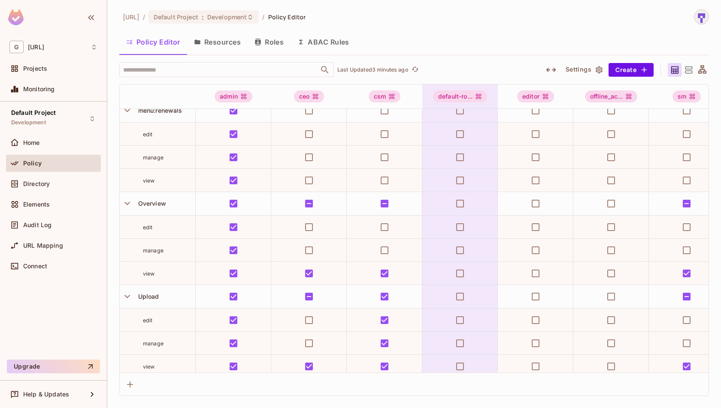
scroll to position [479, 0]
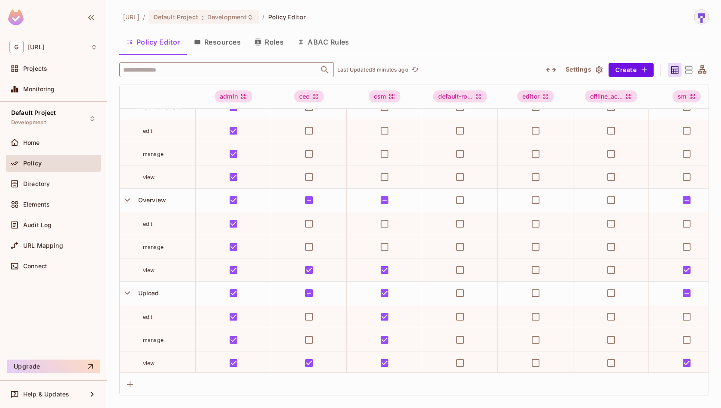
click at [269, 76] on input "text" at bounding box center [219, 69] width 196 height 15
type input "******"
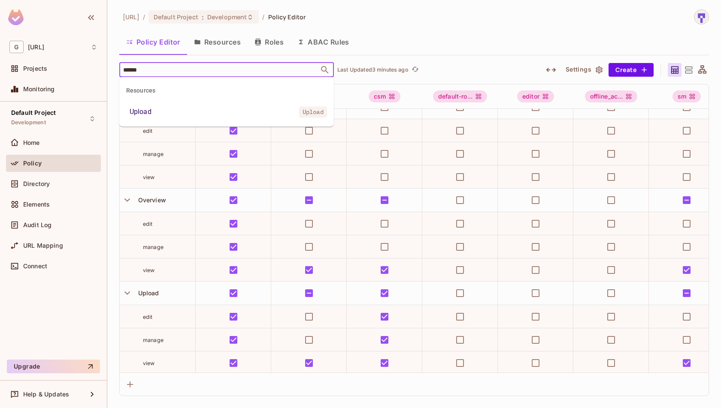
click at [211, 113] on li "Upload Upload" at bounding box center [226, 111] width 215 height 15
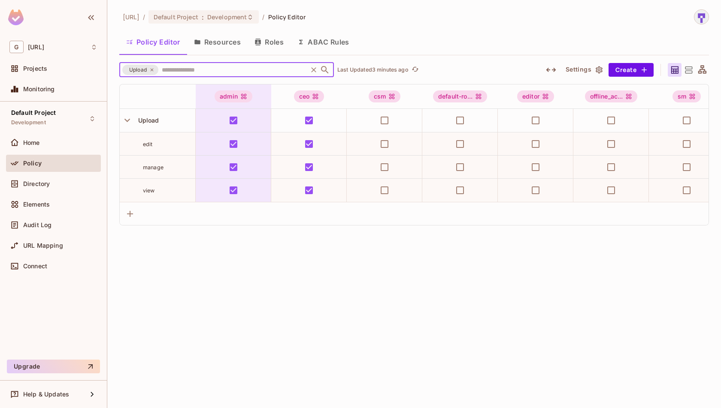
scroll to position [0, 0]
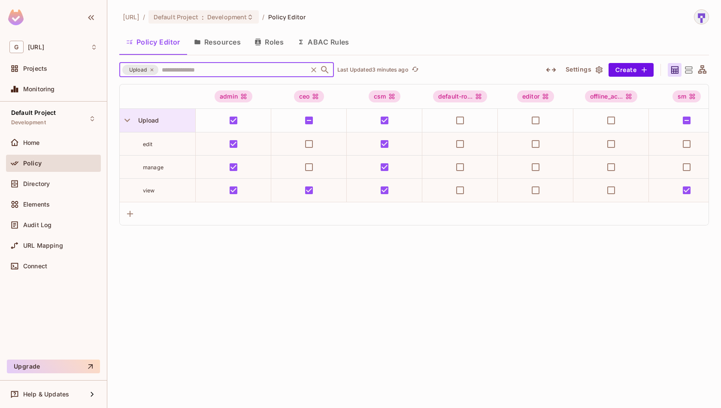
click at [160, 122] on div "Upload" at bounding box center [165, 120] width 60 height 9
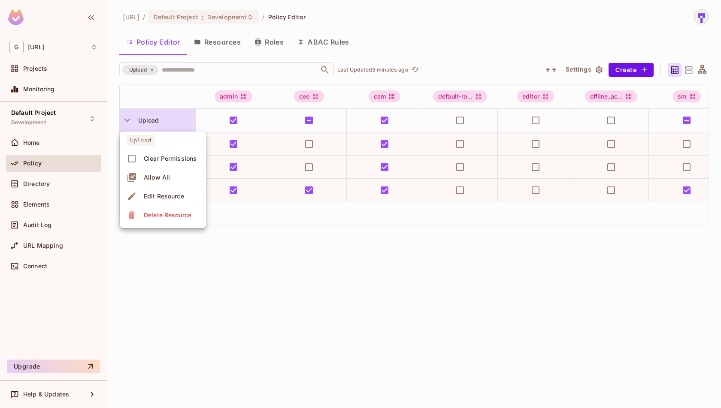
click at [170, 113] on div at bounding box center [360, 204] width 721 height 408
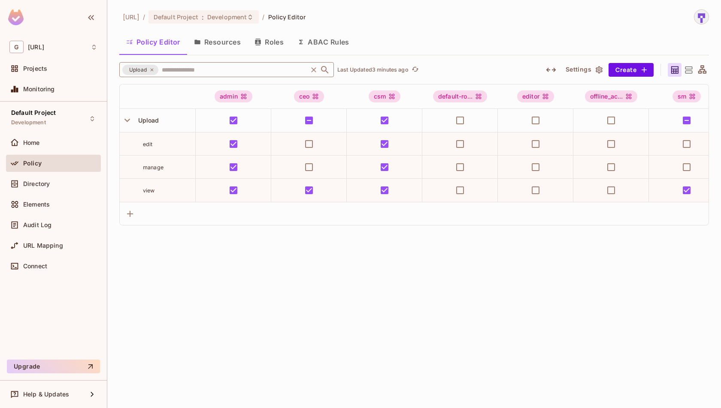
click at [140, 73] on span "Upload" at bounding box center [138, 70] width 28 height 9
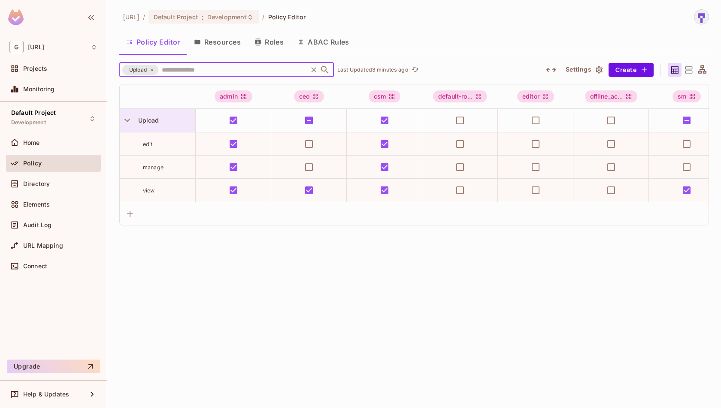
click at [148, 118] on span "Upload" at bounding box center [147, 120] width 24 height 7
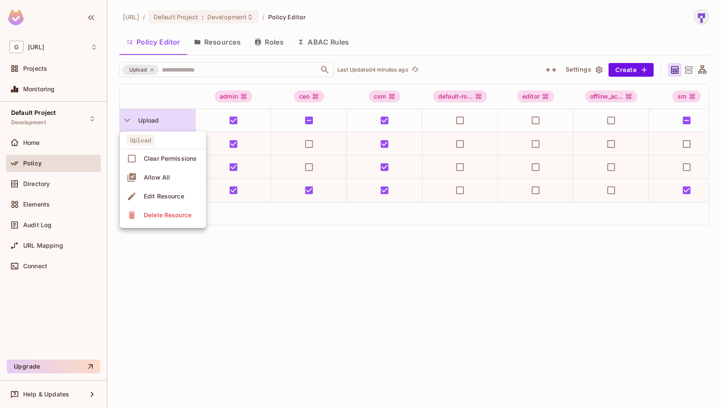
click at [357, 306] on div at bounding box center [360, 204] width 721 height 408
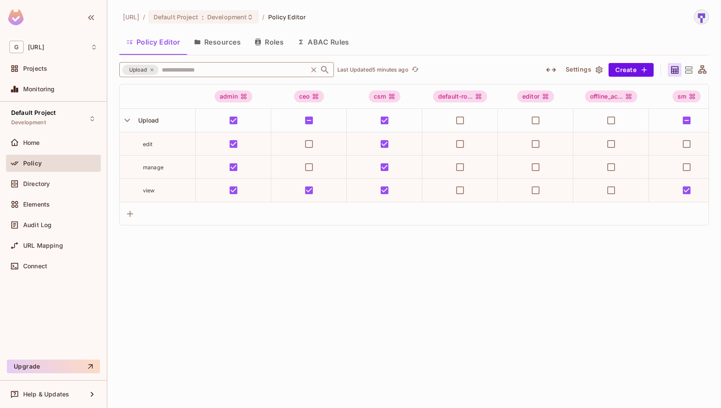
click at [151, 70] on icon at bounding box center [151, 69] width 3 height 3
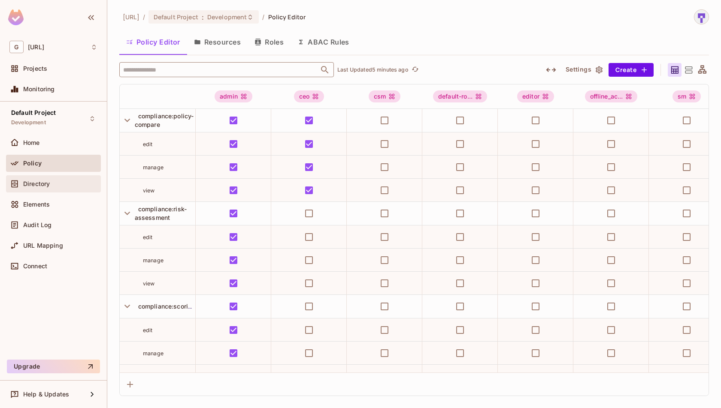
click at [54, 179] on div "Directory" at bounding box center [53, 184] width 88 height 10
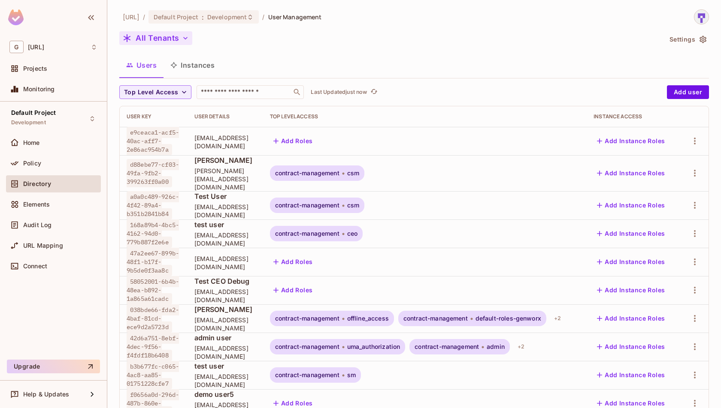
click at [182, 39] on icon "button" at bounding box center [185, 38] width 9 height 9
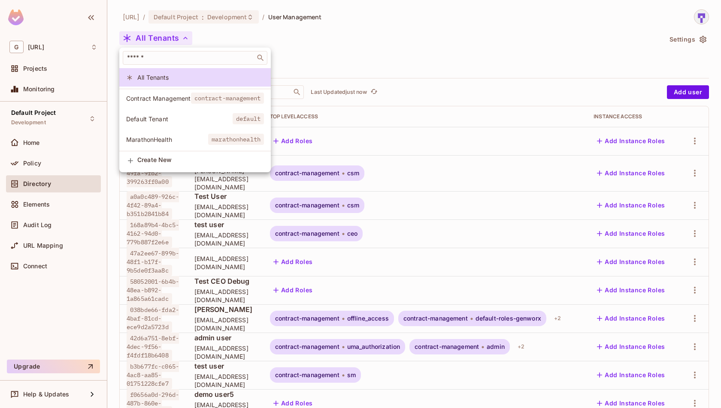
click at [199, 118] on span "Default Tenant" at bounding box center [179, 119] width 106 height 8
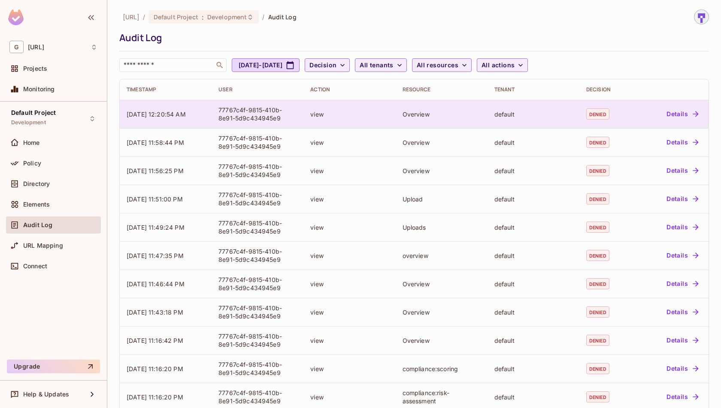
click at [687, 111] on button "Details" at bounding box center [682, 114] width 39 height 14
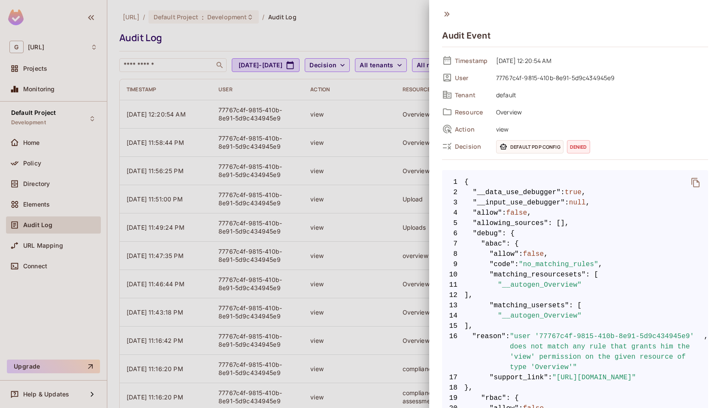
click at [451, 114] on icon at bounding box center [447, 112] width 9 height 7
click at [455, 145] on span "Decision" at bounding box center [472, 146] width 34 height 8
click at [533, 150] on span "Default PDP config" at bounding box center [529, 146] width 67 height 13
click at [448, 17] on icon at bounding box center [446, 13] width 9 height 9
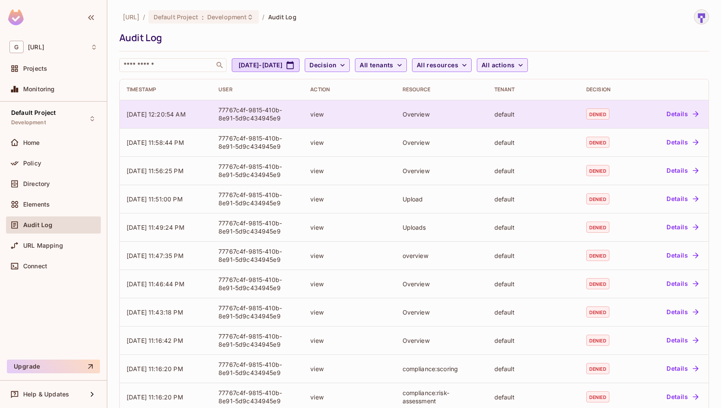
click at [390, 111] on td "view" at bounding box center [349, 114] width 92 height 28
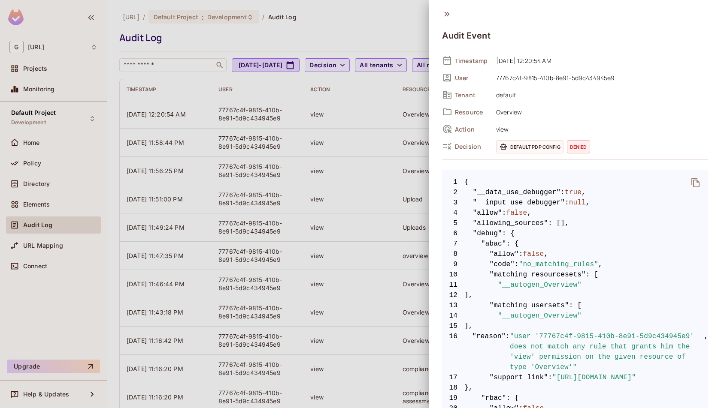
click at [520, 109] on span "Overview" at bounding box center [600, 112] width 216 height 10
click at [467, 92] on span "Tenant" at bounding box center [472, 95] width 34 height 8
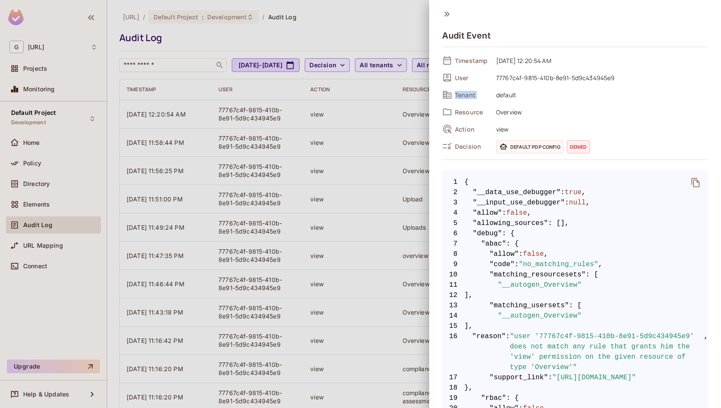
click at [542, 106] on div "Resource Overview" at bounding box center [575, 112] width 266 height 13
click at [450, 18] on icon at bounding box center [446, 13] width 9 height 9
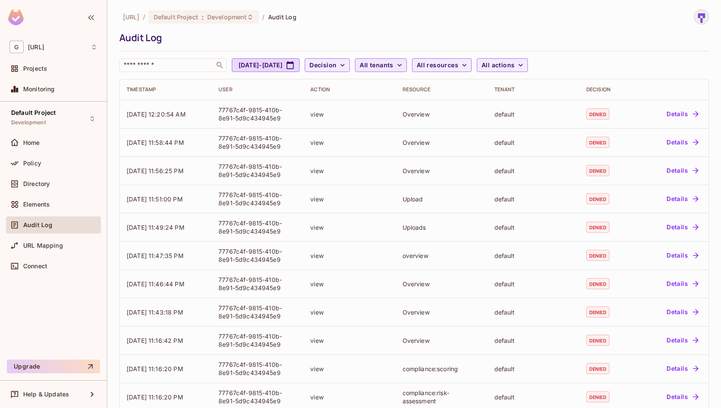
click at [404, 61] on icon "button" at bounding box center [399, 65] width 9 height 9
click at [436, 111] on span "Contract Management" at bounding box center [442, 109] width 81 height 8
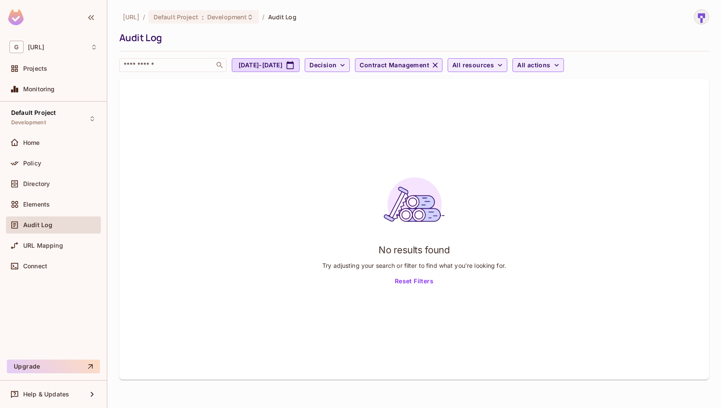
click at [438, 64] on icon "button" at bounding box center [435, 65] width 5 height 5
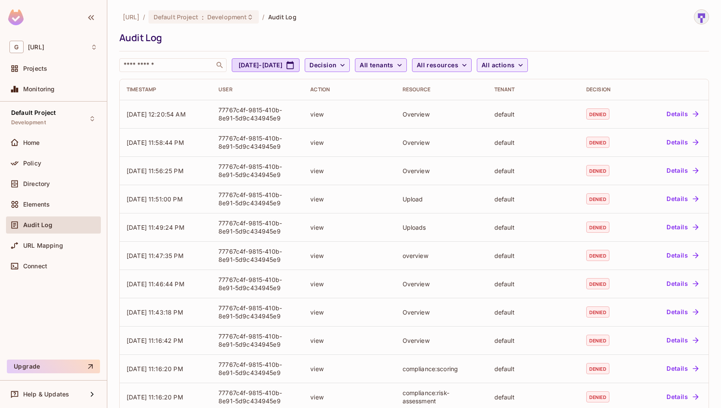
click at [458, 66] on span "All resources" at bounding box center [438, 65] width 42 height 11
click at [423, 64] on div at bounding box center [360, 204] width 721 height 408
click at [393, 64] on span "All tenants" at bounding box center [376, 65] width 33 height 11
click at [428, 106] on span "Contract Management" at bounding box center [442, 109] width 81 height 8
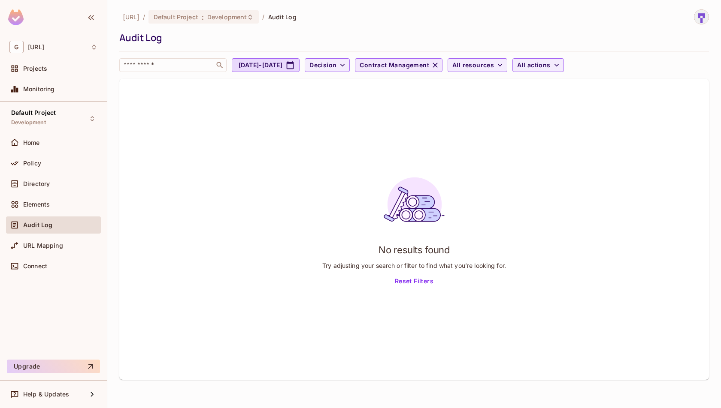
click at [429, 68] on span "Contract Management" at bounding box center [395, 65] width 70 height 11
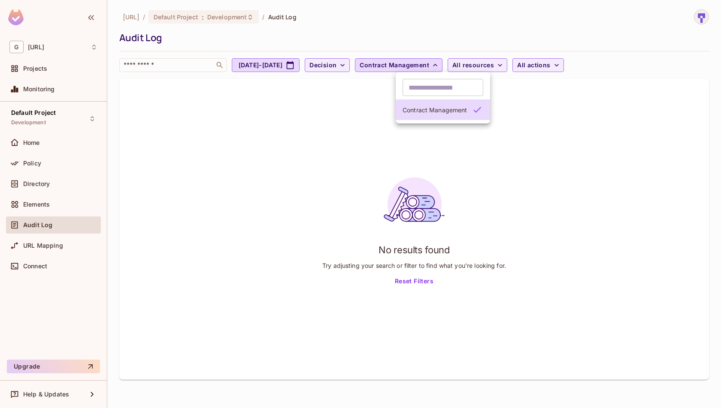
click at [436, 85] on input "text" at bounding box center [442, 87] width 81 height 17
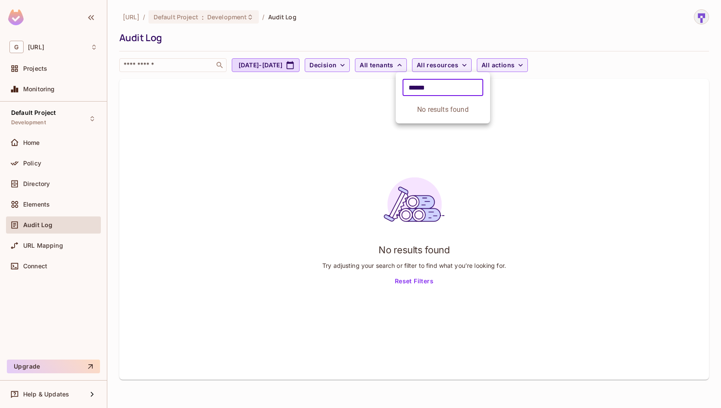
type input "*******"
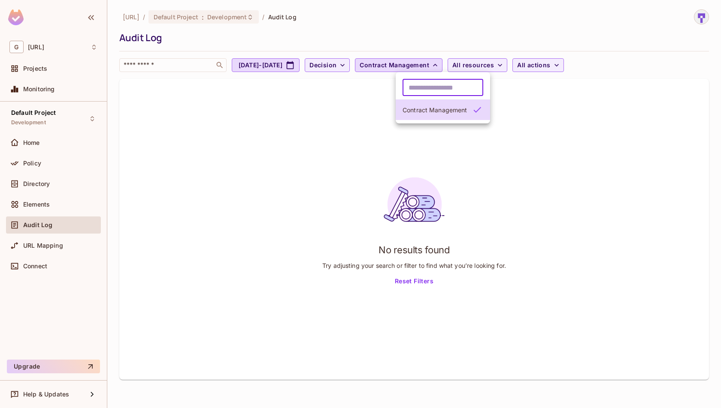
click at [41, 163] on div at bounding box center [360, 204] width 721 height 408
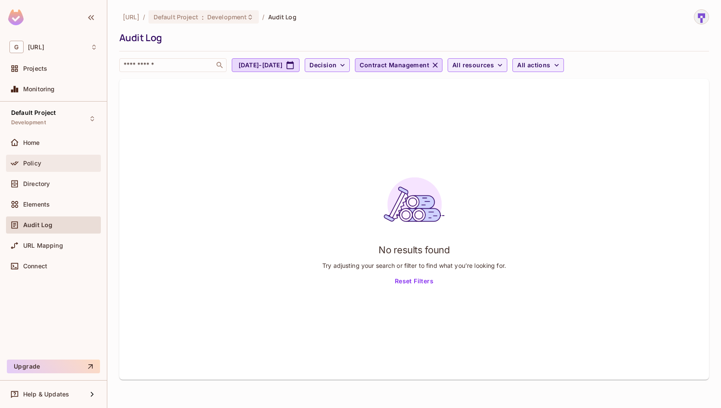
click at [20, 164] on div at bounding box center [16, 163] width 14 height 10
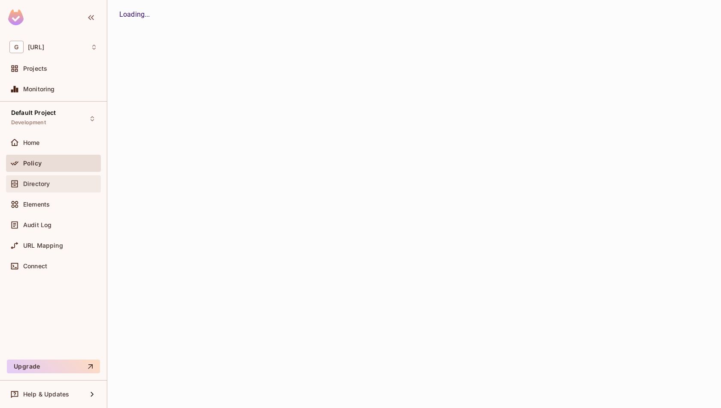
click at [56, 182] on div "Directory" at bounding box center [60, 184] width 74 height 7
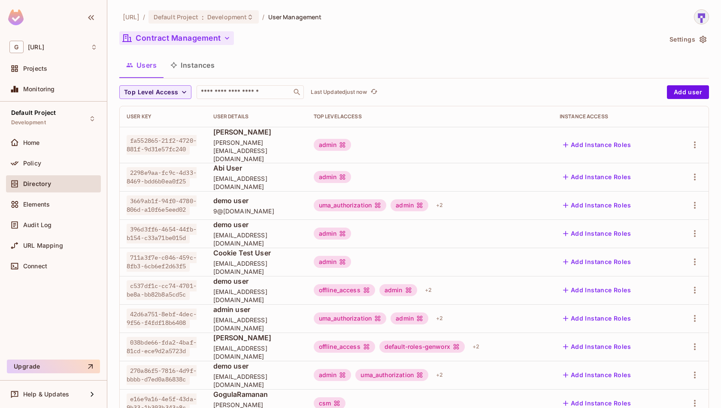
click at [206, 39] on button "Contract Management" at bounding box center [176, 38] width 115 height 14
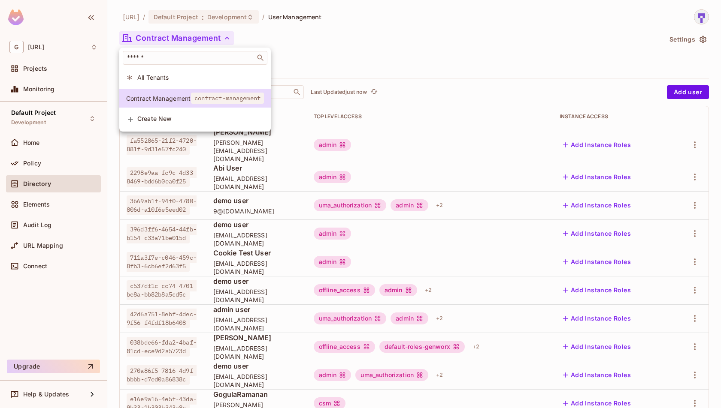
click at [167, 109] on div "Contract Management contract-management" at bounding box center [194, 99] width 151 height 21
click at [168, 115] on span "Create New" at bounding box center [200, 118] width 127 height 7
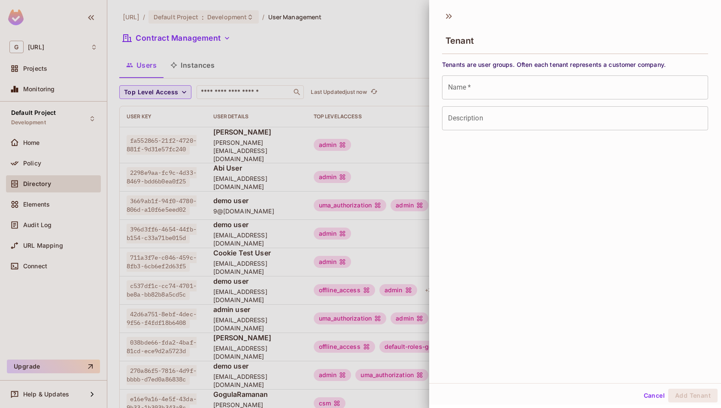
click at [506, 94] on input "Name   *" at bounding box center [575, 88] width 266 height 24
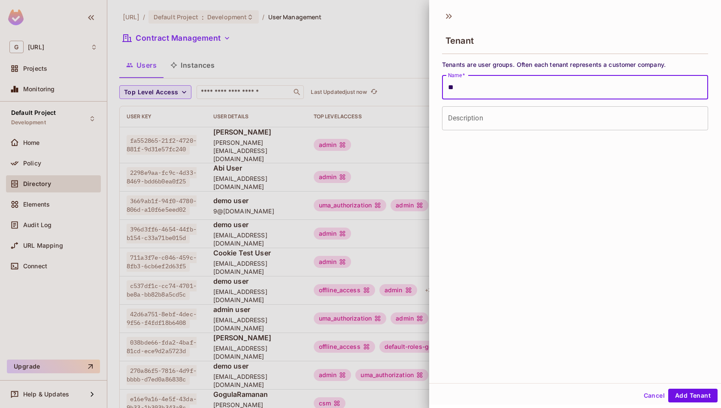
type input "*"
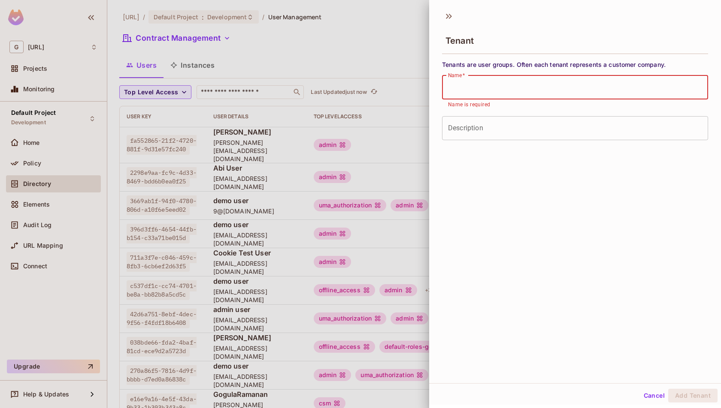
paste input "*******"
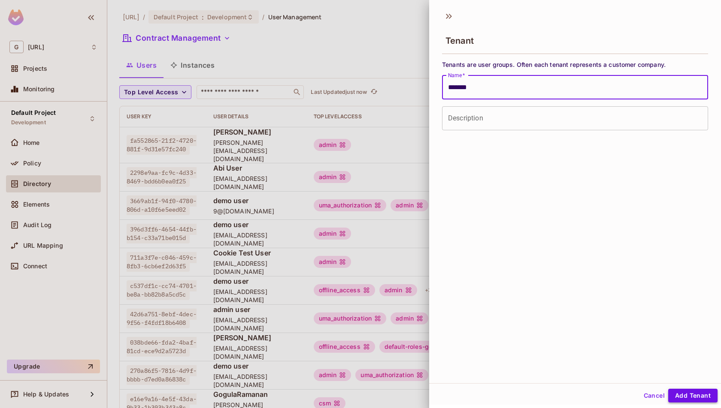
type input "*******"
click at [693, 399] on button "Add Tenant" at bounding box center [692, 396] width 49 height 14
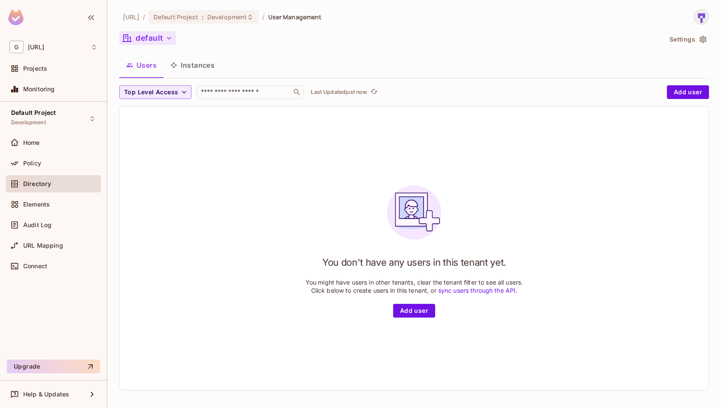
click at [155, 42] on button "default" at bounding box center [147, 38] width 57 height 14
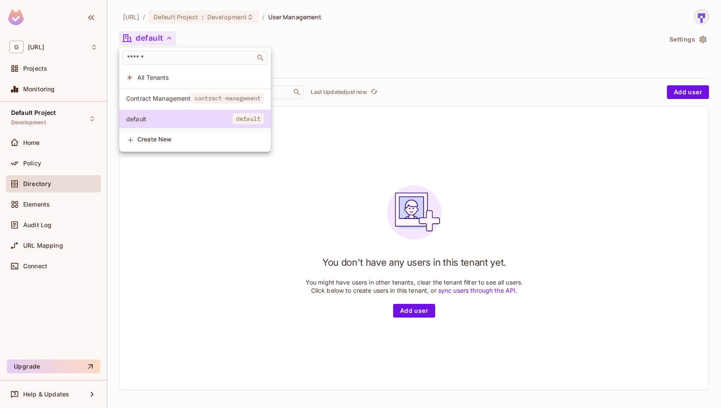
click at [155, 42] on div at bounding box center [360, 204] width 721 height 408
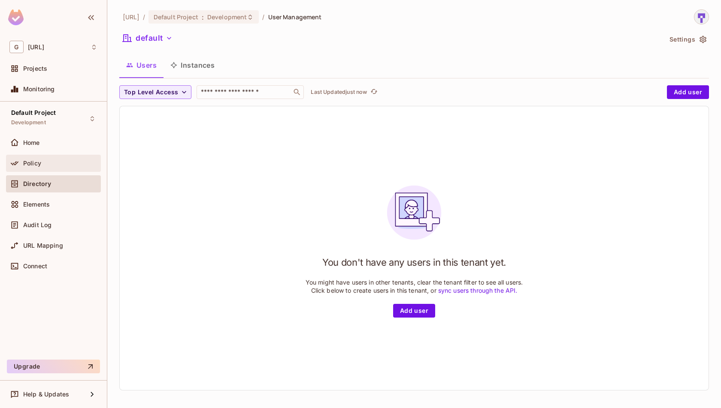
click at [48, 156] on div "Policy" at bounding box center [53, 163] width 95 height 17
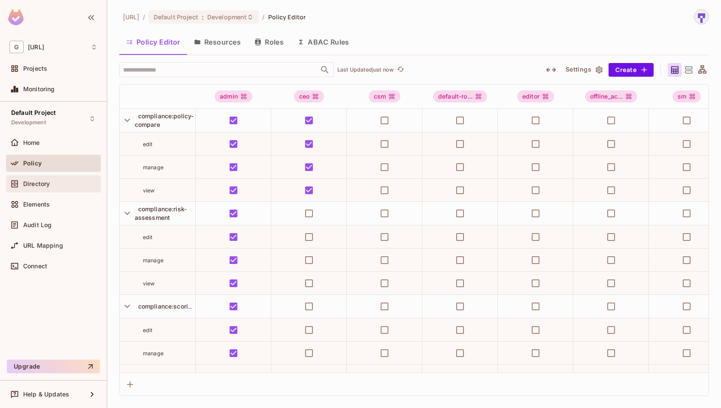
click at [45, 185] on span "Directory" at bounding box center [36, 184] width 27 height 7
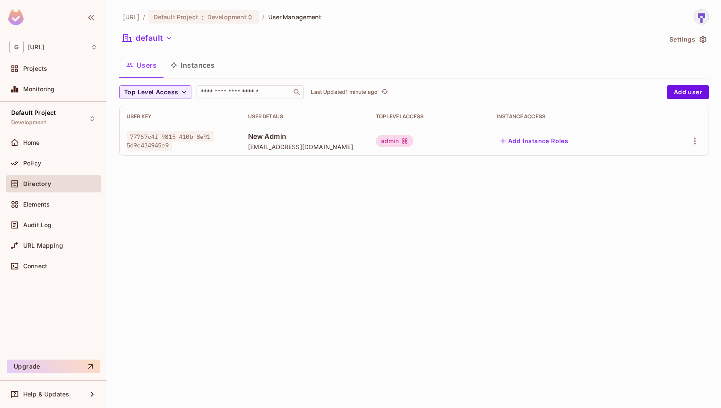
click at [376, 241] on div "genworx.ai / Default Project : Development / User Management default Settings U…" at bounding box center [414, 204] width 614 height 408
click at [151, 33] on button "default" at bounding box center [147, 38] width 57 height 14
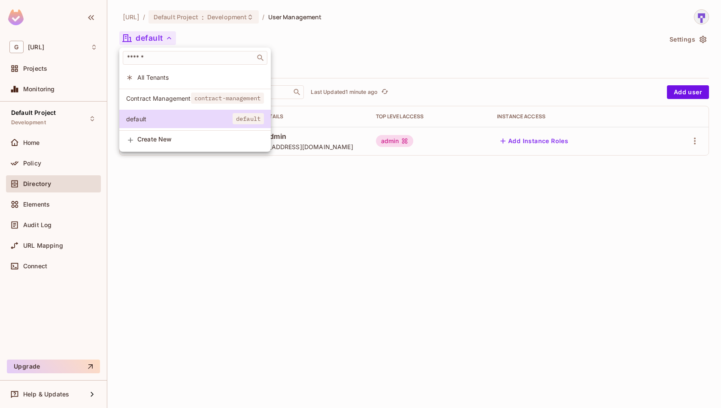
click at [151, 33] on div at bounding box center [360, 204] width 721 height 408
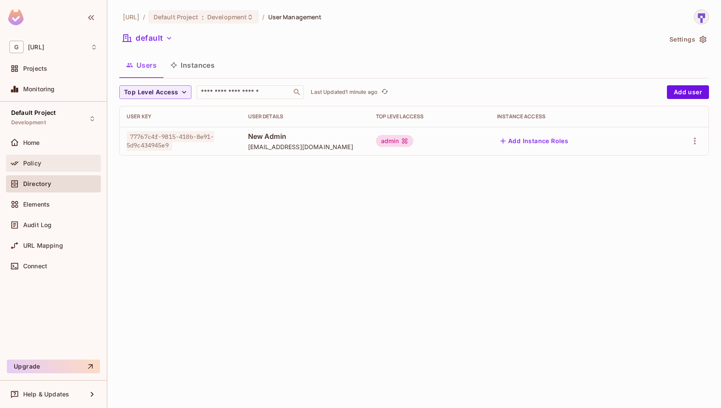
click at [53, 161] on div "Policy" at bounding box center [60, 163] width 74 height 7
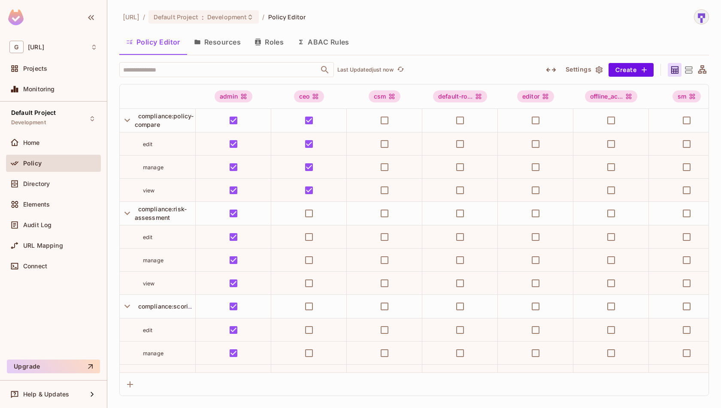
click at [597, 72] on icon "button" at bounding box center [599, 70] width 9 height 9
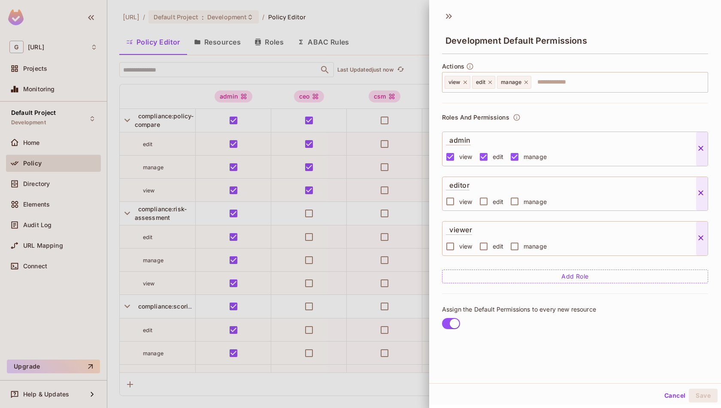
click at [672, 400] on button "Cancel" at bounding box center [675, 396] width 28 height 14
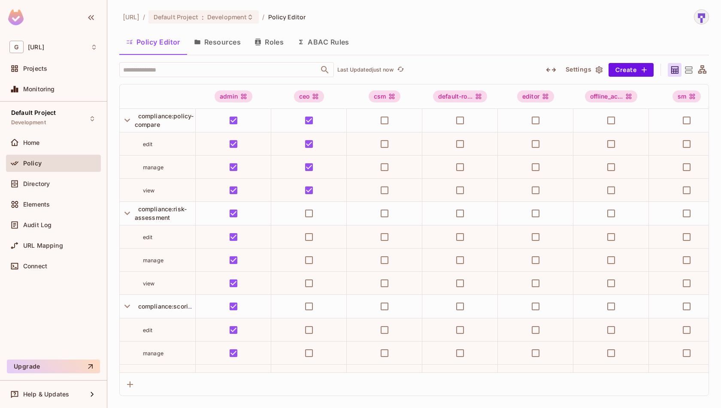
click at [396, 15] on div "genworx.ai / Default Project : Development / Policy Editor" at bounding box center [414, 16] width 590 height 15
click at [60, 107] on div "Default Project Development" at bounding box center [53, 119] width 95 height 24
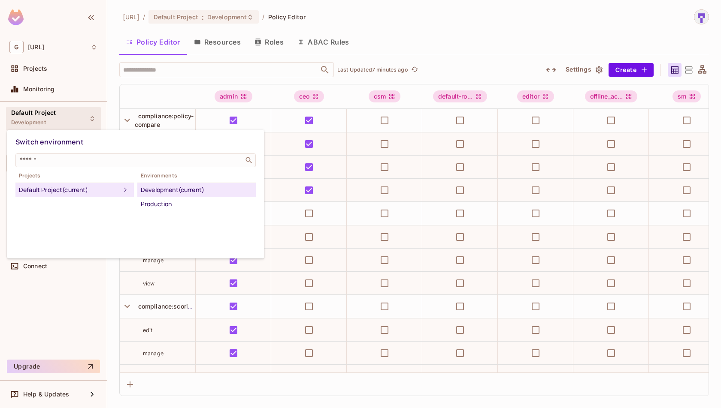
click at [60, 107] on div at bounding box center [360, 204] width 721 height 408
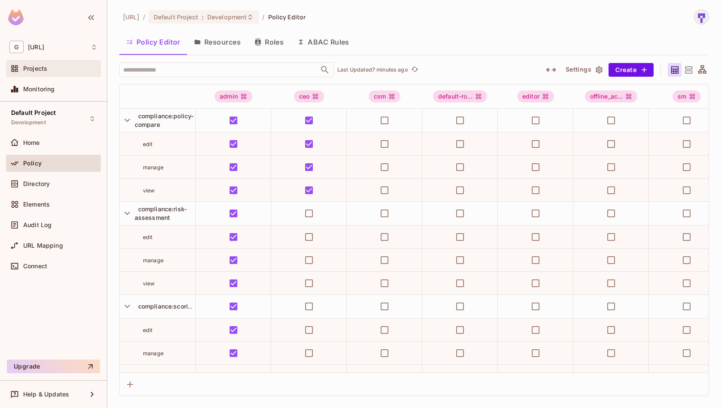
click at [52, 70] on div "Projects" at bounding box center [60, 68] width 74 height 7
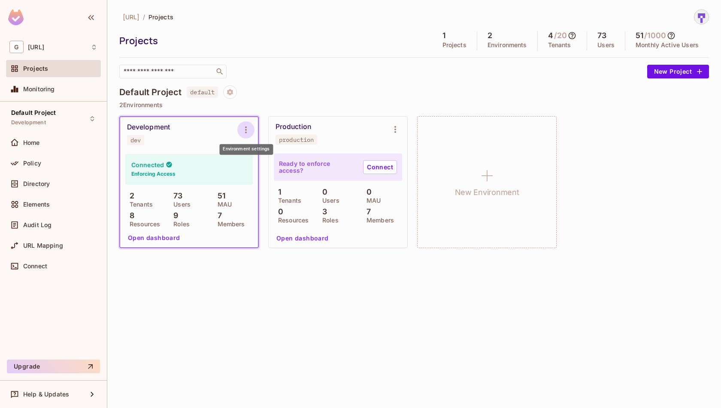
click at [243, 132] on icon "Environment settings" at bounding box center [246, 130] width 10 height 10
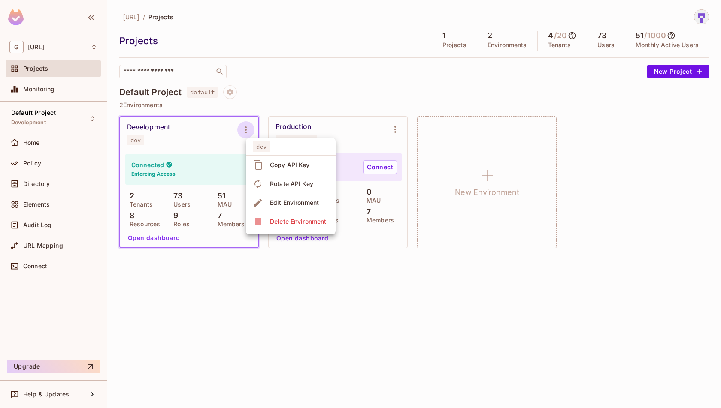
click at [281, 164] on div "Copy API Key" at bounding box center [290, 165] width 40 height 9
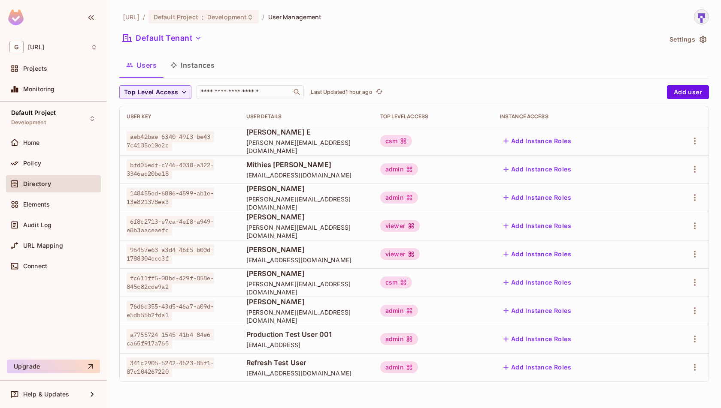
click at [200, 64] on button "Instances" at bounding box center [192, 64] width 58 height 21
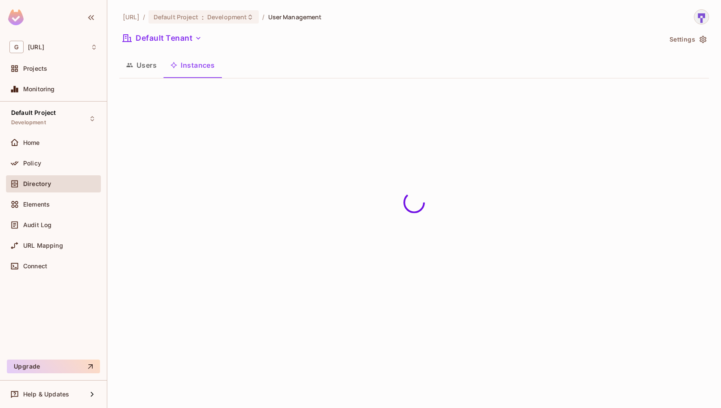
click at [144, 65] on button "Users" at bounding box center [141, 64] width 44 height 21
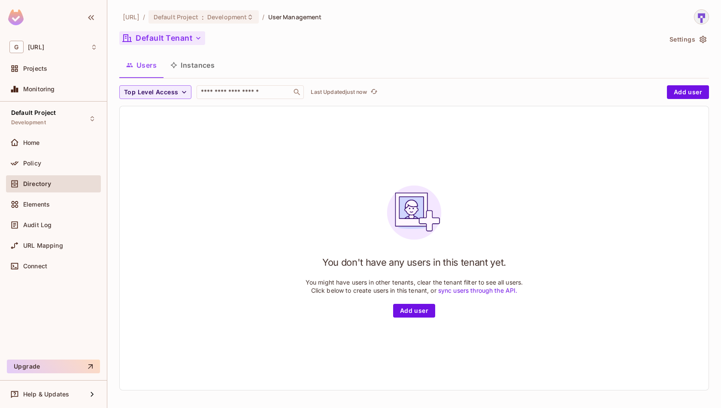
click at [198, 38] on icon "button" at bounding box center [198, 38] width 4 height 3
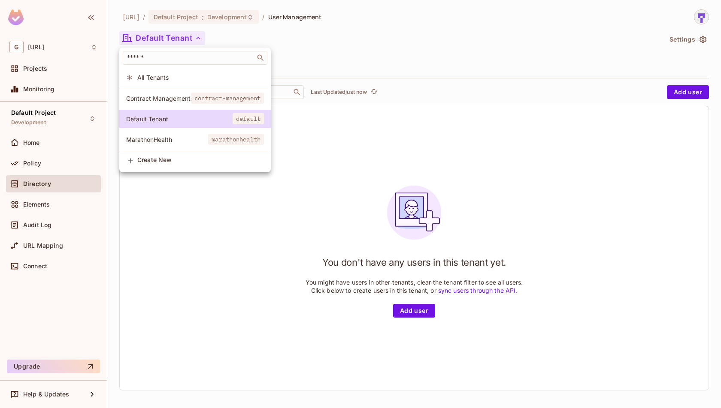
click at [194, 78] on span "All Tenants" at bounding box center [200, 77] width 127 height 8
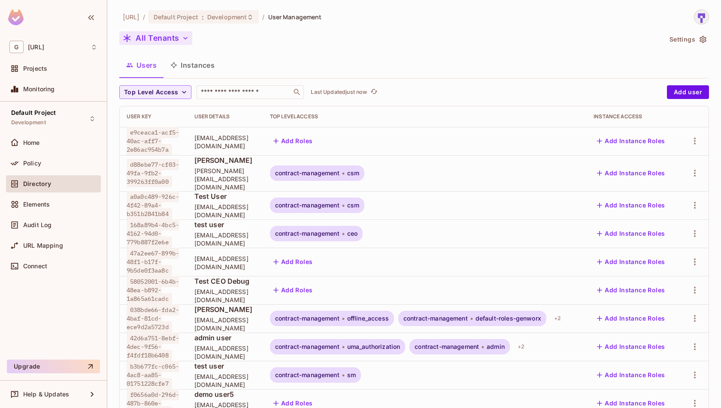
click at [190, 42] on button "All Tenants" at bounding box center [155, 38] width 73 height 14
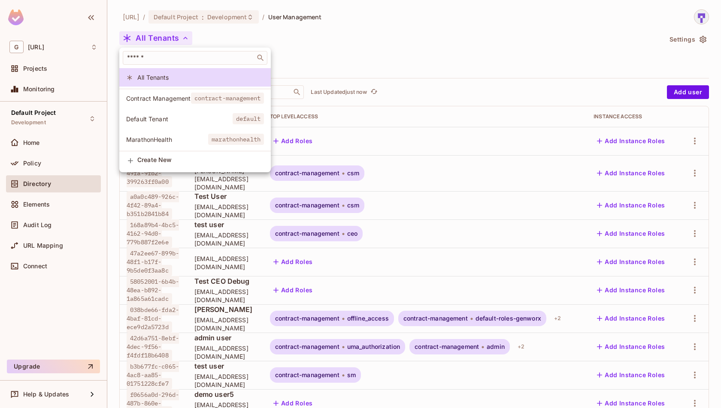
click at [189, 123] on li "Default Tenant default" at bounding box center [194, 119] width 151 height 18
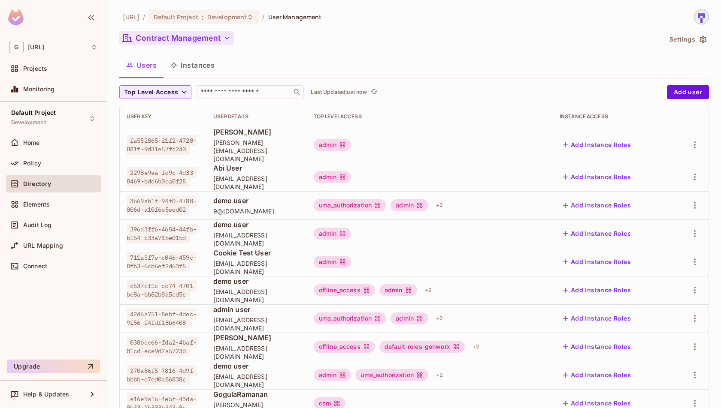
click at [182, 44] on button "Contract Management" at bounding box center [176, 38] width 115 height 14
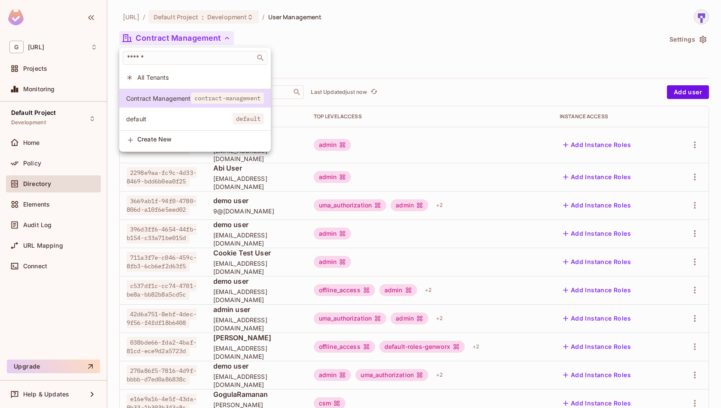
click at [166, 118] on span "default" at bounding box center [179, 119] width 106 height 8
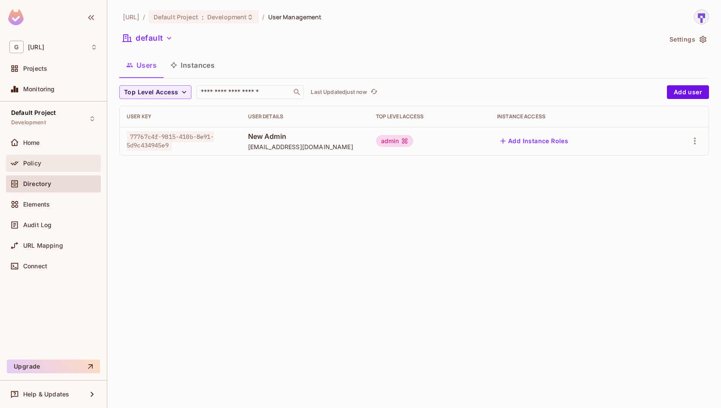
click at [57, 162] on div "Policy" at bounding box center [60, 163] width 74 height 7
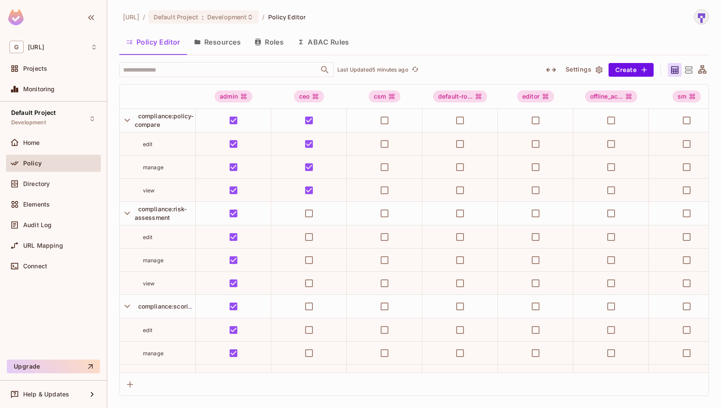
click at [523, 15] on div "[URL] / Default Project : Development / Policy Editor" at bounding box center [414, 16] width 590 height 15
